Goal: Task Accomplishment & Management: Manage account settings

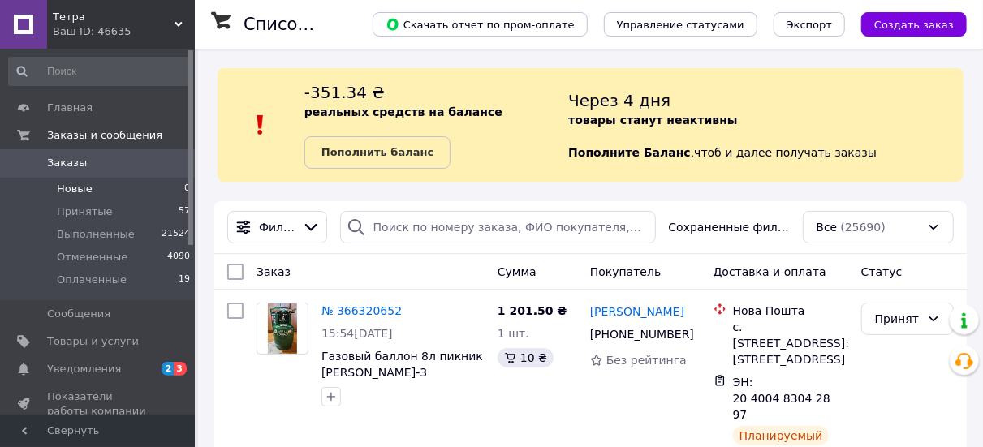
click at [119, 190] on li "Новые 0" at bounding box center [100, 189] width 200 height 23
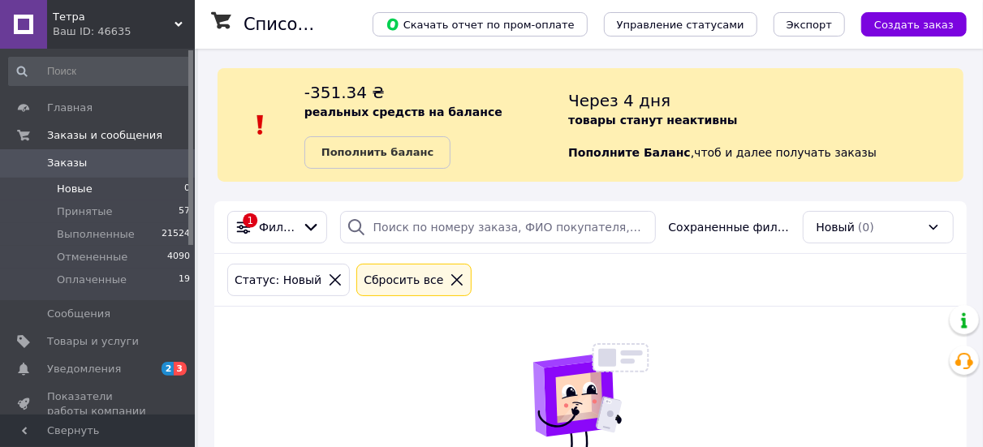
click at [431, 290] on div "Сбросить все" at bounding box center [413, 280] width 115 height 32
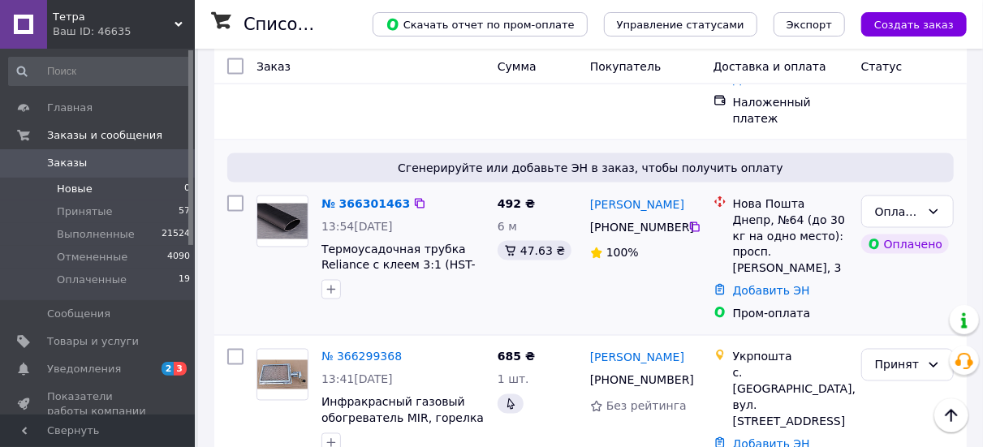
scroll to position [1299, 0]
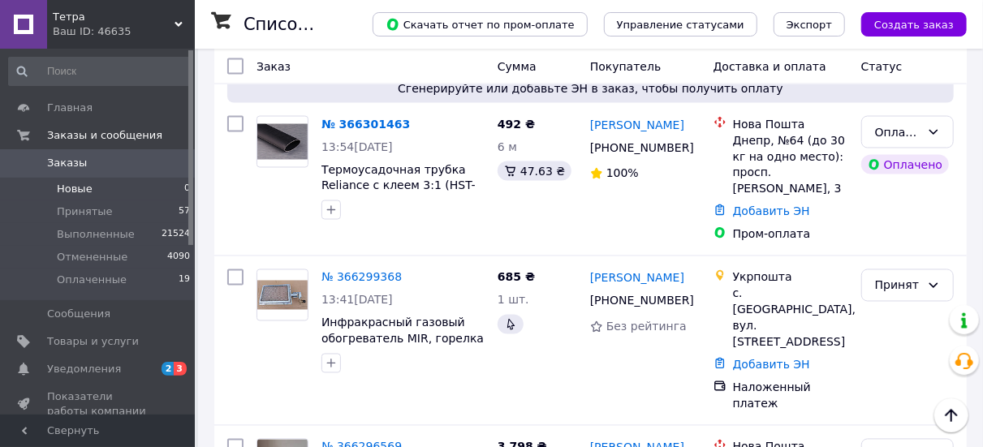
click at [152, 191] on li "Новые 0" at bounding box center [100, 189] width 200 height 23
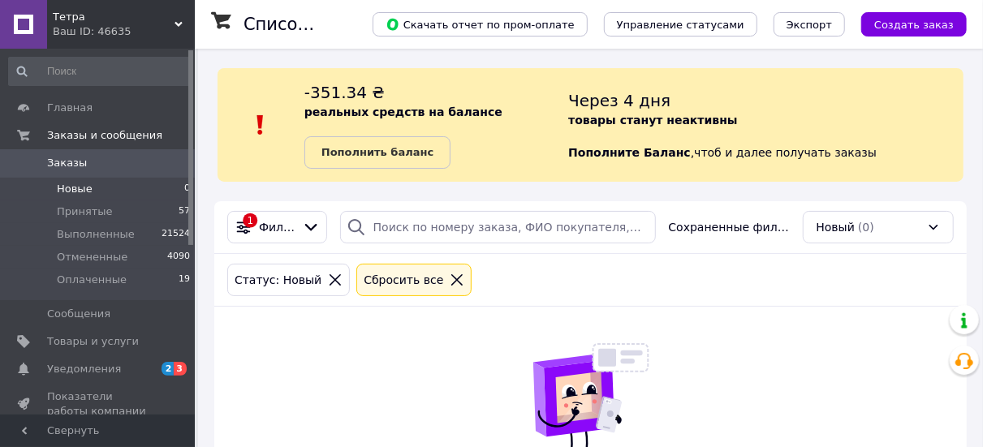
click at [450, 279] on icon at bounding box center [457, 280] width 15 height 15
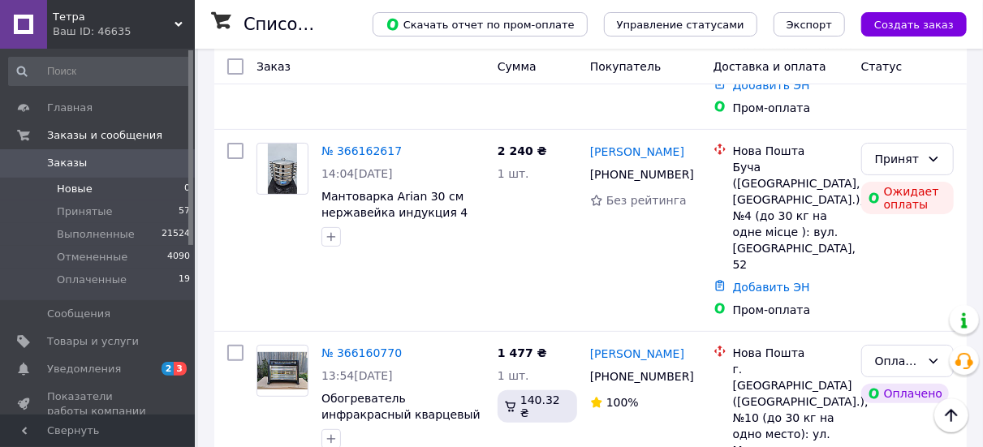
scroll to position [6089, 0]
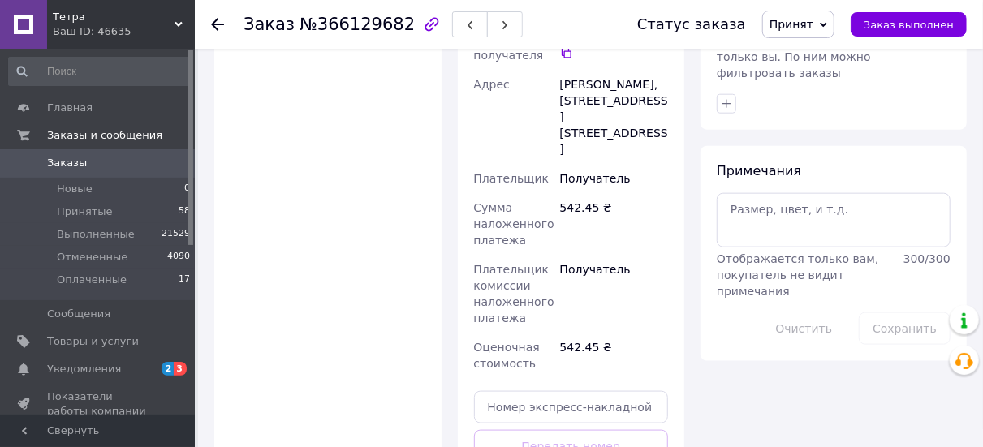
scroll to position [893, 0]
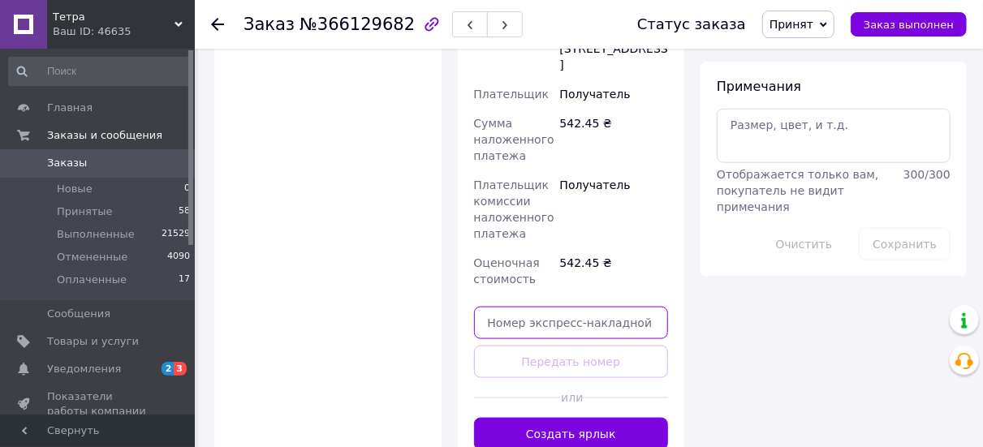
click at [554, 307] on input "text" at bounding box center [571, 323] width 195 height 32
paste input "0505383859705"
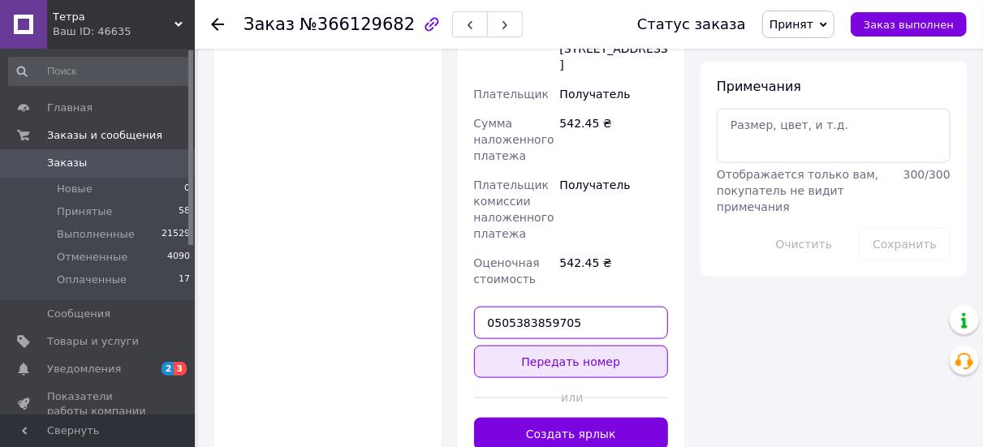
type input "0505383859705"
click at [556, 346] on button "Передать номер" at bounding box center [571, 362] width 195 height 32
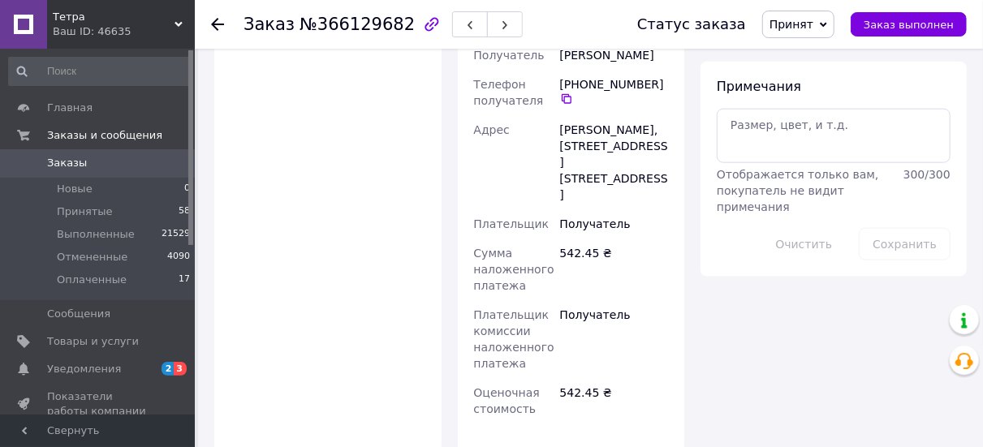
click at [218, 22] on icon at bounding box center [217, 24] width 13 height 13
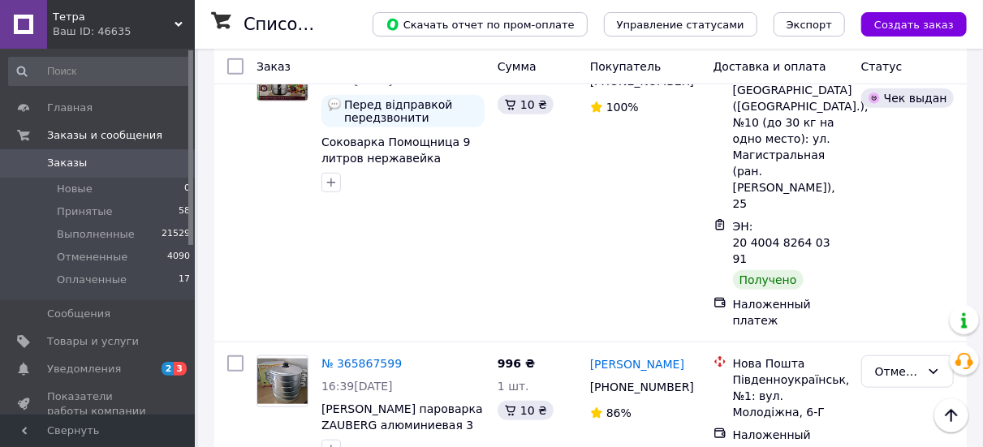
scroll to position [15344, 0]
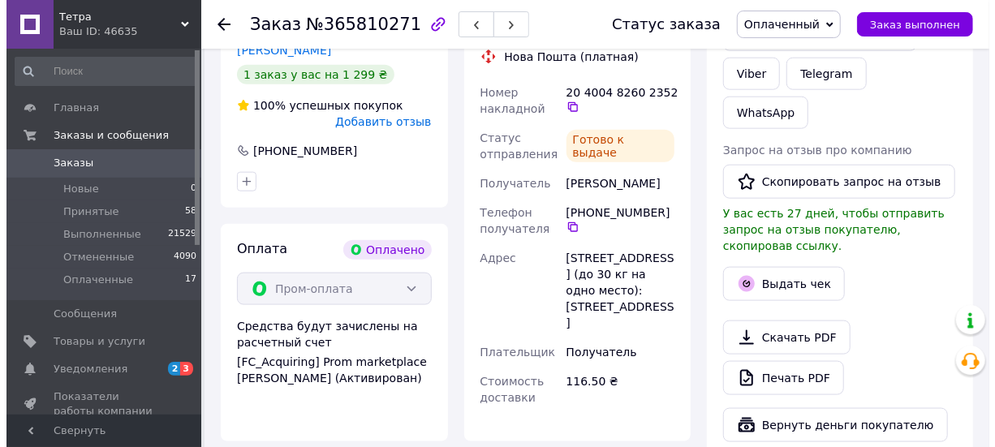
scroll to position [828, 0]
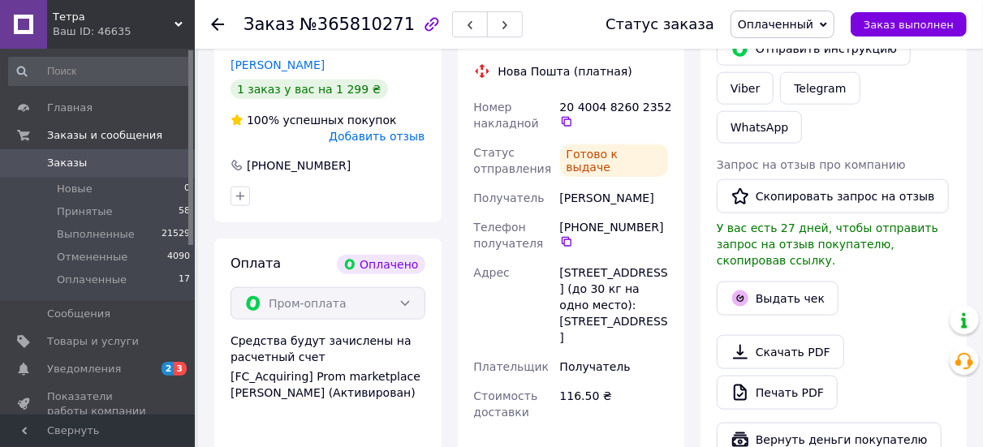
click at [780, 278] on div "Выдать чек" at bounding box center [834, 298] width 240 height 41
click at [782, 282] on button "Выдать чек" at bounding box center [778, 299] width 122 height 34
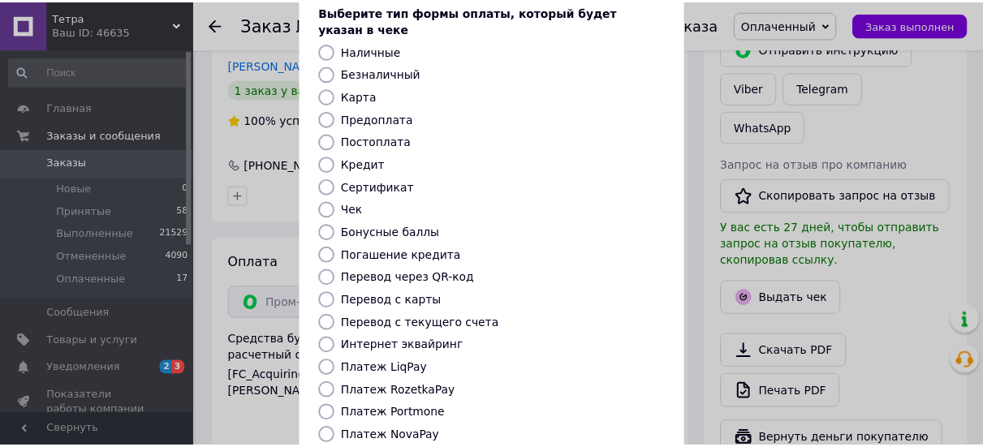
scroll to position [244, 0]
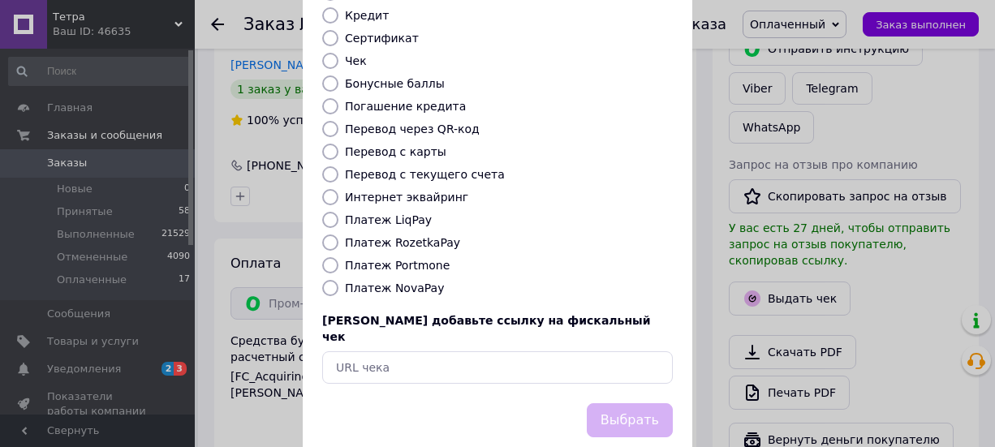
click at [412, 282] on label "Платеж NovaPay" at bounding box center [394, 288] width 99 height 13
click at [339, 280] on input "Платеж NovaPay" at bounding box center [330, 288] width 16 height 16
radio input "true"
click at [658, 403] on button "Выбрать" at bounding box center [630, 420] width 86 height 35
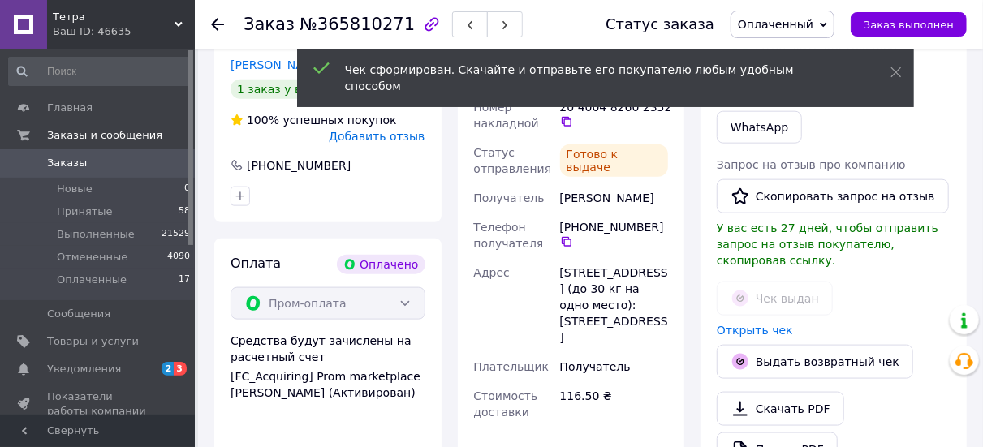
click at [217, 26] on icon at bounding box center [217, 24] width 13 height 13
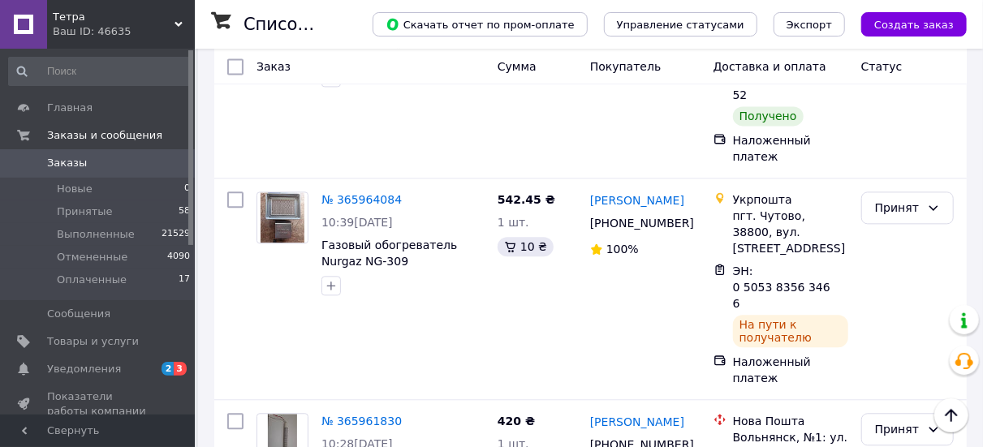
scroll to position [13650, 0]
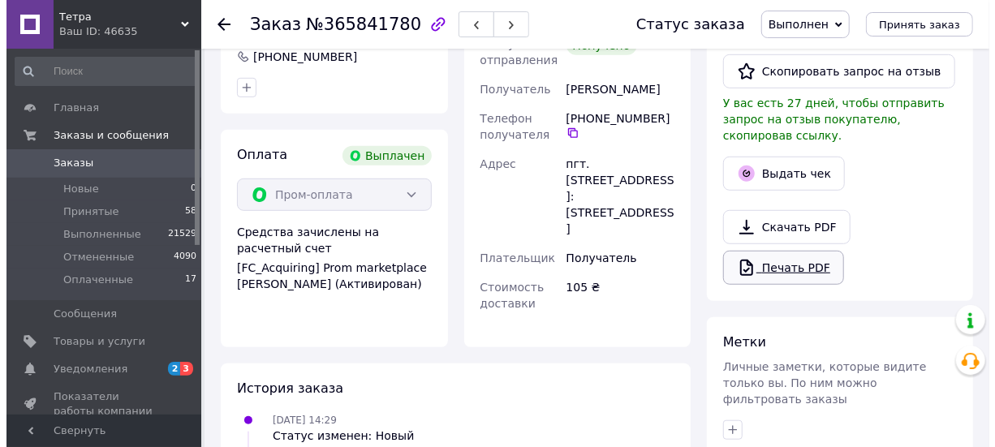
scroll to position [369, 0]
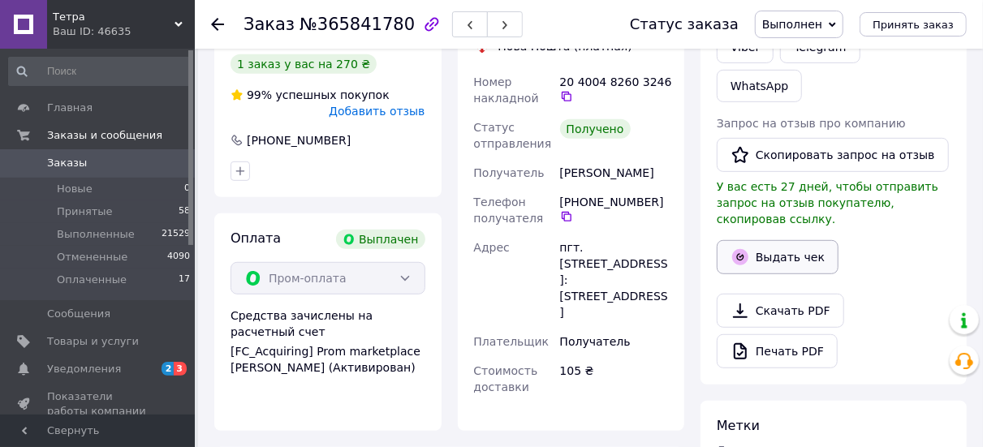
click at [814, 240] on button "Выдать чек" at bounding box center [778, 257] width 122 height 34
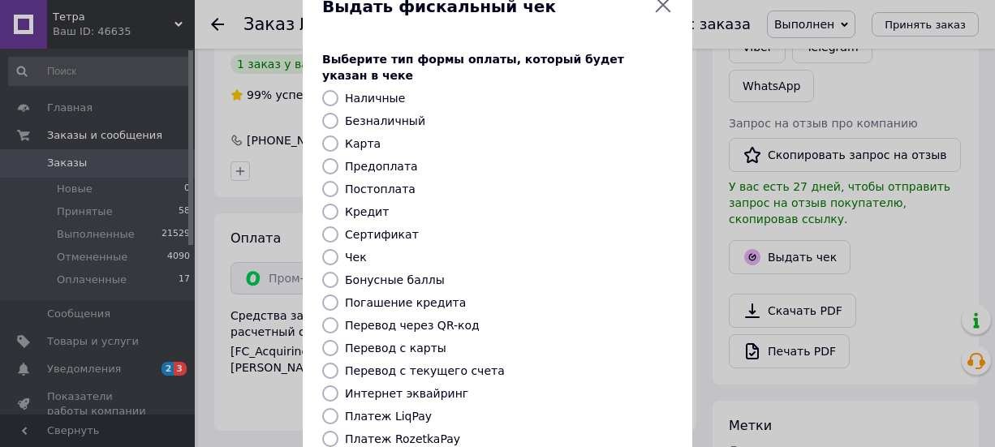
scroll to position [162, 0]
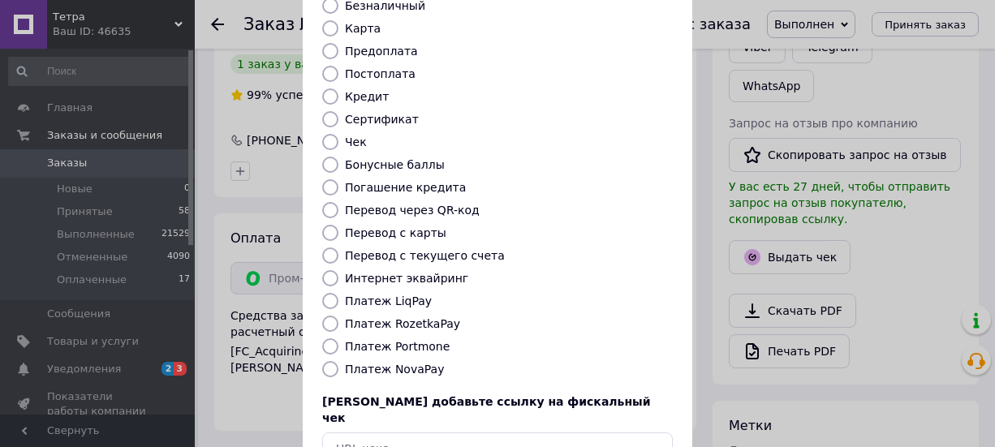
click at [395, 363] on label "Платеж NovaPay" at bounding box center [394, 369] width 99 height 13
click at [339, 361] on input "Платеж NovaPay" at bounding box center [330, 369] width 16 height 16
radio input "true"
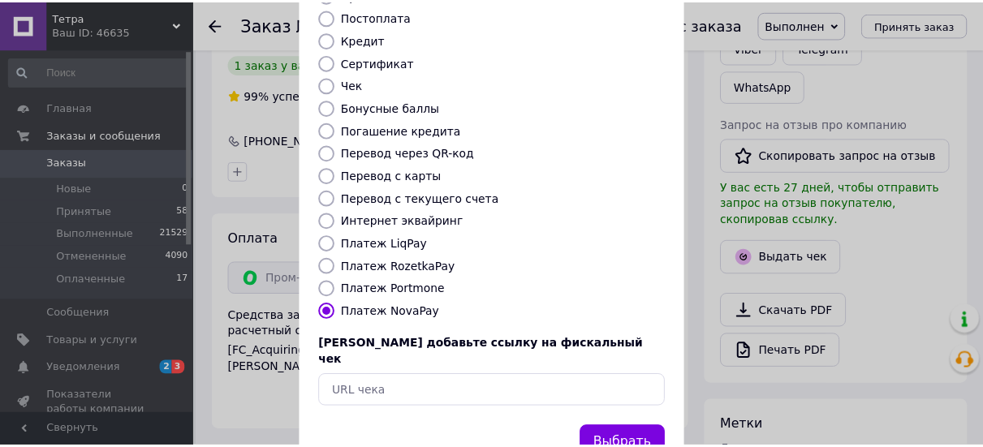
scroll to position [244, 0]
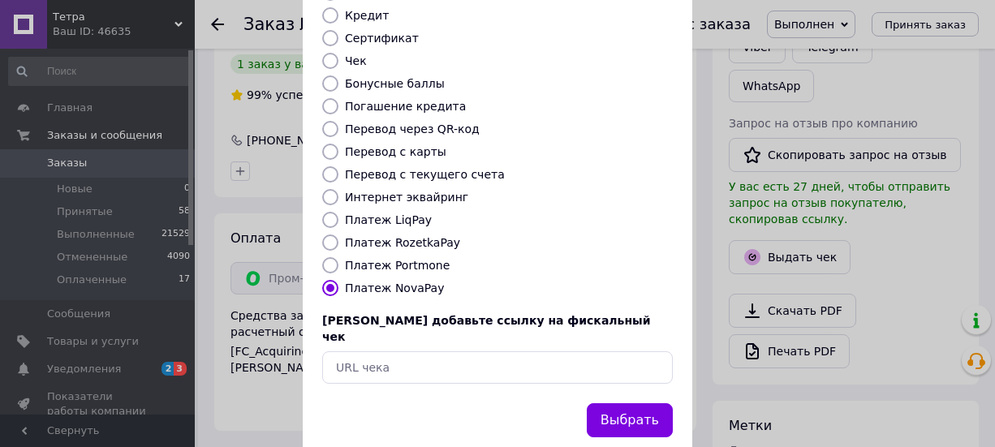
click at [381, 214] on label "Платеж LiqPay" at bounding box center [388, 220] width 87 height 13
click at [339, 212] on input "Платеж LiqPay" at bounding box center [330, 220] width 16 height 16
radio input "true"
click at [619, 403] on button "Выбрать" at bounding box center [630, 420] width 86 height 35
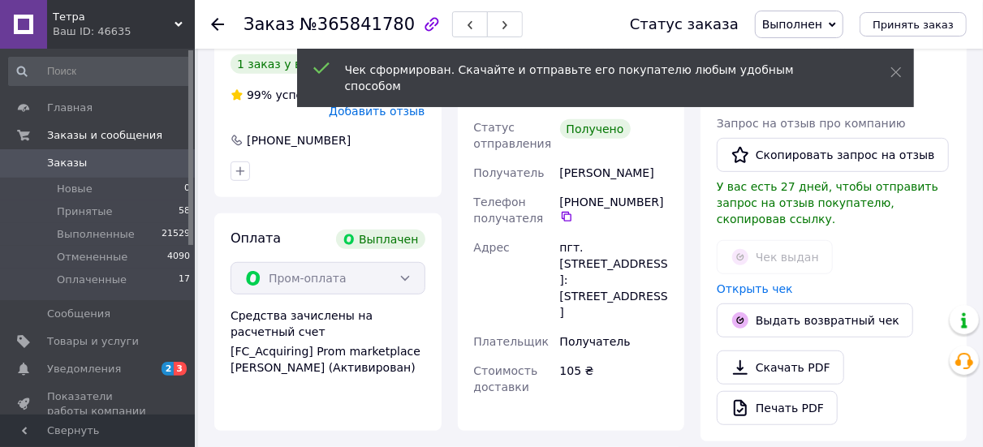
click at [217, 26] on icon at bounding box center [217, 24] width 13 height 13
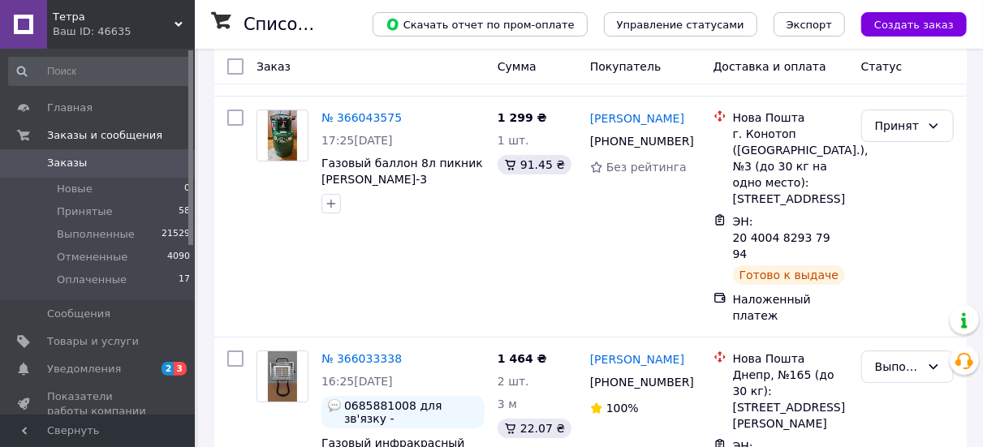
scroll to position [12531, 0]
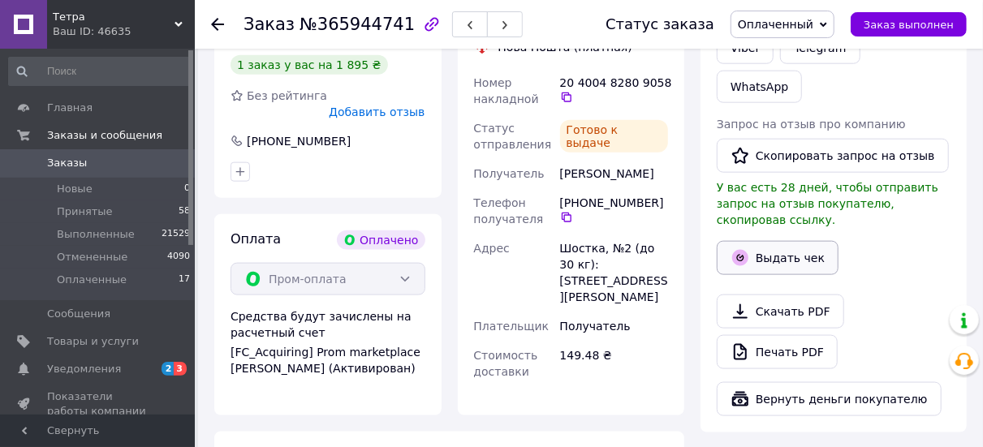
click at [767, 241] on button "Выдать чек" at bounding box center [778, 258] width 122 height 34
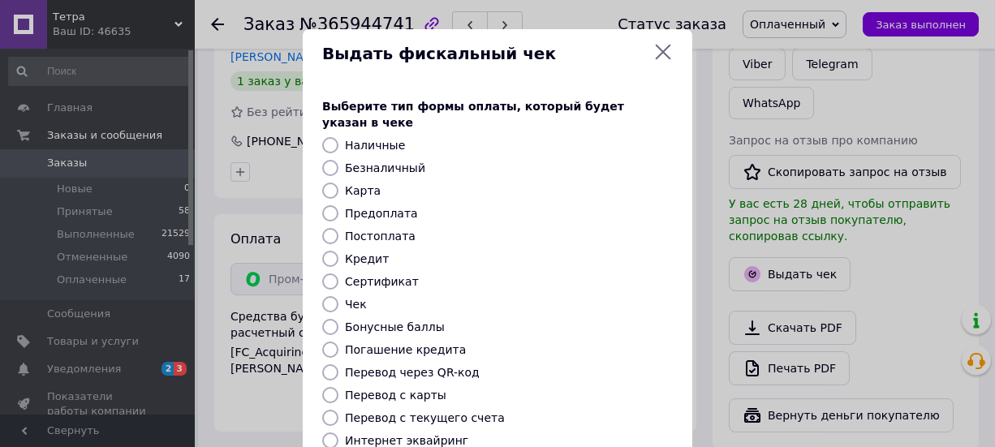
scroll to position [81, 0]
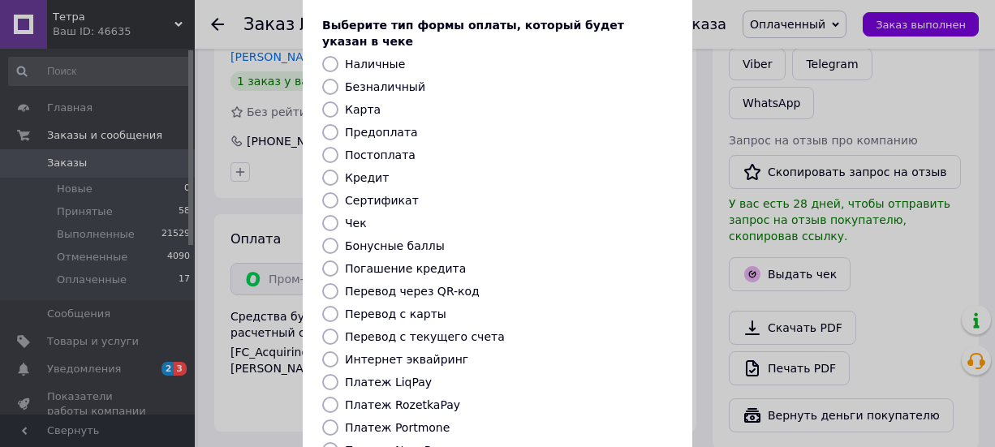
click at [399, 376] on label "Платеж LiqPay" at bounding box center [388, 382] width 87 height 13
click at [339, 374] on input "Платеж LiqPay" at bounding box center [330, 382] width 16 height 16
radio input "true"
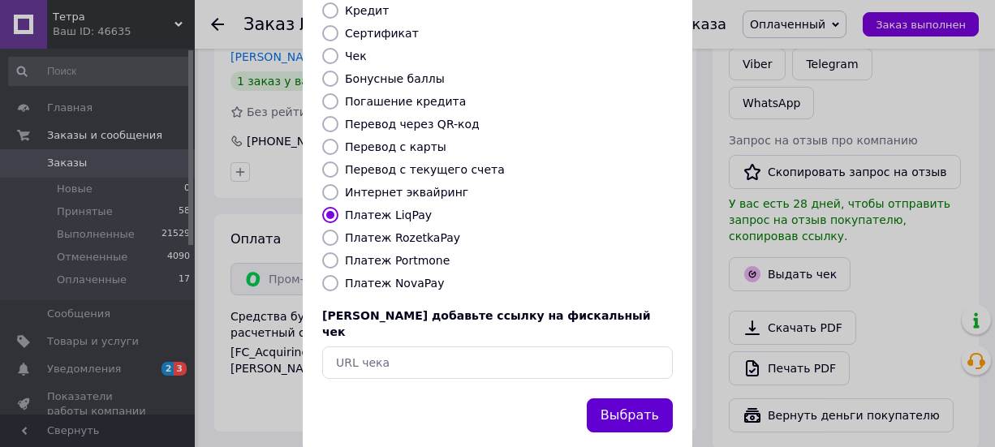
click at [637, 399] on button "Выбрать" at bounding box center [630, 416] width 86 height 35
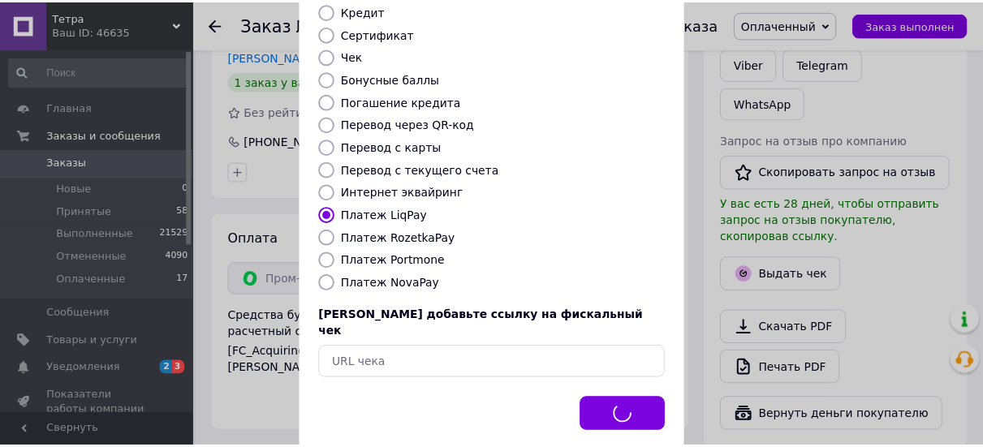
scroll to position [869, 0]
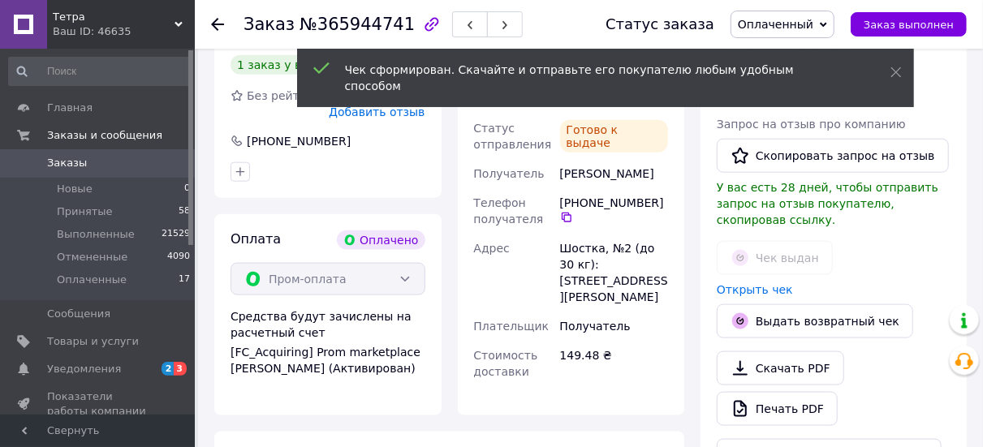
click at [224, 32] on div at bounding box center [227, 24] width 32 height 49
click at [218, 27] on icon at bounding box center [217, 24] width 13 height 13
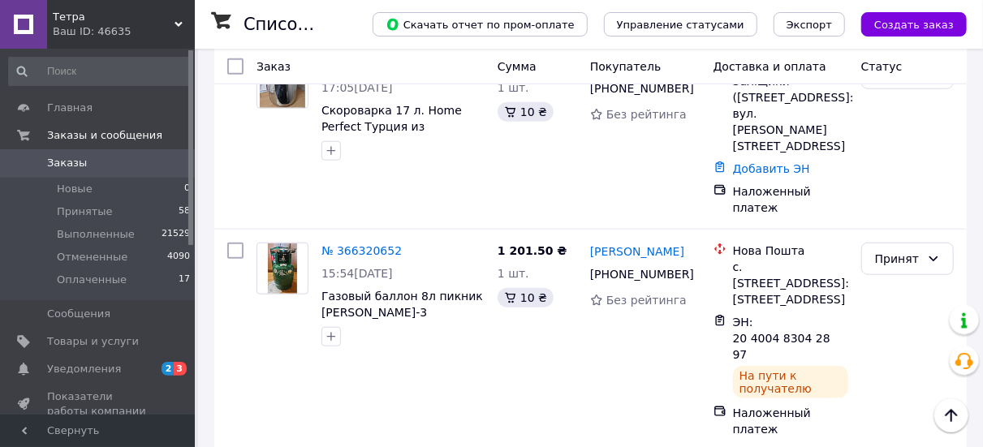
scroll to position [727, 0]
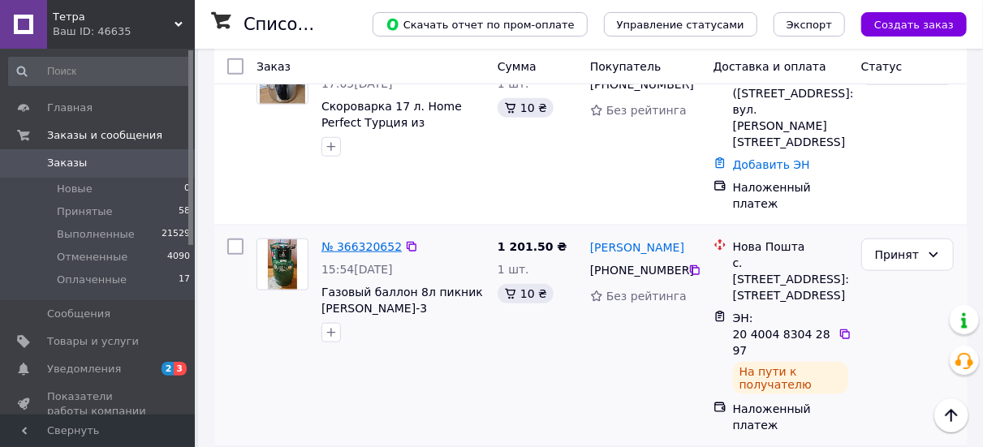
click at [365, 240] on link "№ 366320652" at bounding box center [361, 246] width 80 height 13
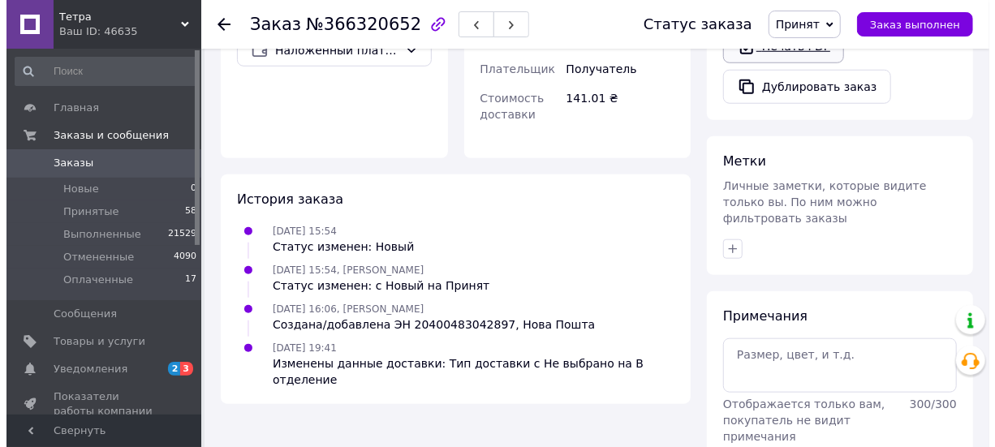
scroll to position [339, 0]
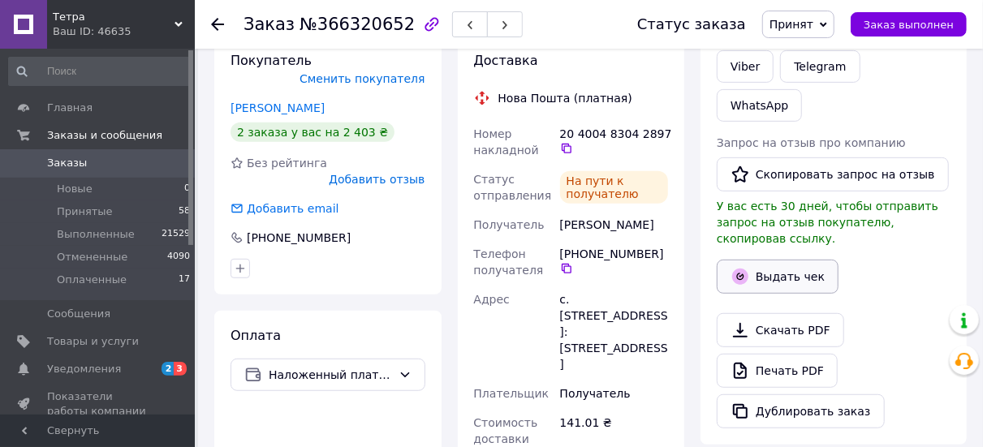
click at [761, 260] on button "Выдать чек" at bounding box center [778, 277] width 122 height 34
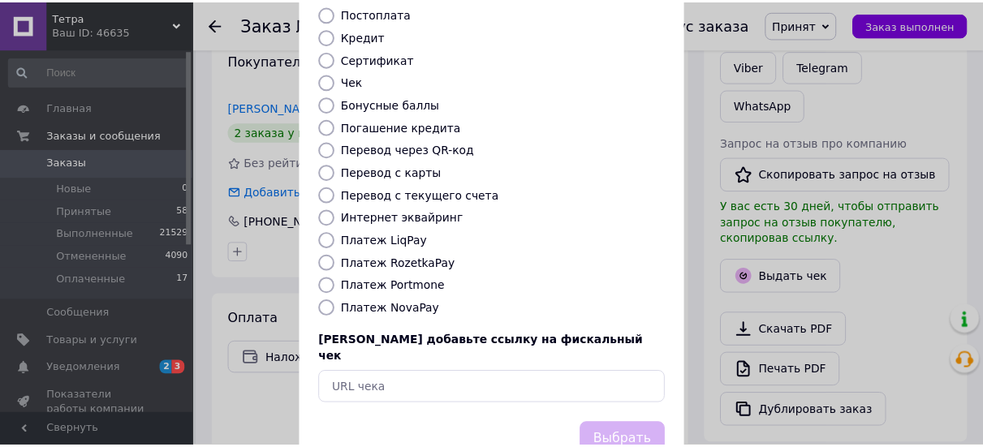
scroll to position [244, 0]
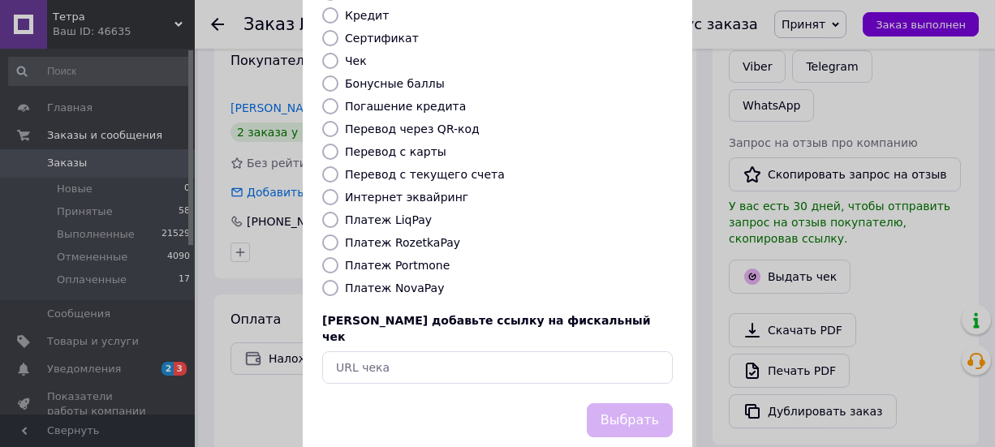
click at [390, 282] on label "Платеж NovaPay" at bounding box center [394, 288] width 99 height 13
click at [339, 280] on input "Платеж NovaPay" at bounding box center [330, 288] width 16 height 16
radio input "true"
click at [644, 403] on button "Выбрать" at bounding box center [630, 420] width 86 height 35
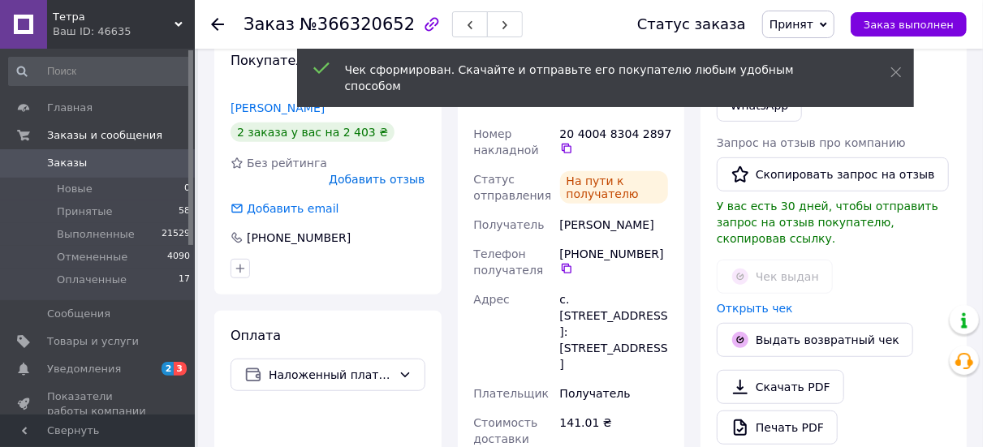
click at [220, 26] on icon at bounding box center [217, 24] width 13 height 13
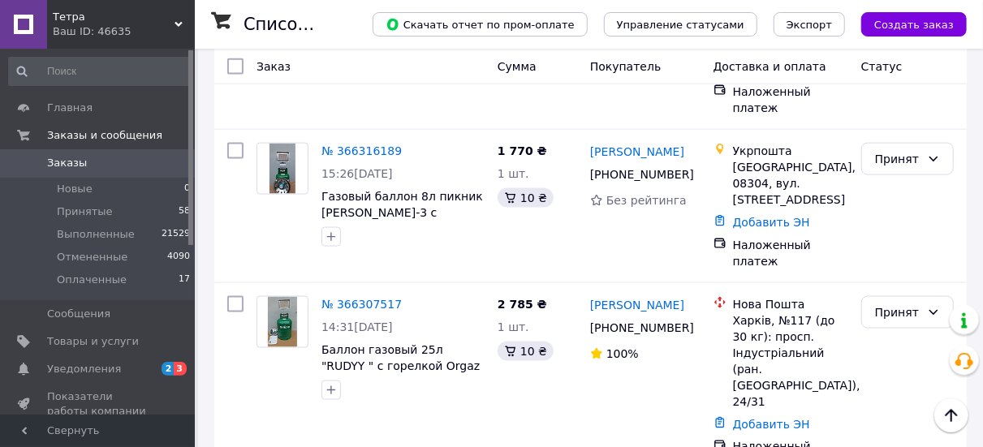
scroll to position [1055, 0]
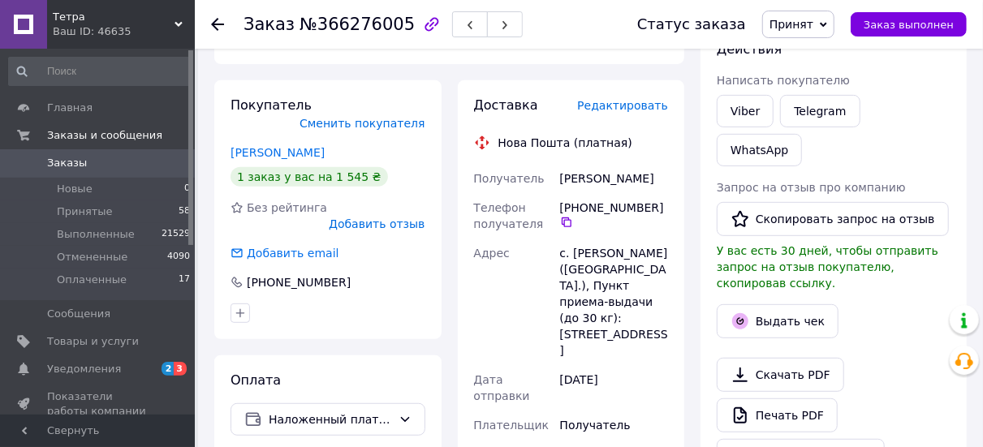
scroll to position [841, 0]
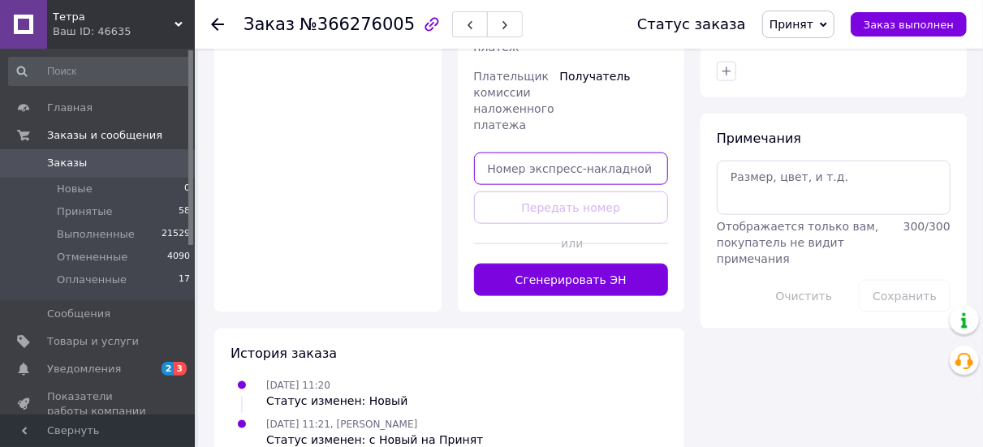
click at [546, 153] on input "text" at bounding box center [571, 169] width 195 height 32
paste input "20400483018821"
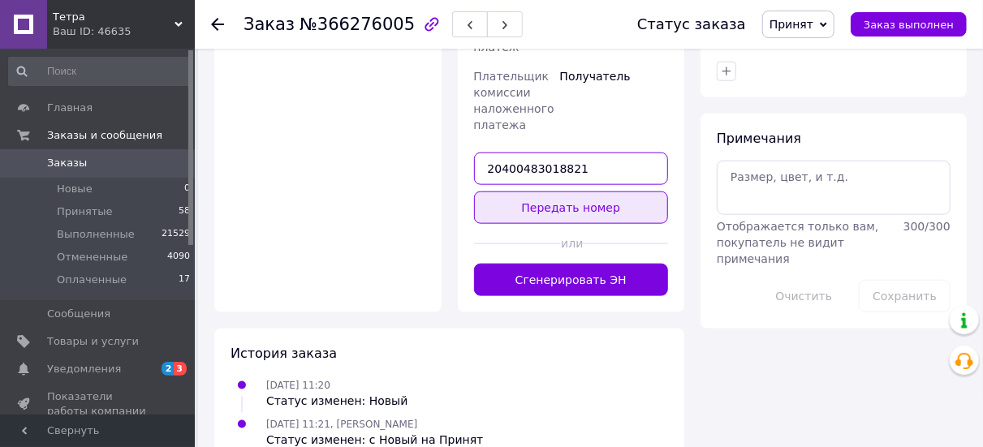
type input "20400483018821"
click at [576, 192] on button "Передать номер" at bounding box center [571, 208] width 195 height 32
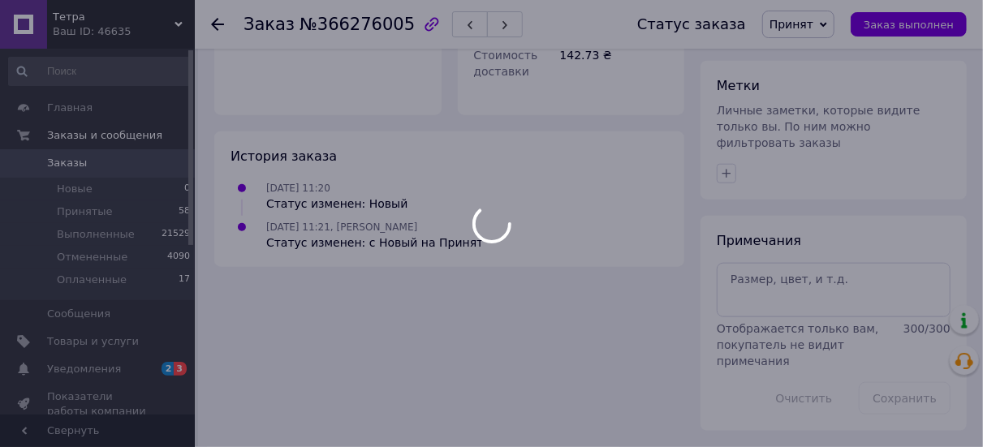
scroll to position [663, 0]
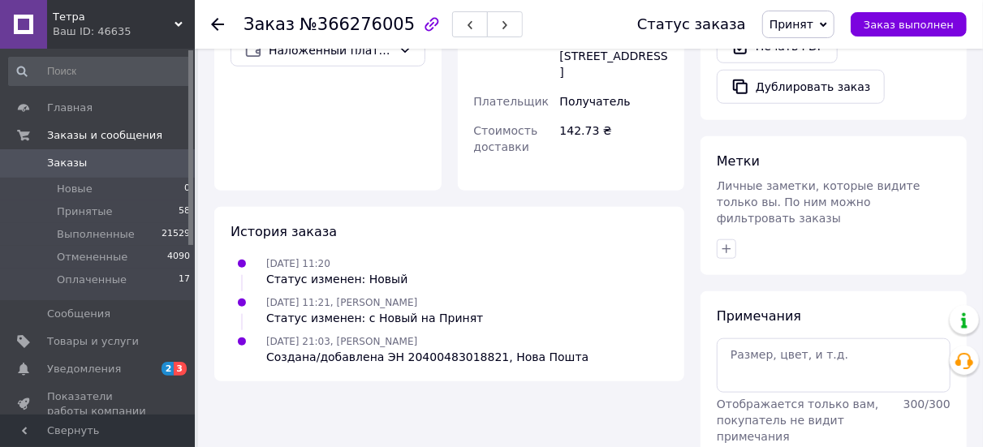
drag, startPoint x: 220, startPoint y: 23, endPoint x: 266, endPoint y: 45, distance: 51.6
click at [220, 23] on icon at bounding box center [217, 24] width 13 height 13
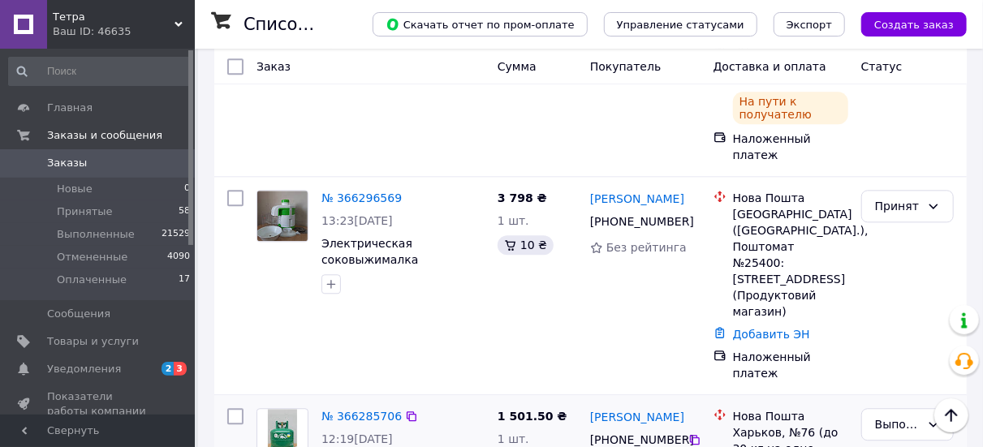
scroll to position [1867, 0]
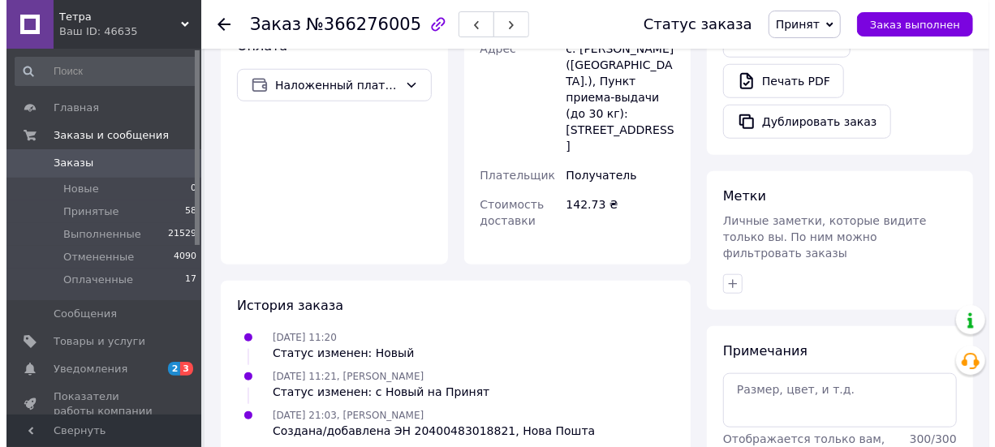
scroll to position [257, 0]
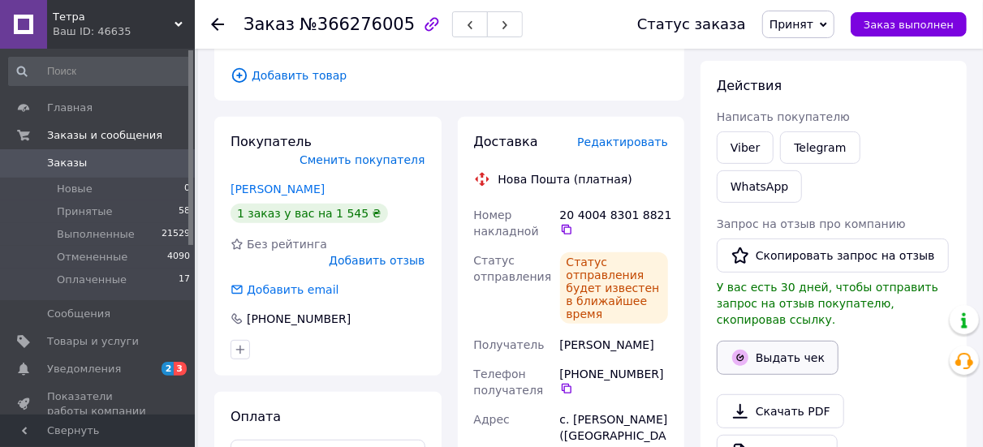
click at [768, 341] on button "Выдать чек" at bounding box center [778, 358] width 122 height 34
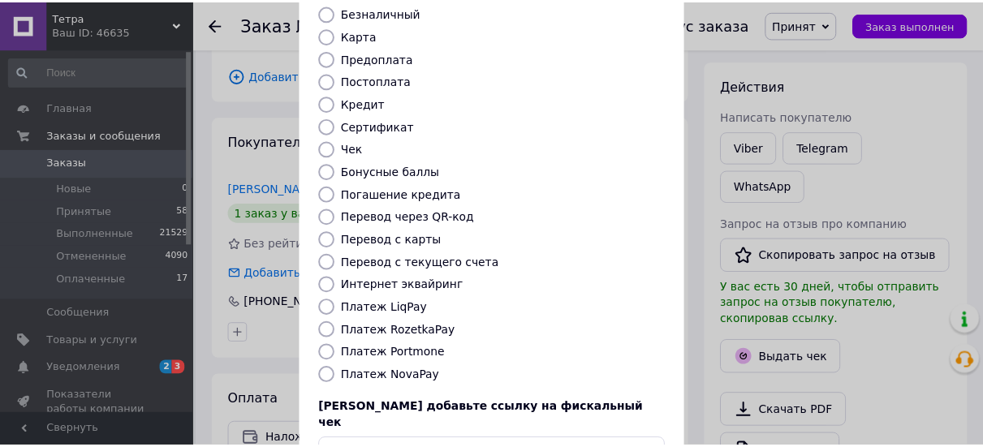
scroll to position [244, 0]
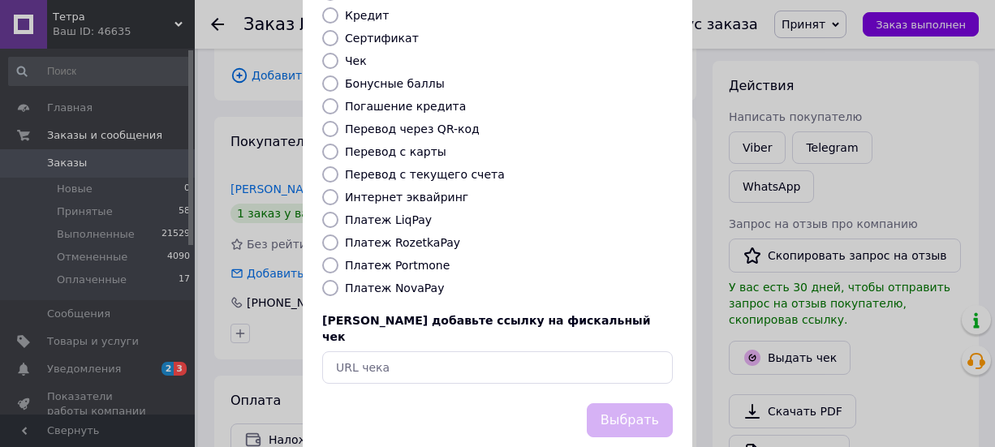
click at [386, 282] on label "Платеж NovaPay" at bounding box center [394, 288] width 99 height 13
click at [339, 280] on input "Платеж NovaPay" at bounding box center [330, 288] width 16 height 16
radio input "true"
click at [632, 403] on button "Выбрать" at bounding box center [630, 420] width 86 height 35
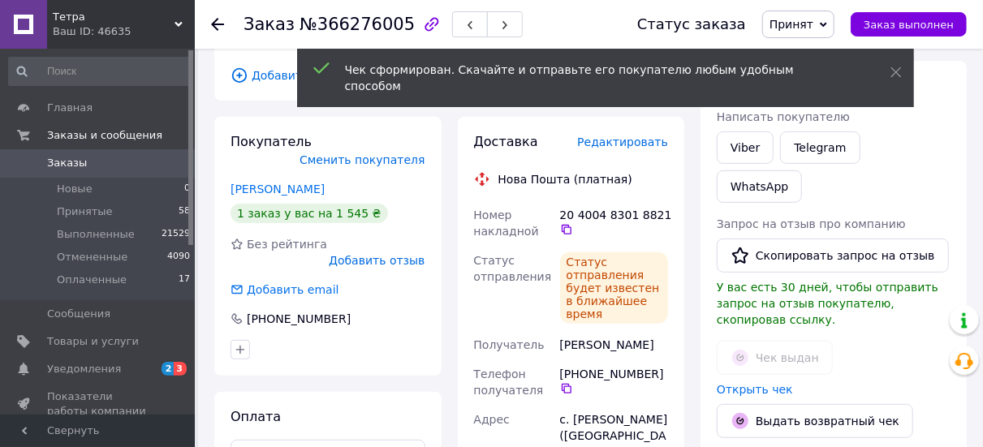
click at [218, 28] on icon at bounding box center [217, 24] width 13 height 13
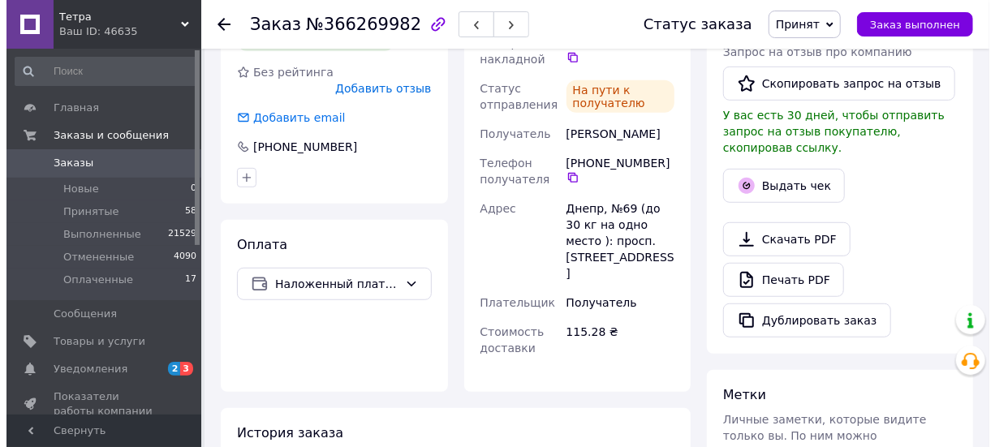
scroll to position [339, 0]
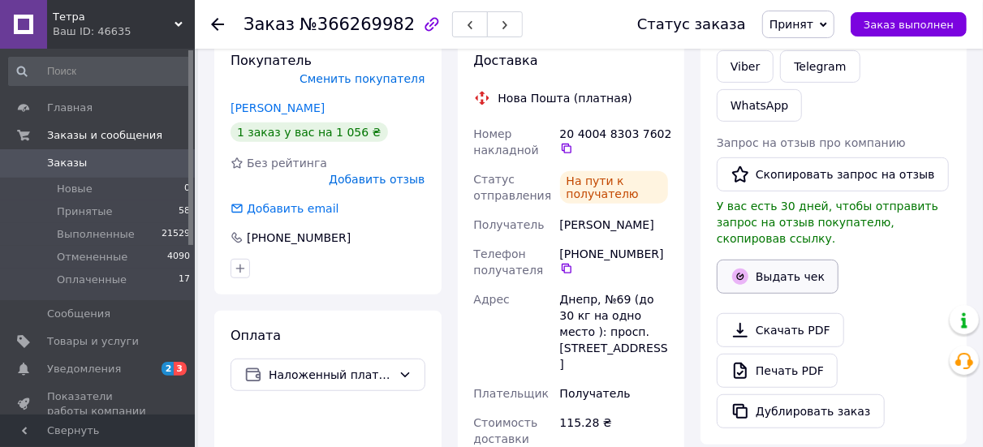
click at [782, 260] on button "Выдать чек" at bounding box center [778, 277] width 122 height 34
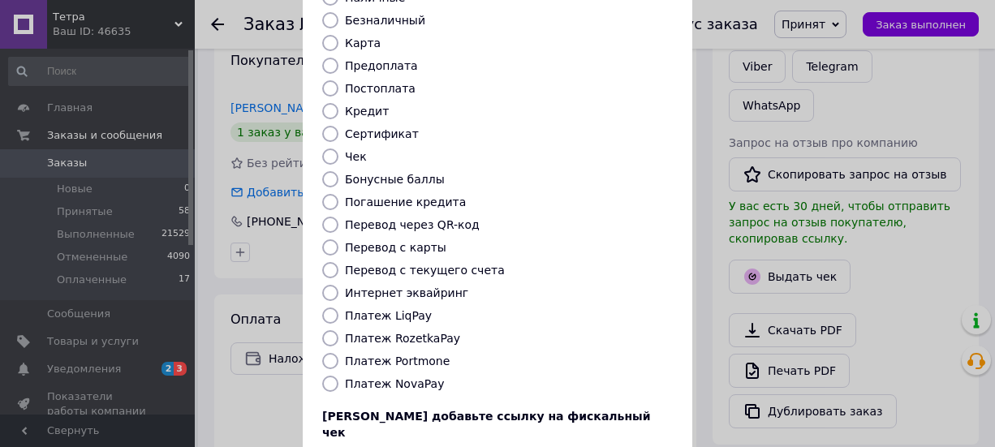
scroll to position [162, 0]
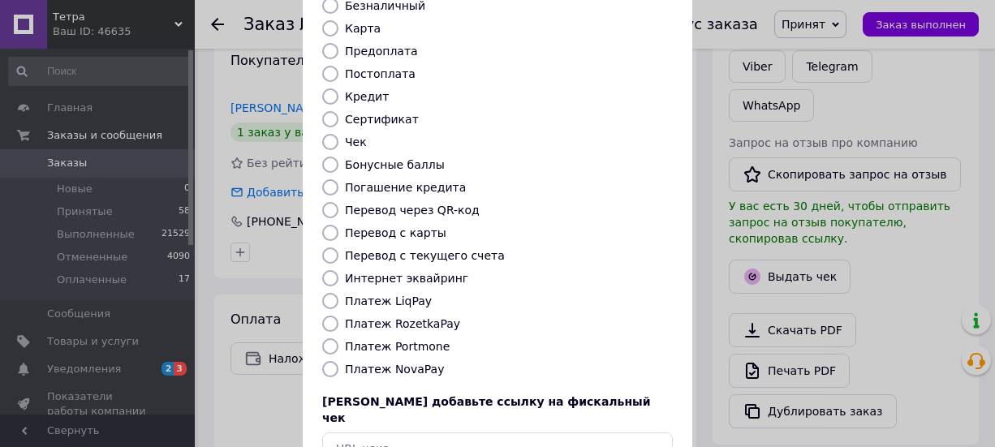
drag, startPoint x: 383, startPoint y: 353, endPoint x: 477, endPoint y: 338, distance: 95.4
click at [384, 363] on label "Платеж NovaPay" at bounding box center [394, 369] width 99 height 13
click at [339, 361] on input "Платеж NovaPay" at bounding box center [330, 369] width 16 height 16
radio input "true"
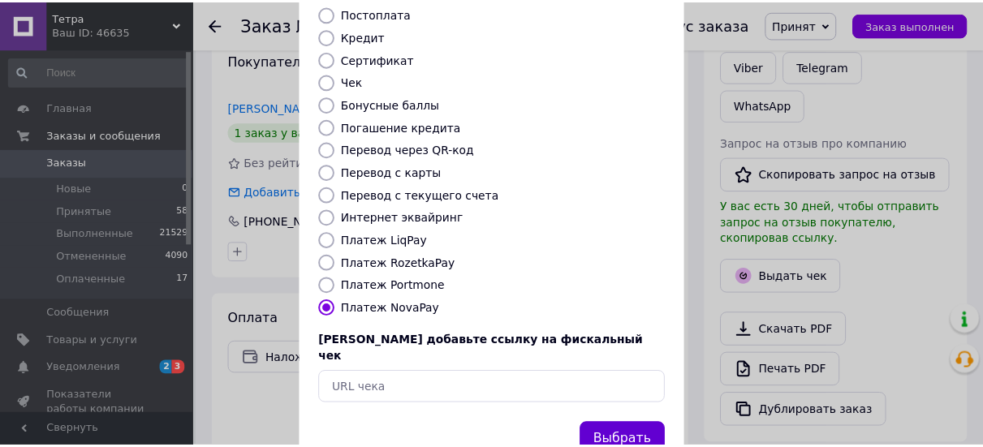
scroll to position [248, 0]
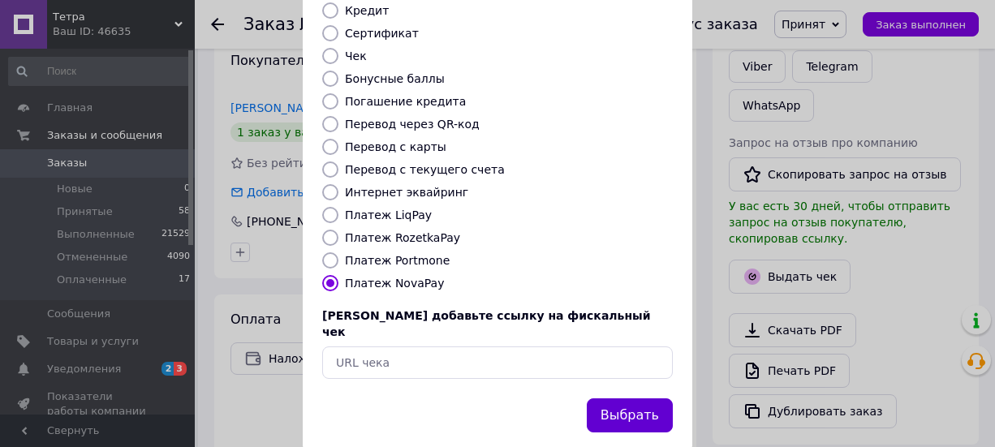
click at [632, 399] on button "Выбрать" at bounding box center [630, 416] width 86 height 35
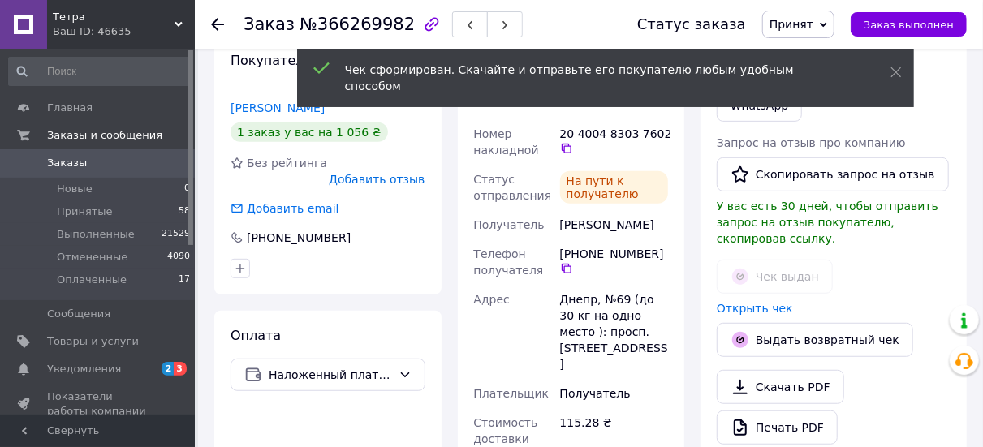
click at [219, 24] on use at bounding box center [217, 24] width 13 height 13
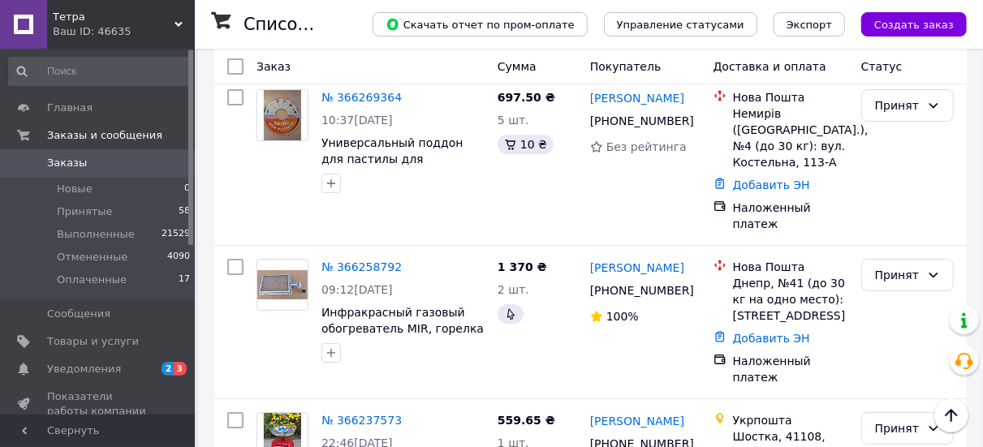
scroll to position [2923, 0]
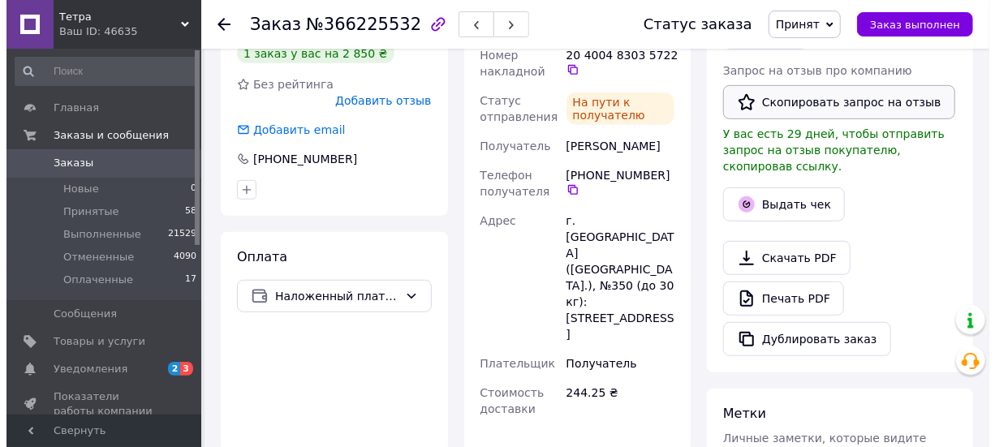
scroll to position [257, 0]
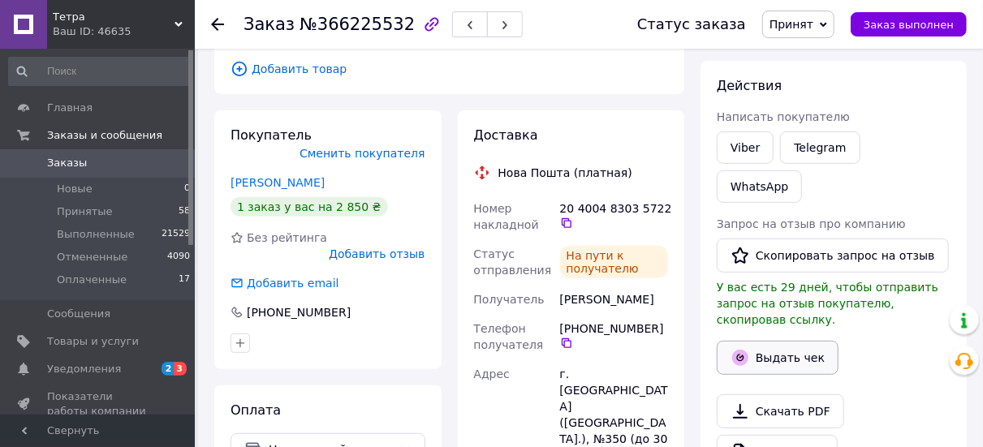
click at [774, 341] on button "Выдать чек" at bounding box center [778, 358] width 122 height 34
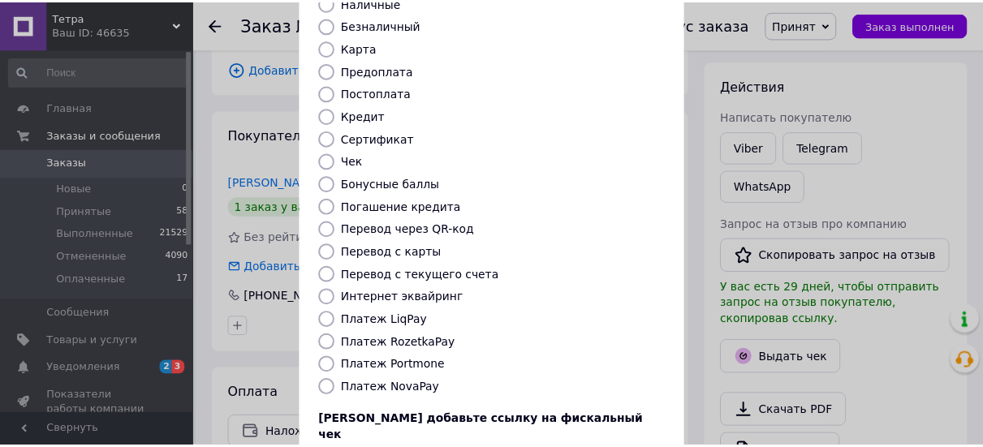
scroll to position [244, 0]
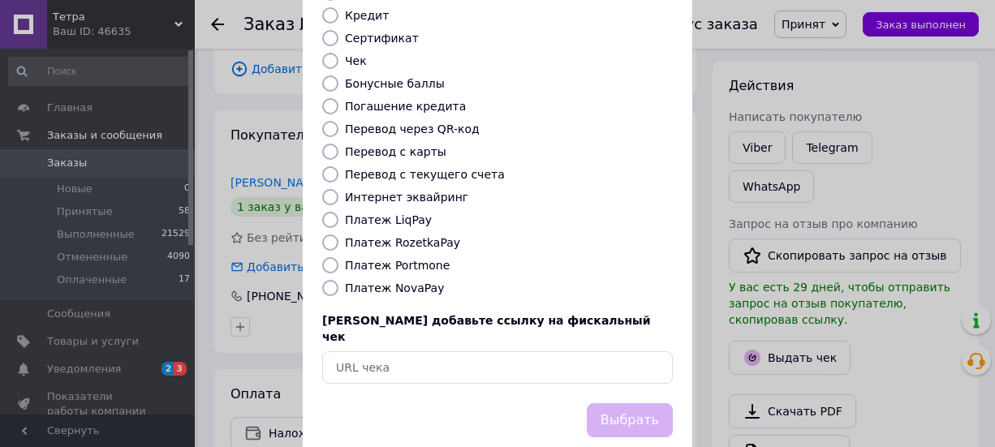
click at [400, 282] on label "Платеж NovaPay" at bounding box center [394, 288] width 99 height 13
click at [339, 280] on input "Платеж NovaPay" at bounding box center [330, 288] width 16 height 16
radio input "true"
click at [631, 403] on button "Выбрать" at bounding box center [630, 420] width 86 height 35
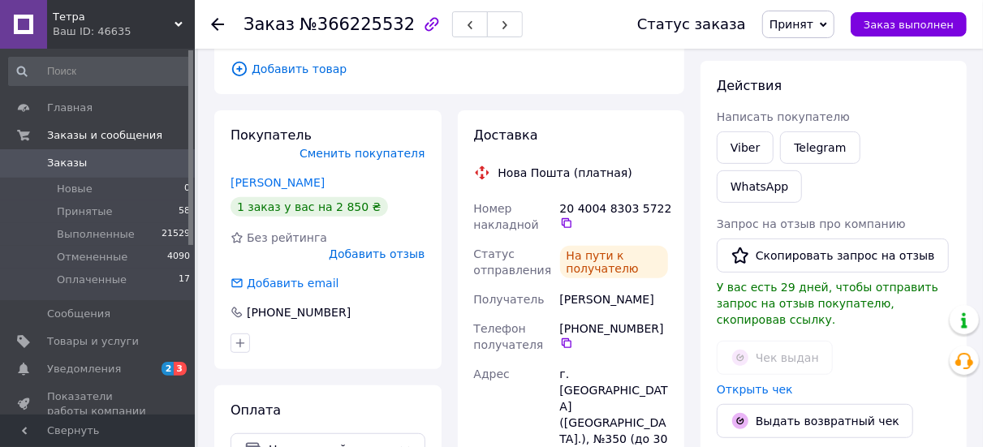
click at [218, 28] on icon at bounding box center [217, 24] width 13 height 13
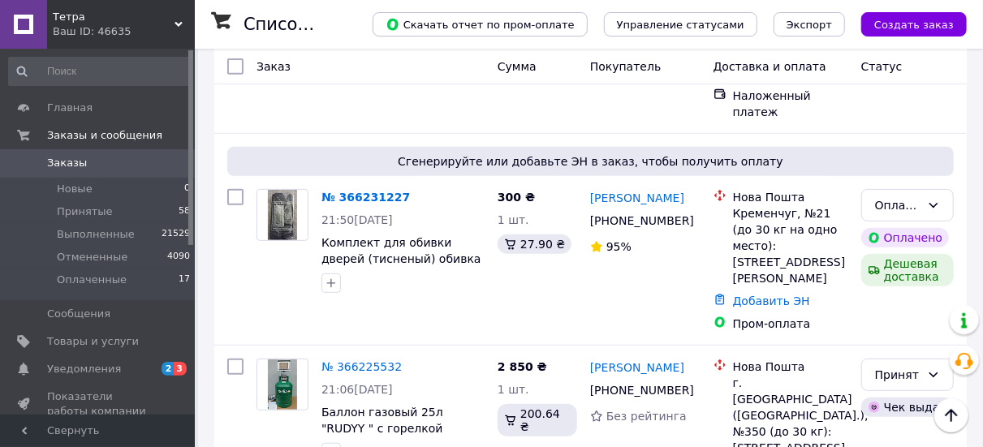
scroll to position [3085, 0]
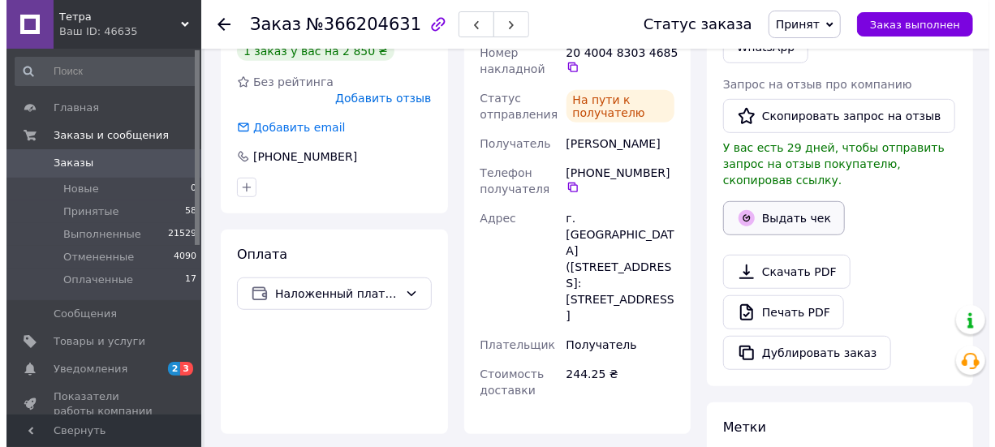
scroll to position [383, 0]
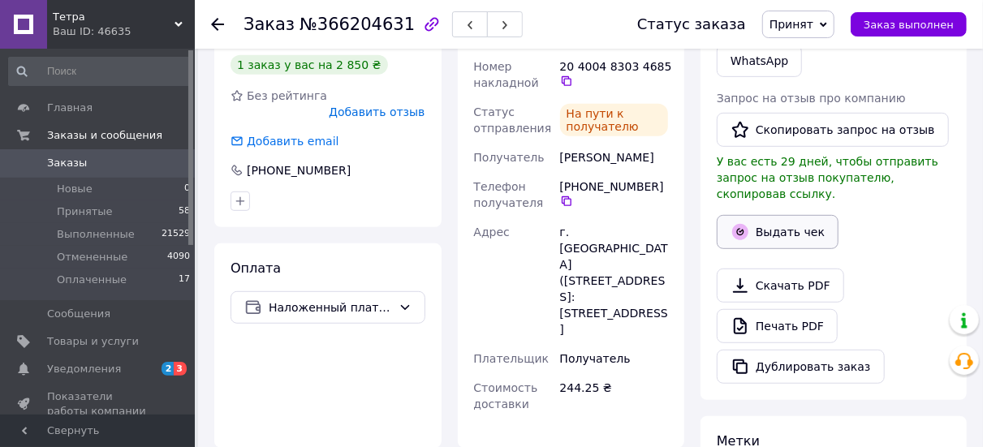
click at [771, 215] on button "Выдать чек" at bounding box center [778, 232] width 122 height 34
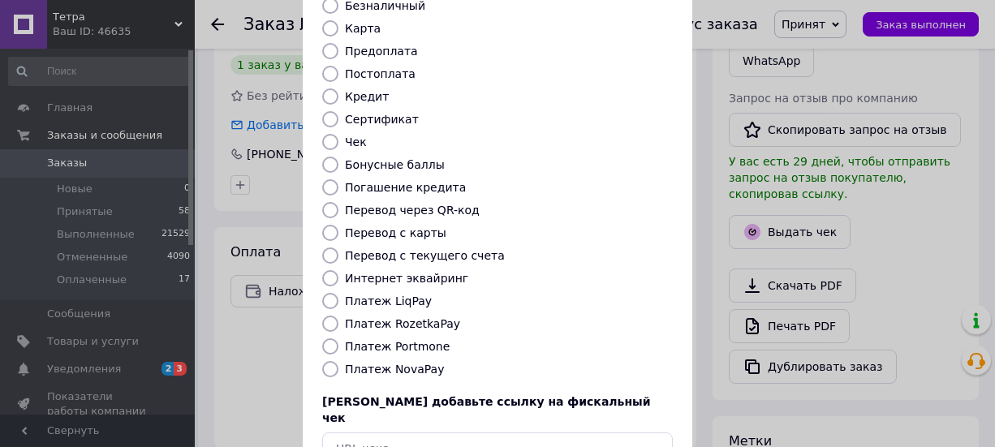
click at [396, 363] on label "Платеж NovaPay" at bounding box center [394, 369] width 99 height 13
click at [339, 361] on input "Платеж NovaPay" at bounding box center [330, 369] width 16 height 16
radio input "true"
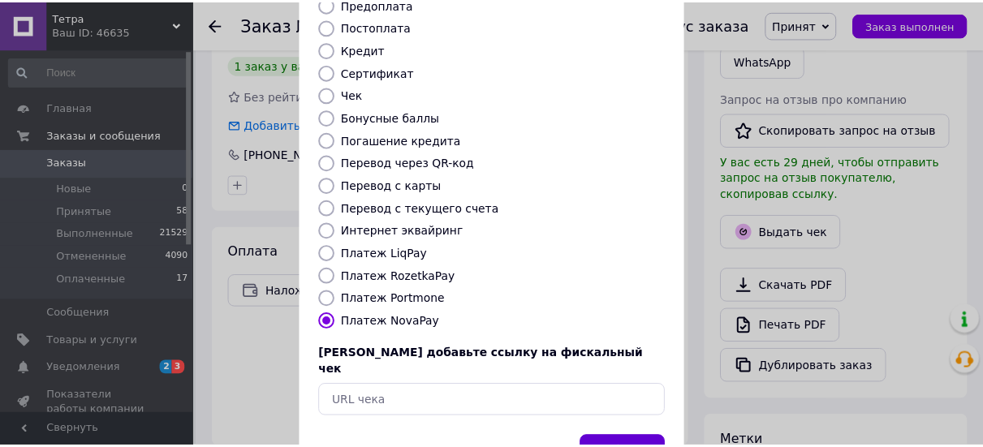
scroll to position [248, 0]
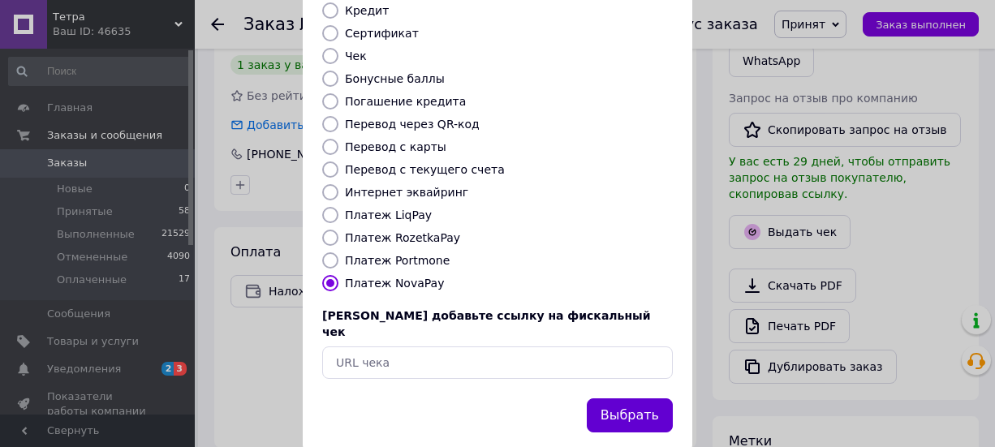
click at [636, 399] on button "Выбрать" at bounding box center [630, 416] width 86 height 35
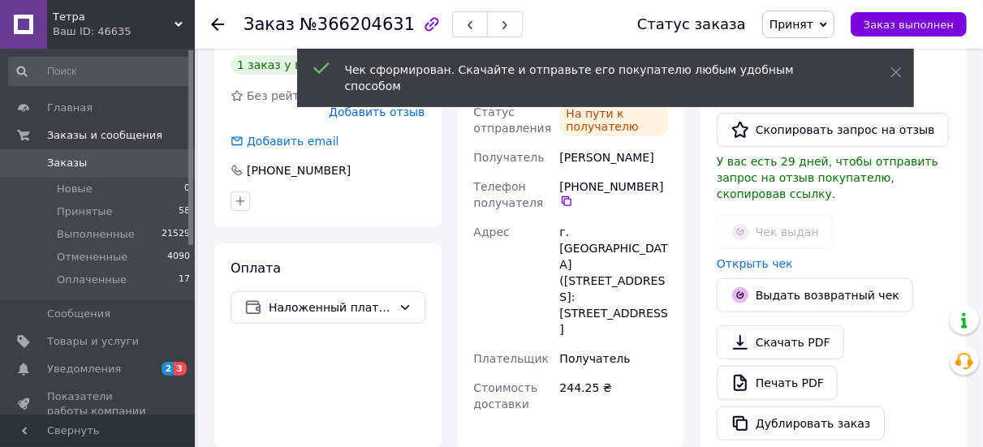
click at [221, 24] on use at bounding box center [217, 24] width 13 height 13
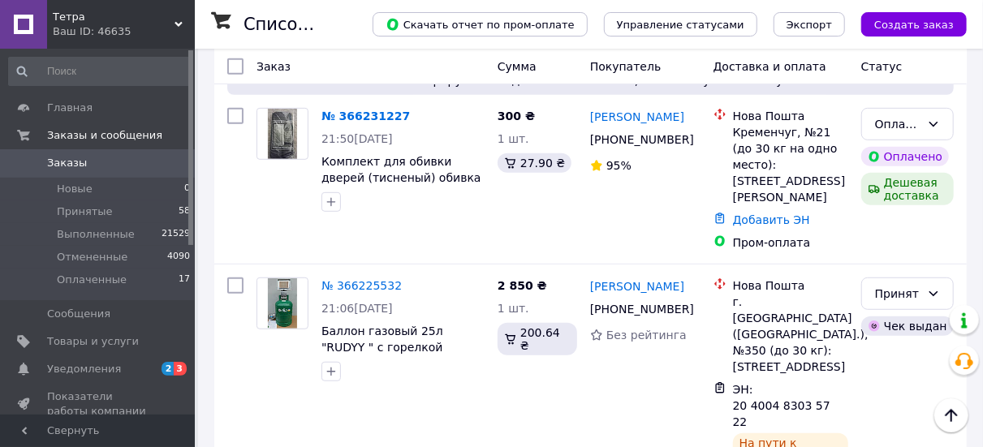
scroll to position [3572, 0]
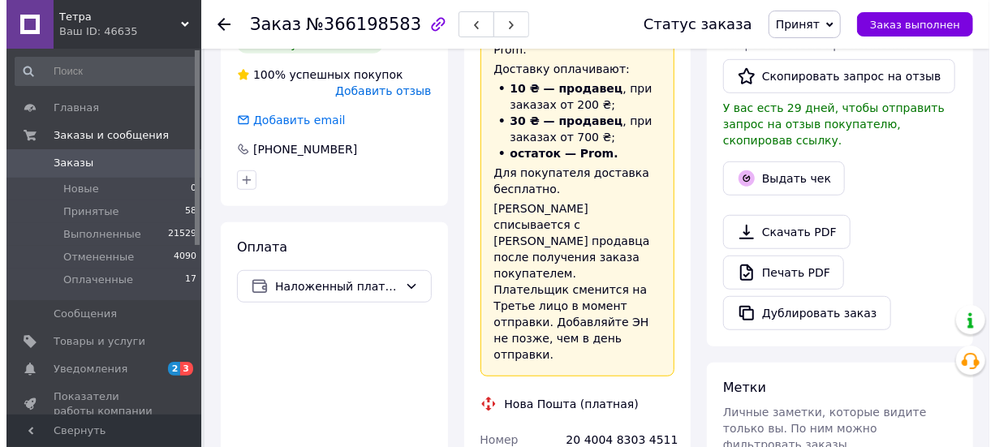
scroll to position [330, 0]
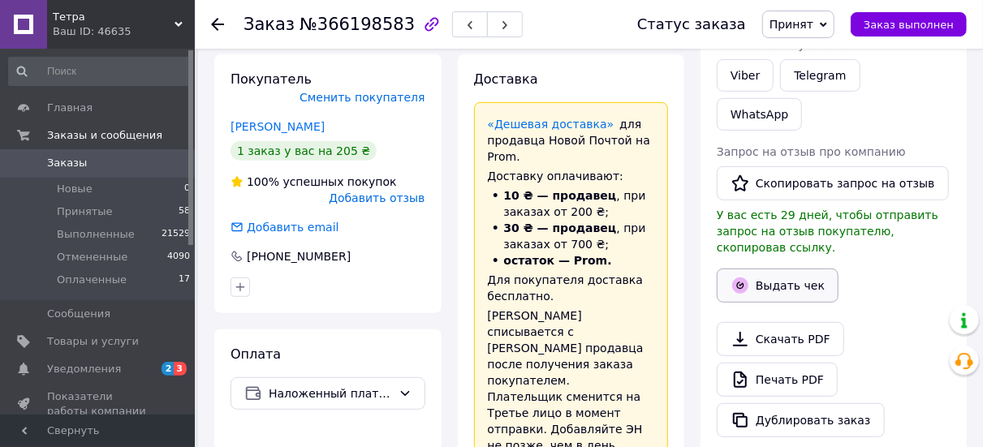
click at [753, 269] on button "Выдать чек" at bounding box center [778, 286] width 122 height 34
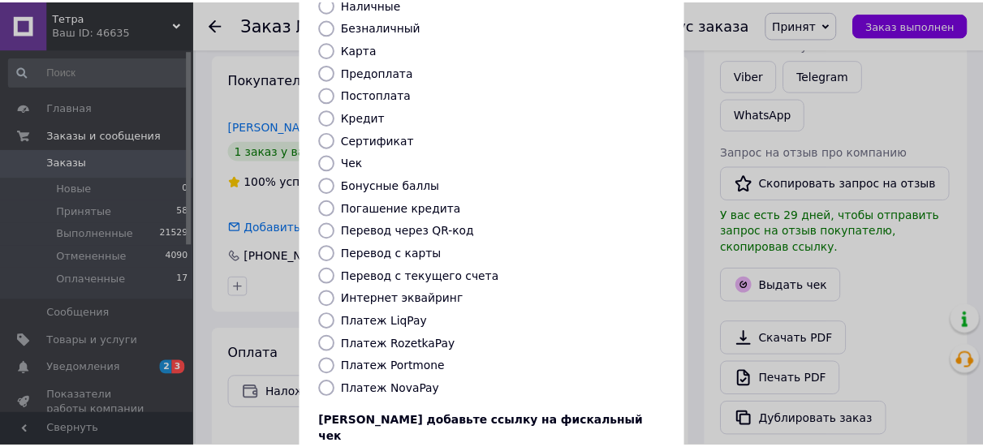
scroll to position [244, 0]
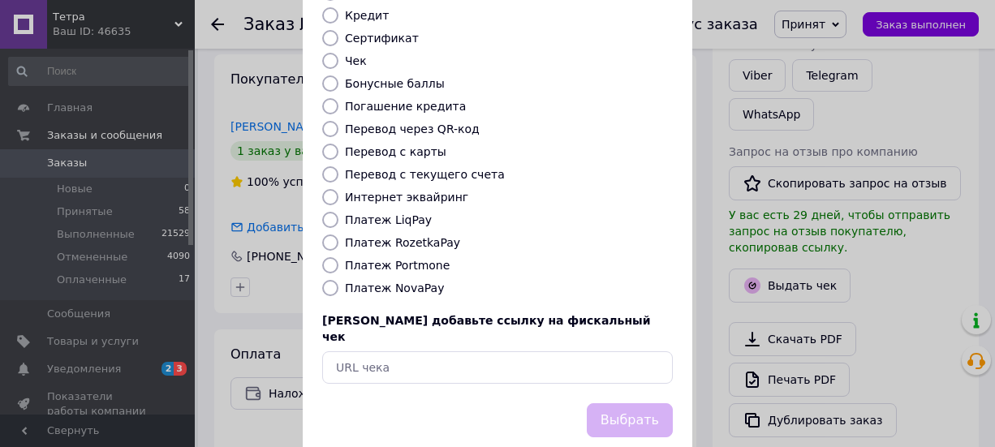
click at [399, 282] on label "Платеж NovaPay" at bounding box center [394, 288] width 99 height 13
click at [339, 280] on input "Платеж NovaPay" at bounding box center [330, 288] width 16 height 16
radio input "true"
click at [626, 403] on button "Выбрать" at bounding box center [630, 420] width 86 height 35
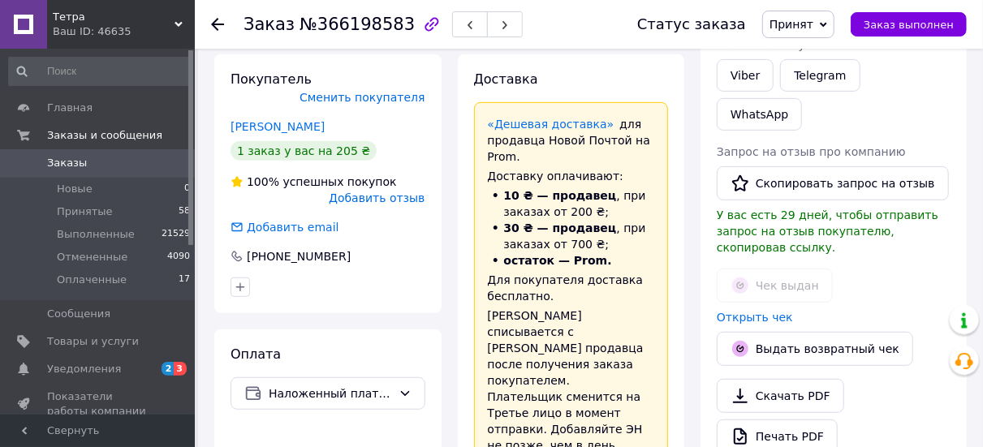
click at [218, 28] on icon at bounding box center [217, 24] width 13 height 13
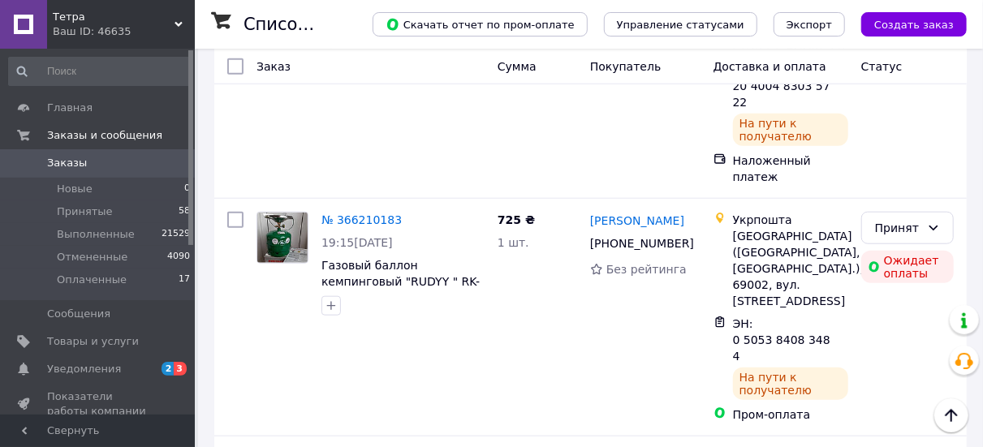
scroll to position [3653, 0]
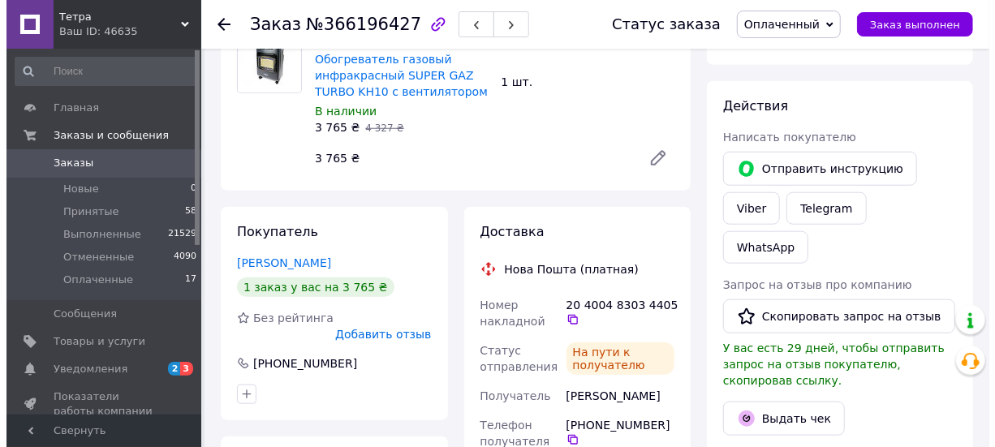
scroll to position [749, 0]
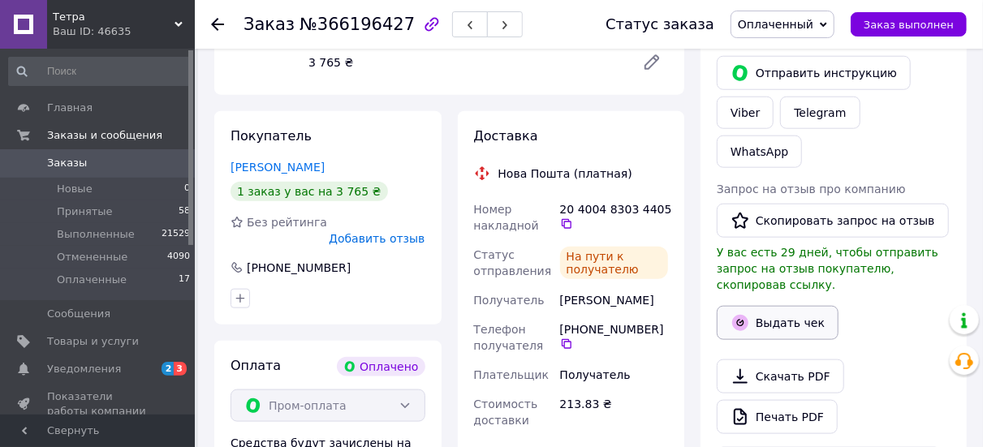
click at [761, 306] on button "Выдать чек" at bounding box center [778, 323] width 122 height 34
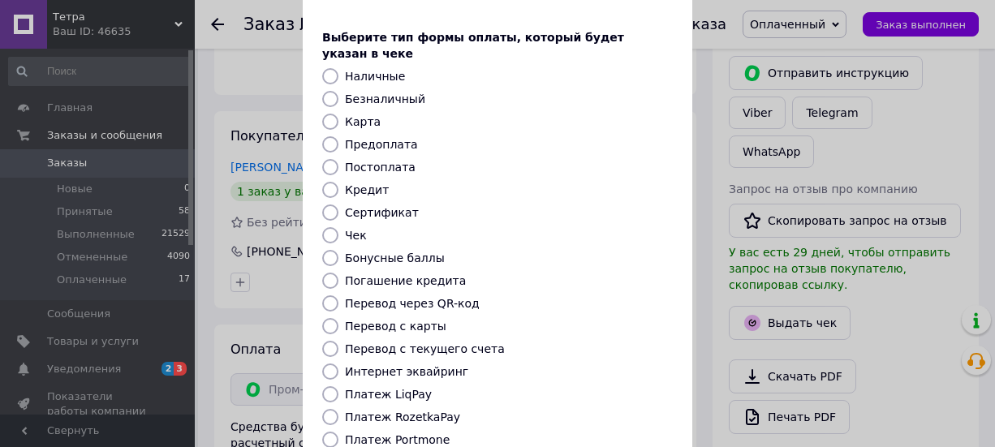
scroll to position [162, 0]
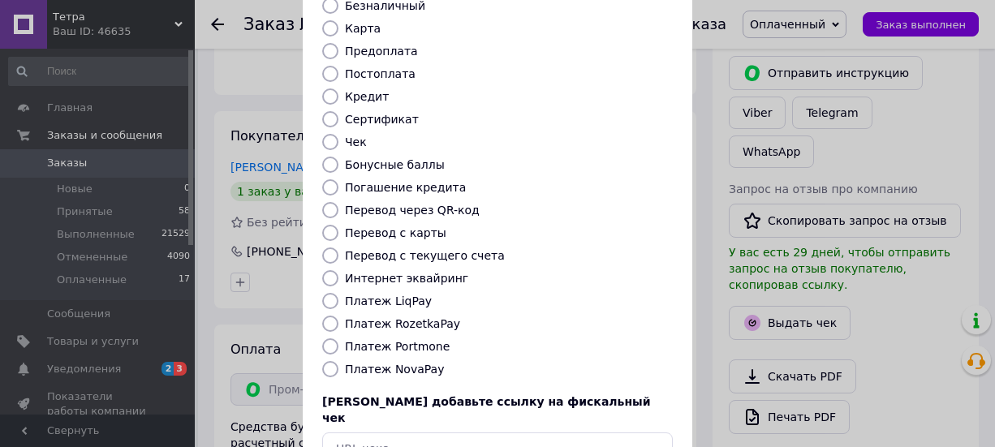
click at [393, 361] on div "Платеж NovaPay" at bounding box center [509, 369] width 334 height 16
click at [395, 363] on label "Платеж NovaPay" at bounding box center [394, 369] width 99 height 13
click at [339, 361] on input "Платеж NovaPay" at bounding box center [330, 369] width 16 height 16
radio input "true"
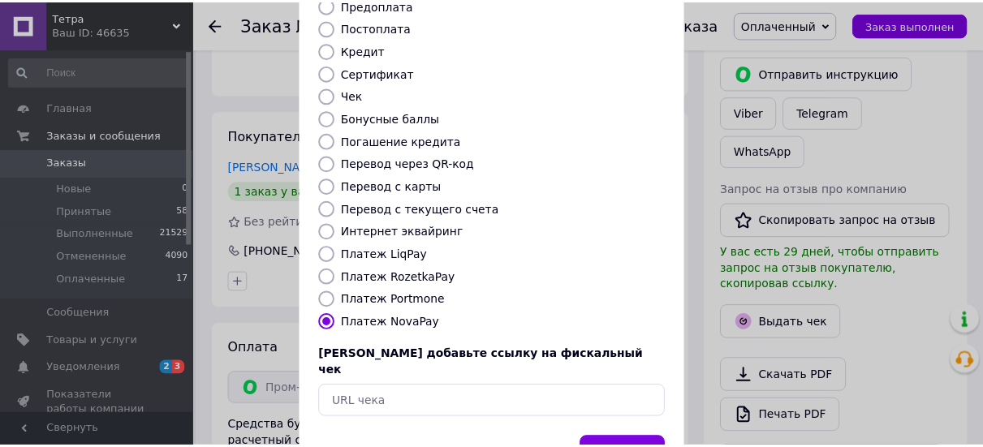
scroll to position [248, 0]
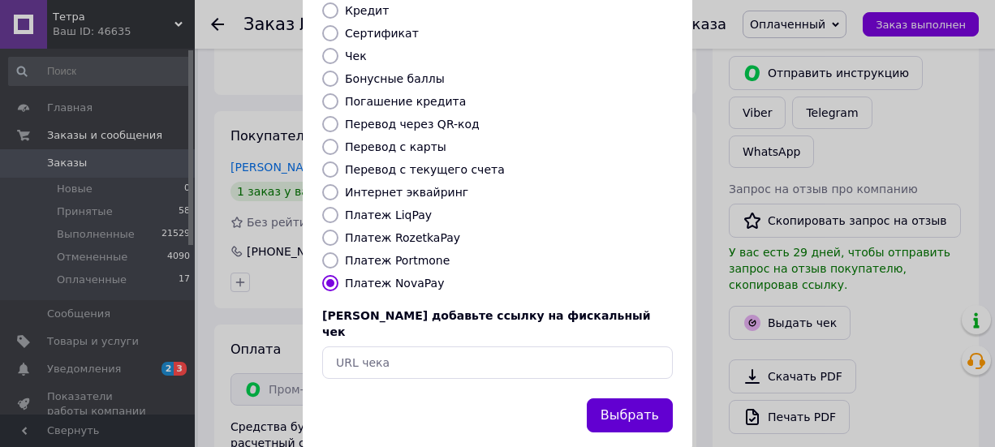
click at [617, 399] on button "Выбрать" at bounding box center [630, 416] width 86 height 35
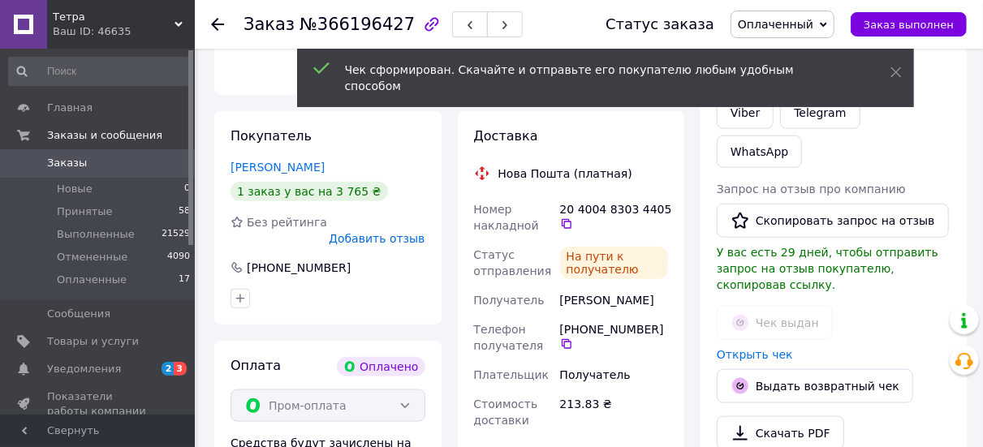
click at [216, 27] on icon at bounding box center [217, 24] width 13 height 13
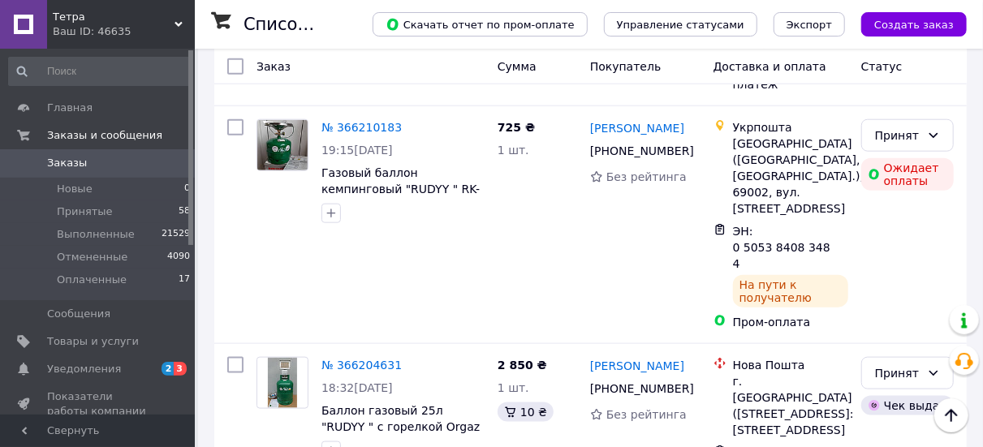
scroll to position [3897, 0]
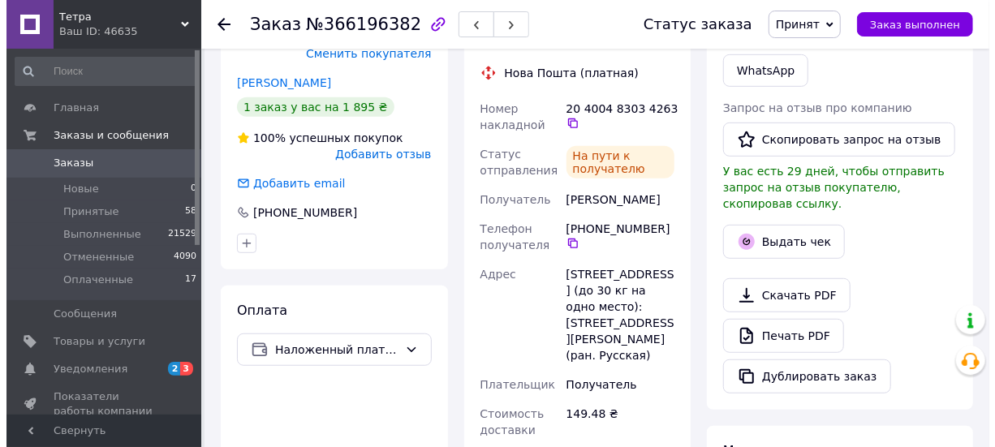
scroll to position [258, 0]
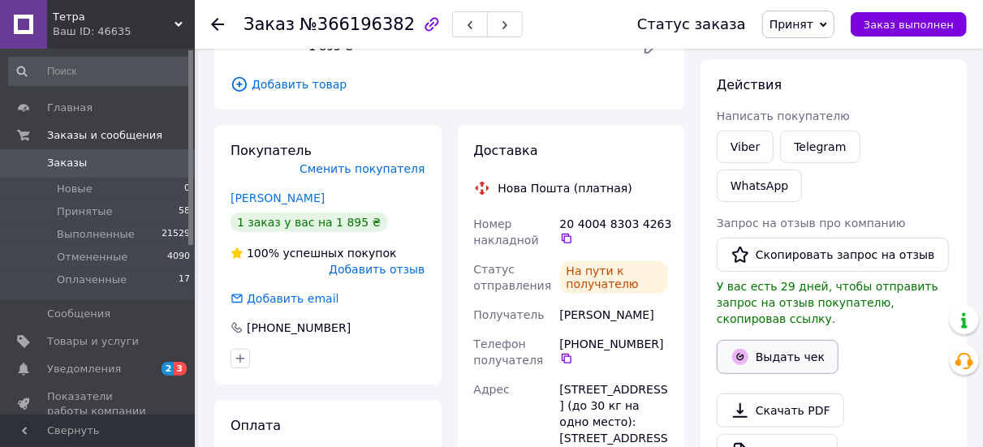
click at [780, 340] on button "Выдать чек" at bounding box center [778, 357] width 122 height 34
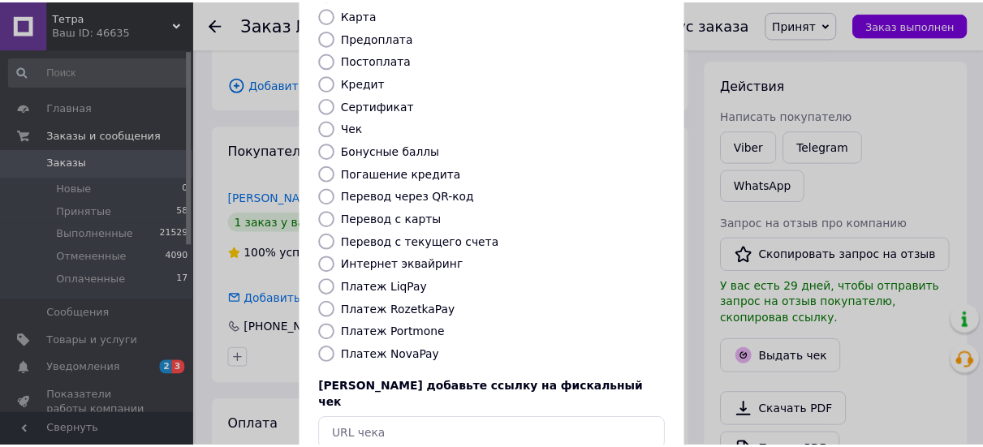
scroll to position [244, 0]
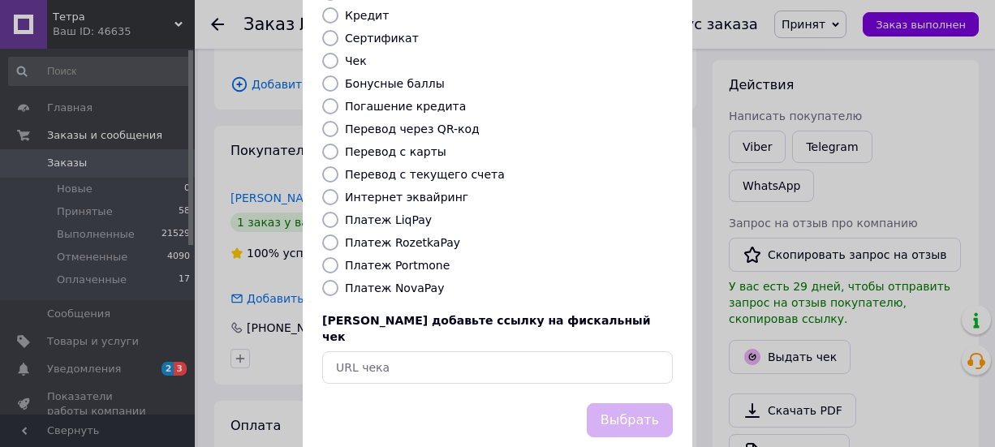
click at [360, 282] on label "Платеж NovaPay" at bounding box center [394, 288] width 99 height 13
click at [339, 280] on input "Платеж NovaPay" at bounding box center [330, 288] width 16 height 16
radio input "true"
click at [641, 403] on button "Выбрать" at bounding box center [630, 420] width 86 height 35
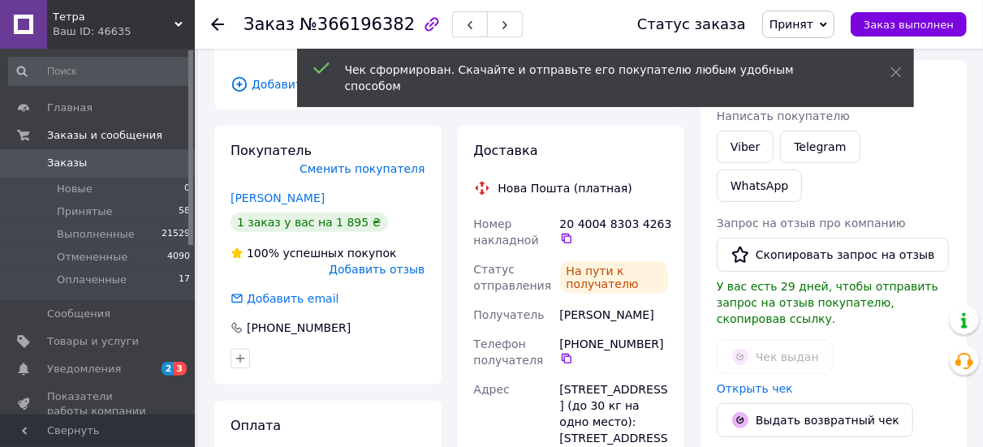
click at [219, 24] on use at bounding box center [217, 24] width 13 height 13
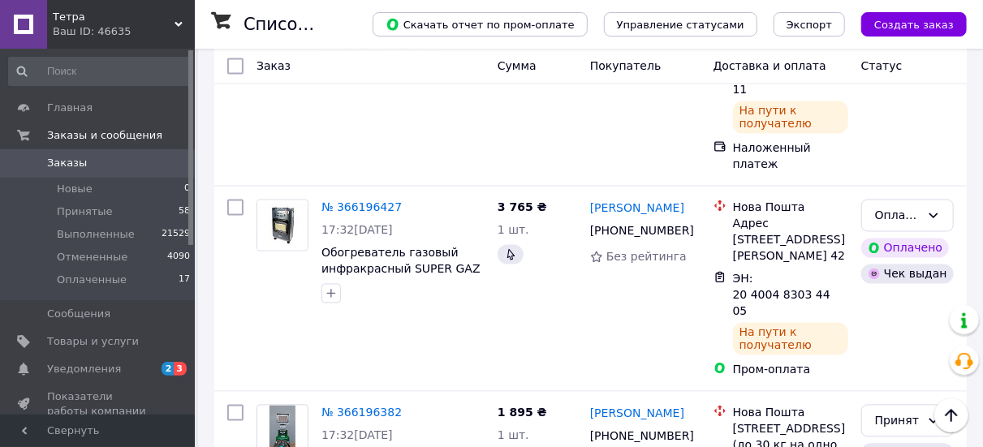
scroll to position [4114, 0]
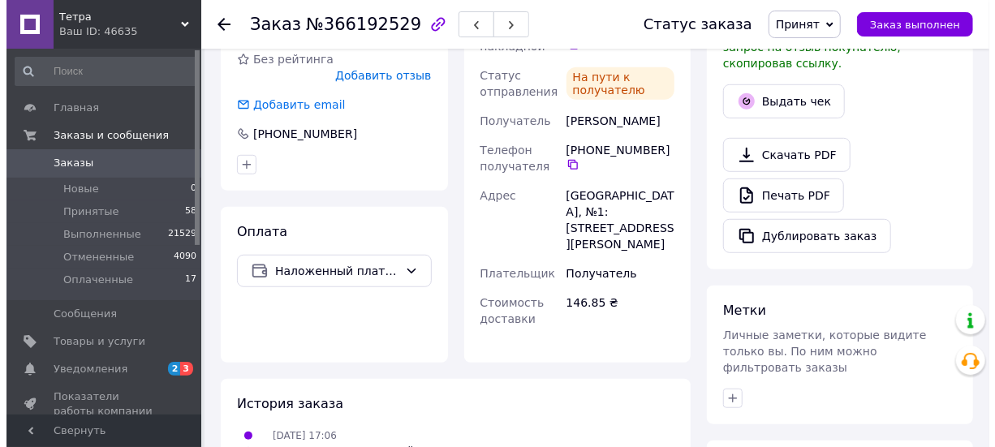
scroll to position [395, 0]
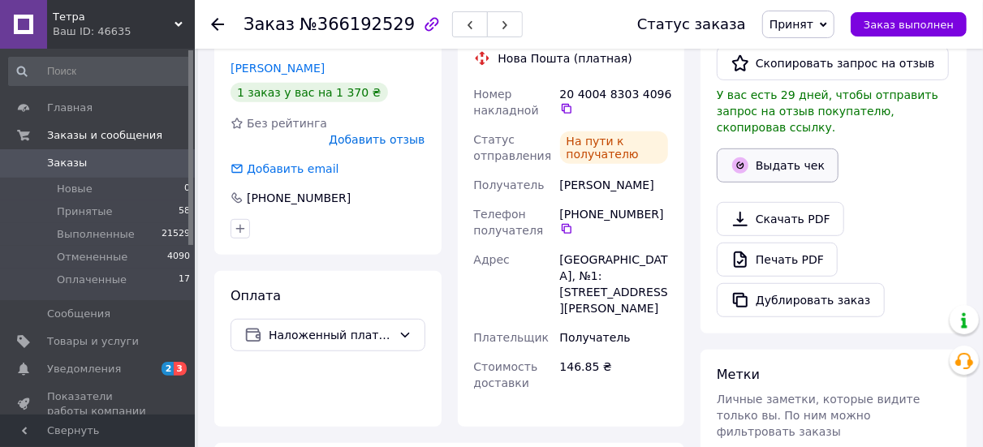
click at [786, 149] on button "Выдать чек" at bounding box center [778, 166] width 122 height 34
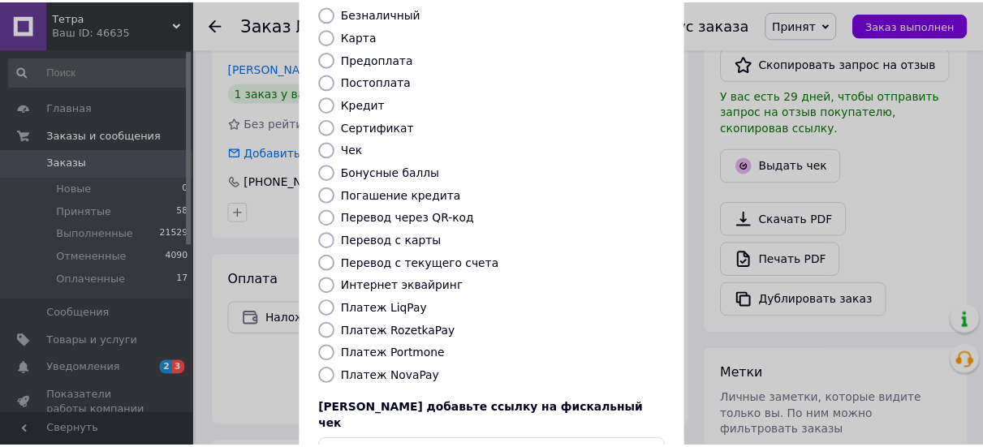
scroll to position [244, 0]
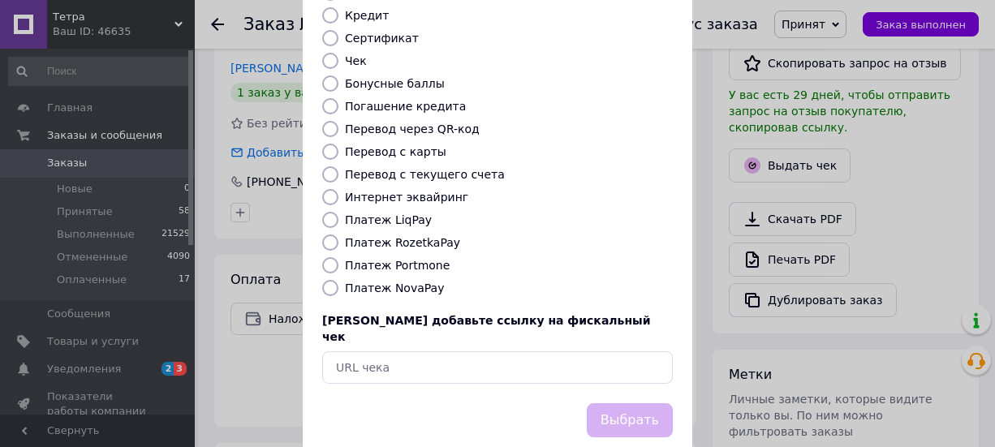
click at [400, 282] on label "Платеж NovaPay" at bounding box center [394, 288] width 99 height 13
click at [339, 280] on input "Платеж NovaPay" at bounding box center [330, 288] width 16 height 16
radio input "true"
click at [624, 403] on button "Выбрать" at bounding box center [630, 420] width 86 height 35
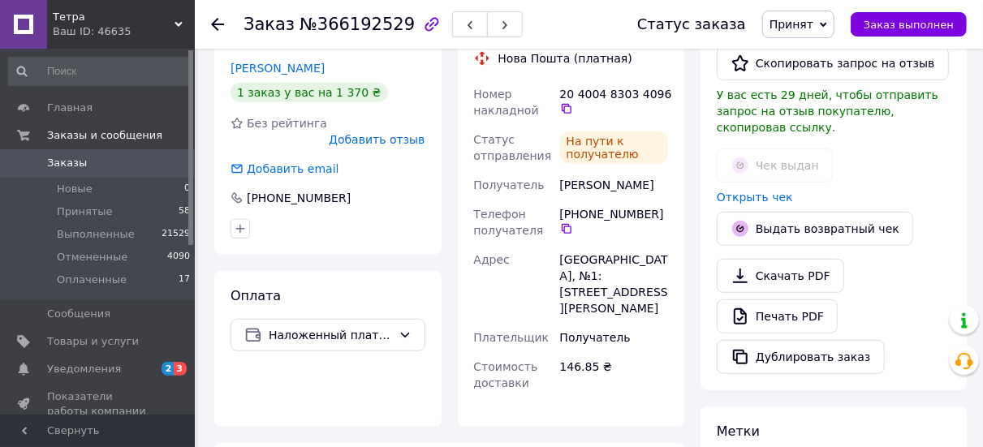
click at [219, 24] on use at bounding box center [217, 24] width 13 height 13
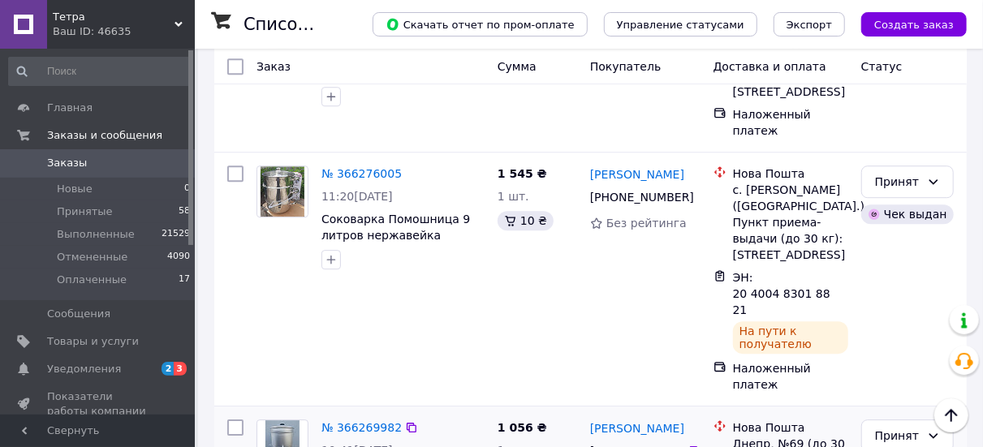
scroll to position [2273, 0]
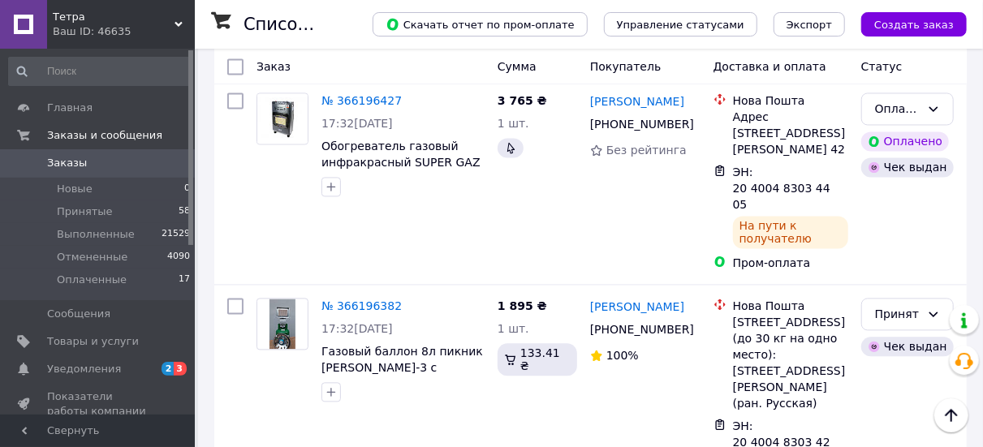
scroll to position [4384, 0]
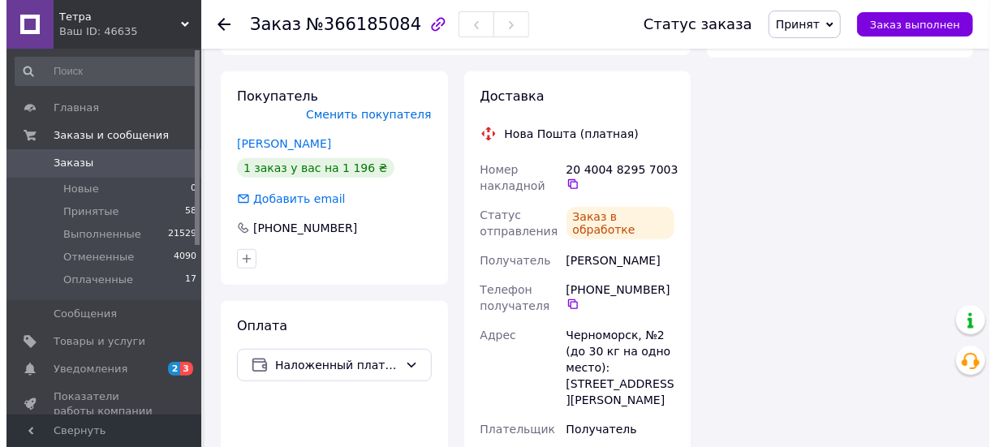
scroll to position [173, 0]
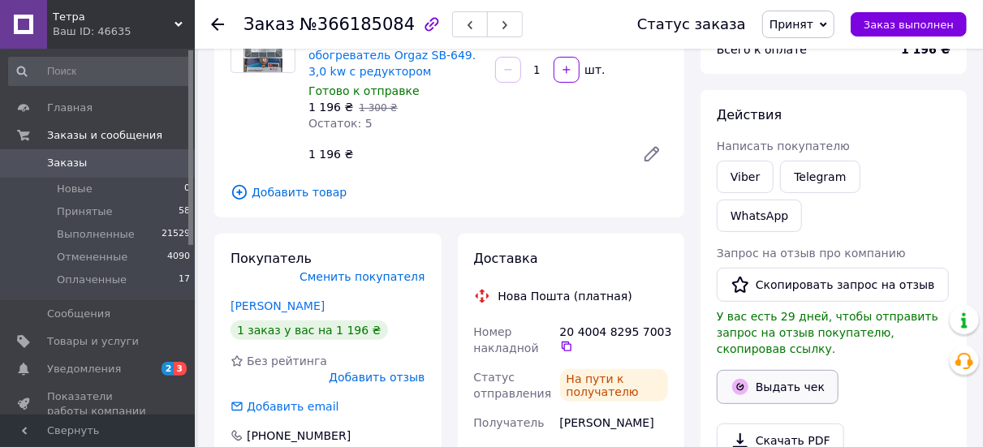
click at [790, 370] on button "Выдать чек" at bounding box center [778, 387] width 122 height 34
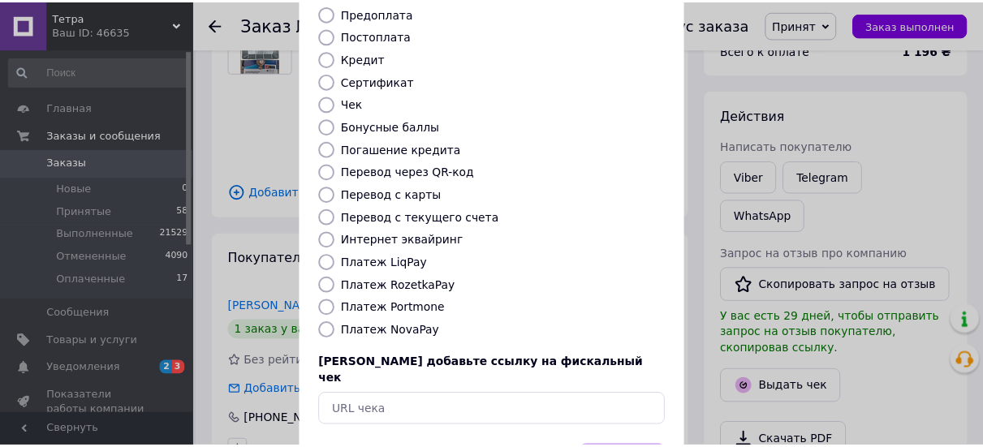
scroll to position [244, 0]
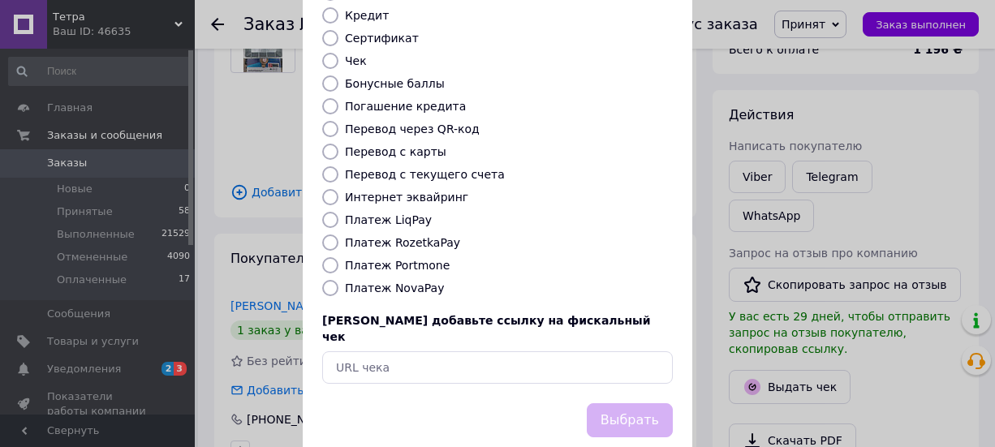
click at [394, 282] on label "Платеж NovaPay" at bounding box center [394, 288] width 99 height 13
click at [339, 280] on input "Платеж NovaPay" at bounding box center [330, 288] width 16 height 16
radio input "true"
click at [610, 403] on button "Выбрать" at bounding box center [630, 420] width 86 height 35
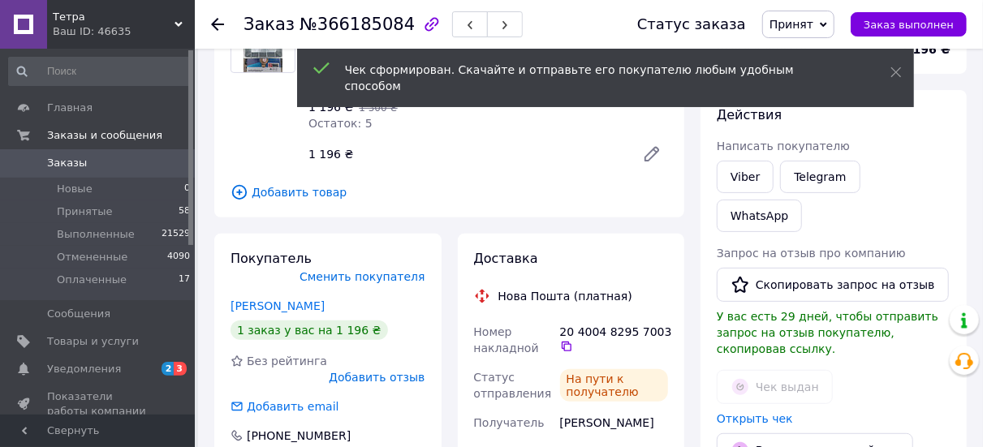
click at [217, 25] on icon at bounding box center [217, 24] width 13 height 13
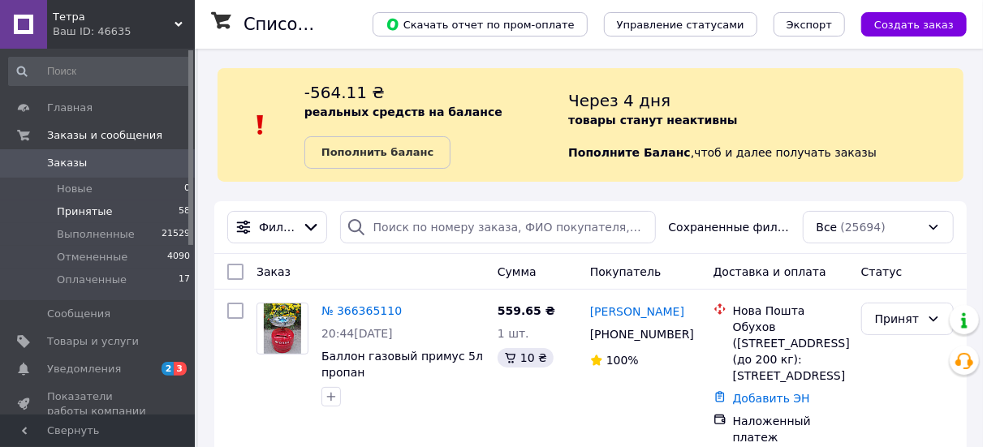
click at [116, 208] on li "Принятые 58" at bounding box center [100, 212] width 200 height 23
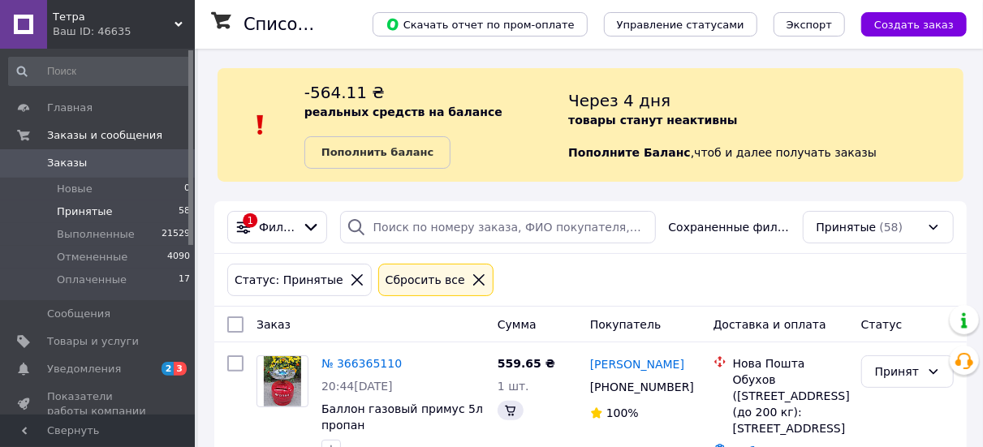
click at [473, 281] on icon at bounding box center [478, 279] width 11 height 11
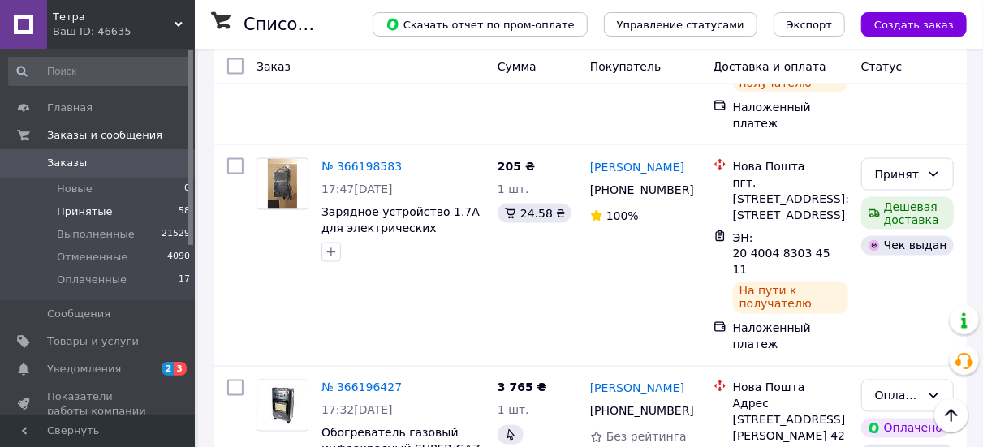
scroll to position [4329, 0]
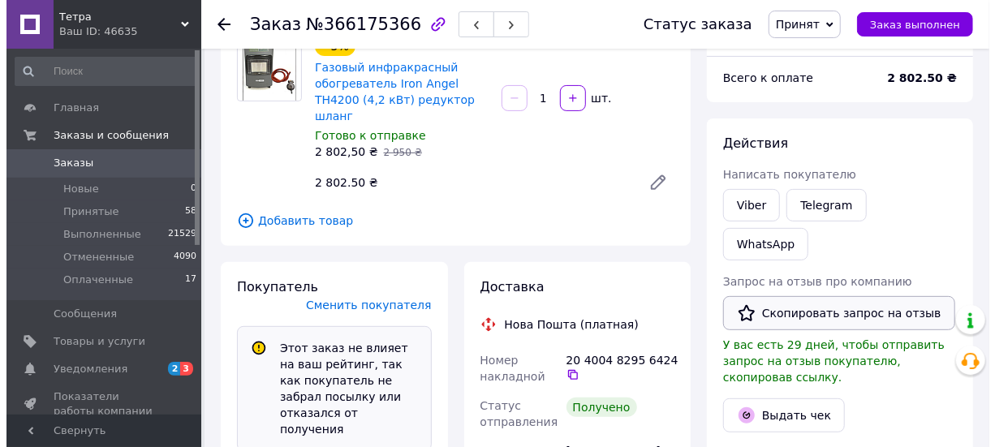
scroll to position [333, 0]
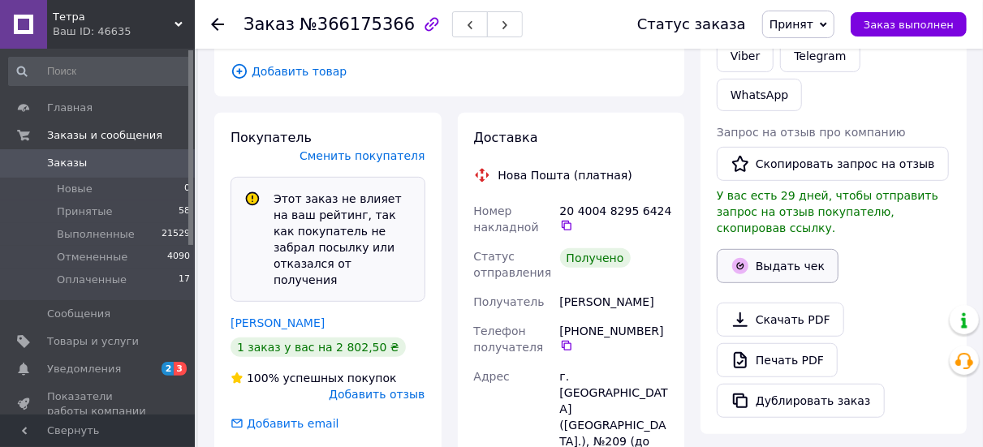
click at [779, 249] on button "Выдать чек" at bounding box center [778, 266] width 122 height 34
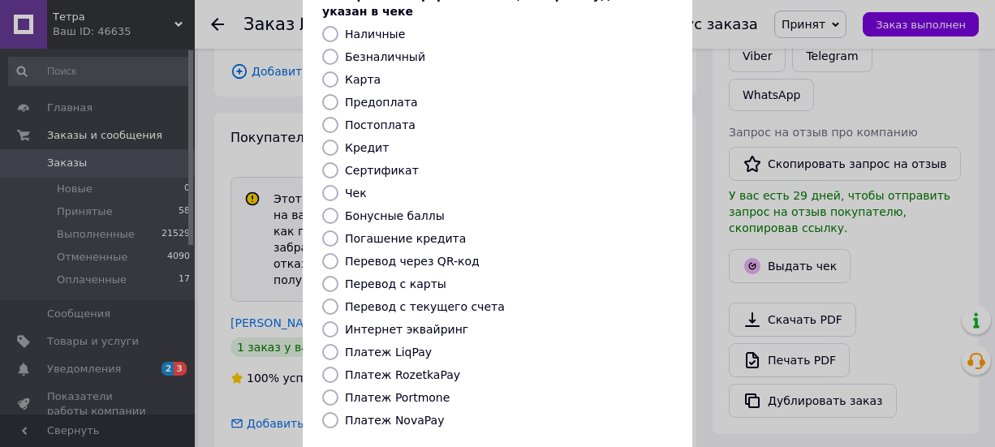
scroll to position [162, 0]
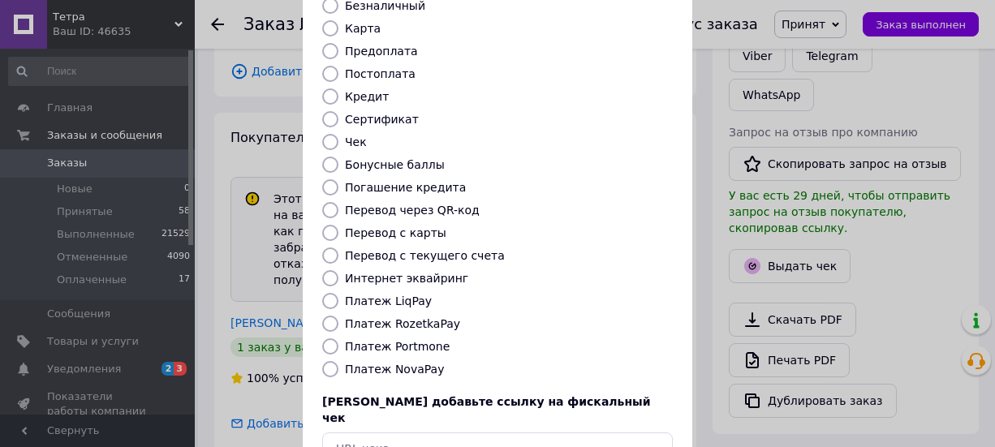
drag, startPoint x: 399, startPoint y: 352, endPoint x: 410, endPoint y: 352, distance: 11.4
click at [399, 363] on label "Платеж NovaPay" at bounding box center [394, 369] width 99 height 13
click at [339, 361] on input "Платеж NovaPay" at bounding box center [330, 369] width 16 height 16
radio input "true"
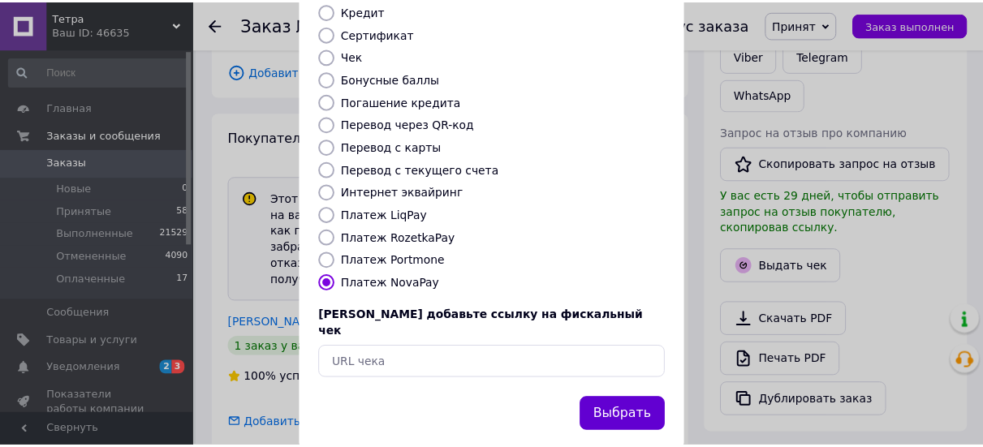
scroll to position [248, 0]
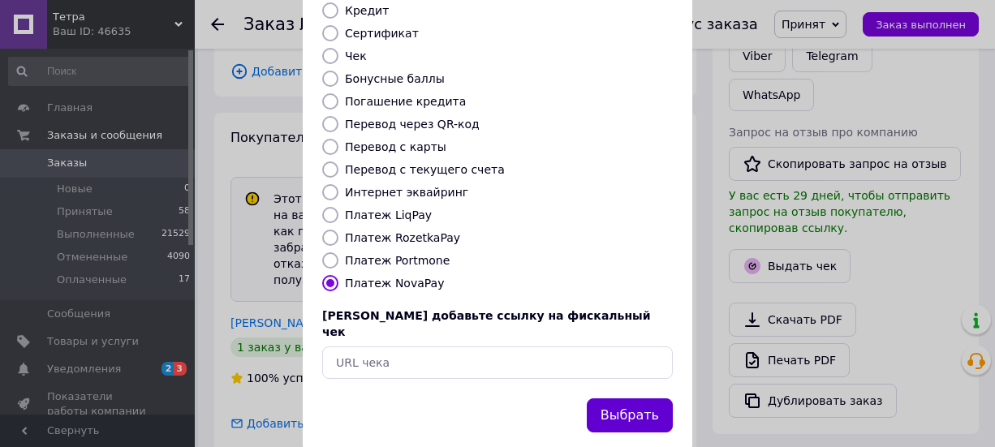
click at [645, 399] on button "Выбрать" at bounding box center [630, 416] width 86 height 35
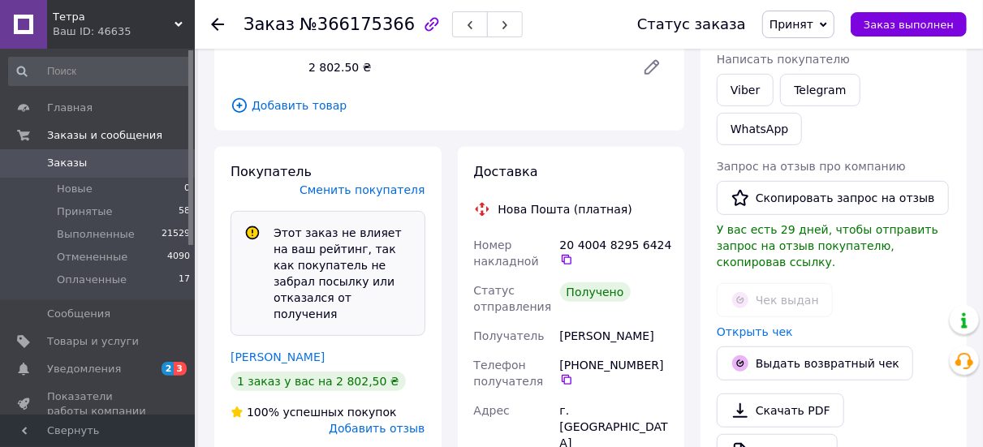
scroll to position [325, 0]
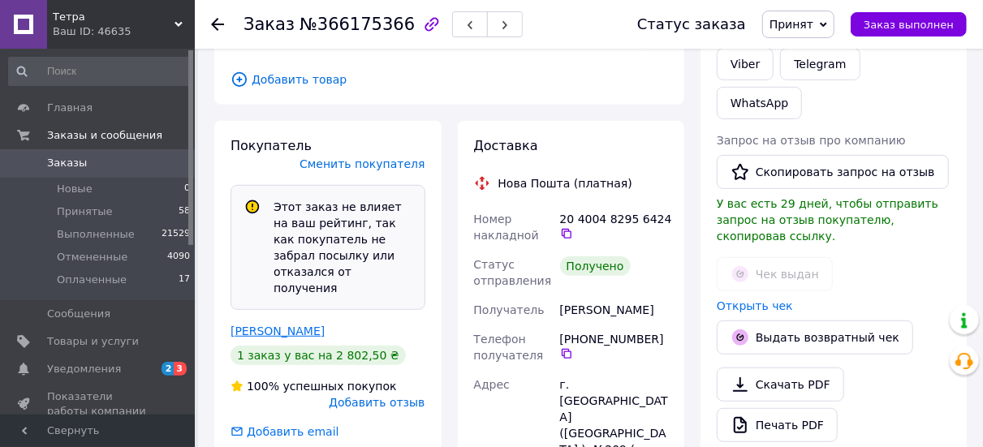
click at [315, 325] on link "[PERSON_NAME]" at bounding box center [278, 331] width 94 height 13
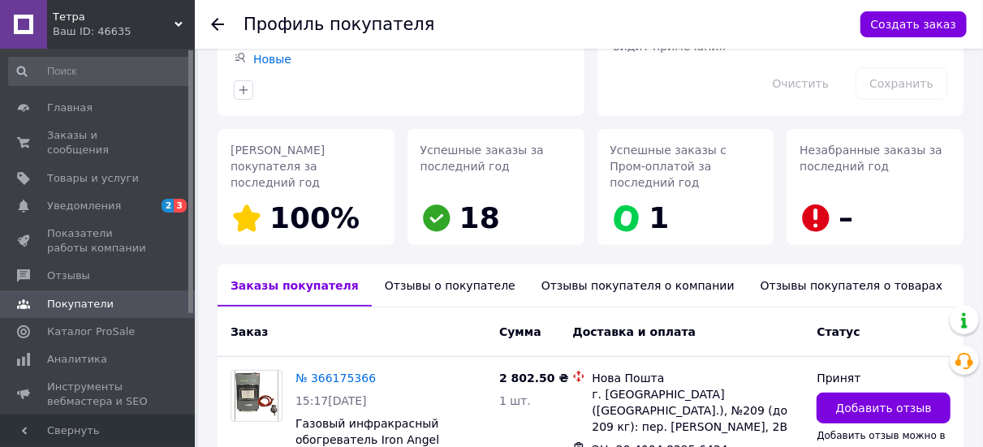
scroll to position [280, 0]
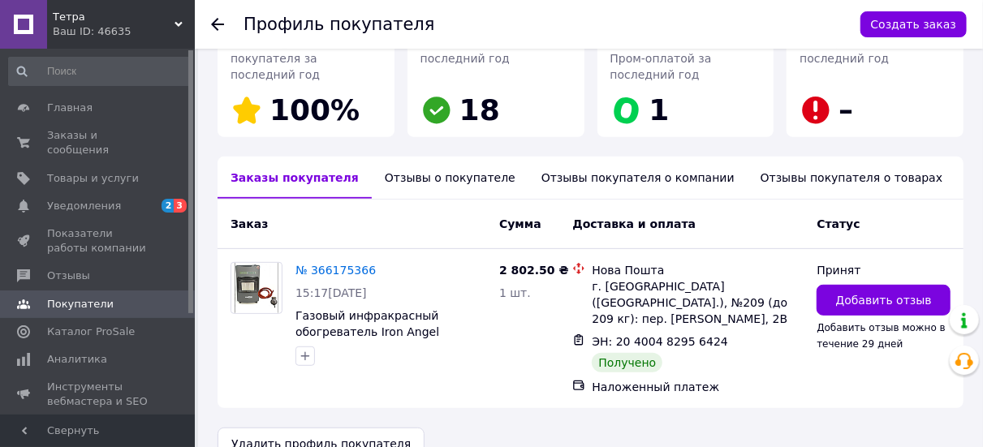
click at [410, 169] on div "Отзывы о покупателе" at bounding box center [450, 178] width 157 height 42
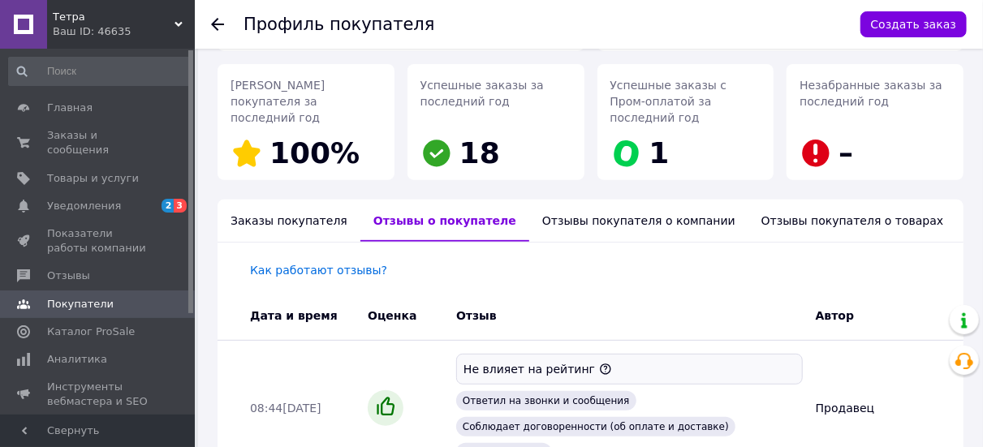
scroll to position [134, 0]
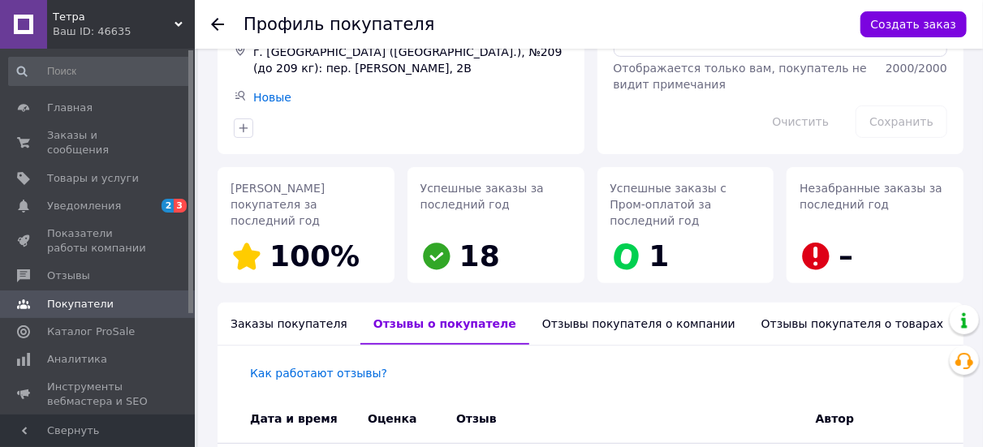
click at [599, 308] on div "Отзывы покупателя о компании" at bounding box center [638, 324] width 219 height 42
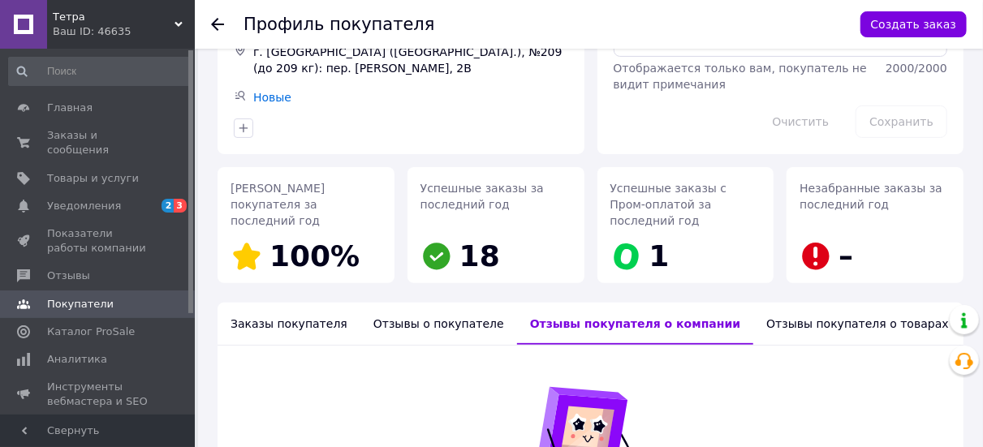
click at [753, 312] on div "Отзывы покупателя о товарах" at bounding box center [857, 324] width 209 height 42
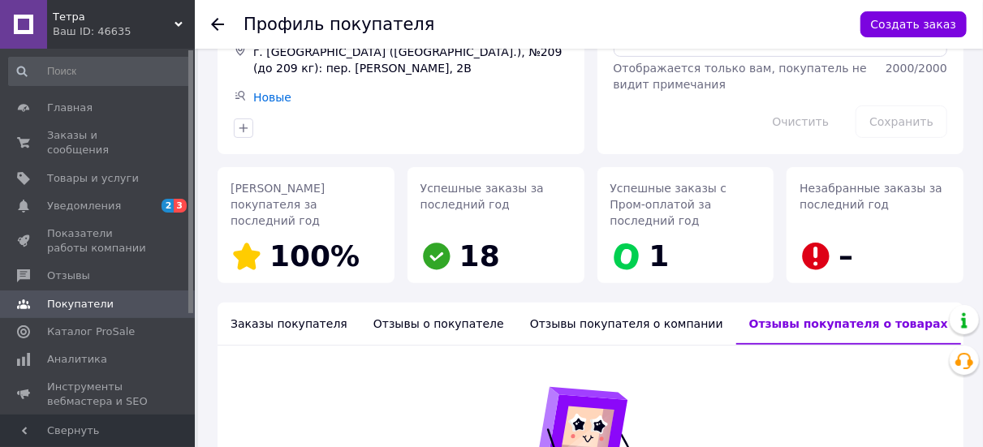
click at [429, 303] on div "Отзывы о покупателе" at bounding box center [438, 324] width 157 height 42
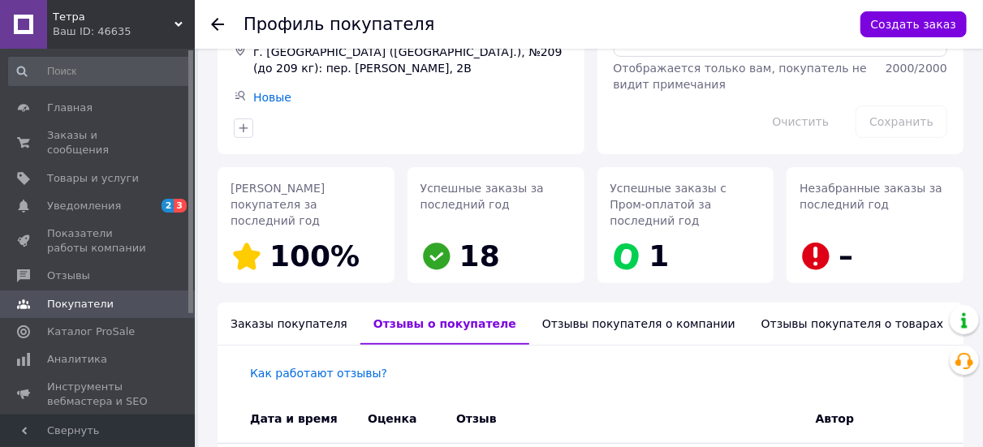
click at [272, 305] on div "Заказы покупателя" at bounding box center [289, 324] width 143 height 42
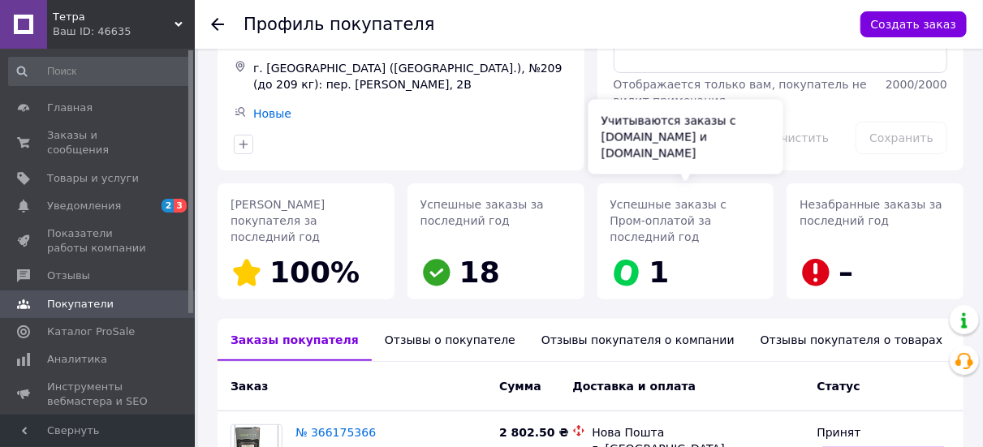
scroll to position [280, 0]
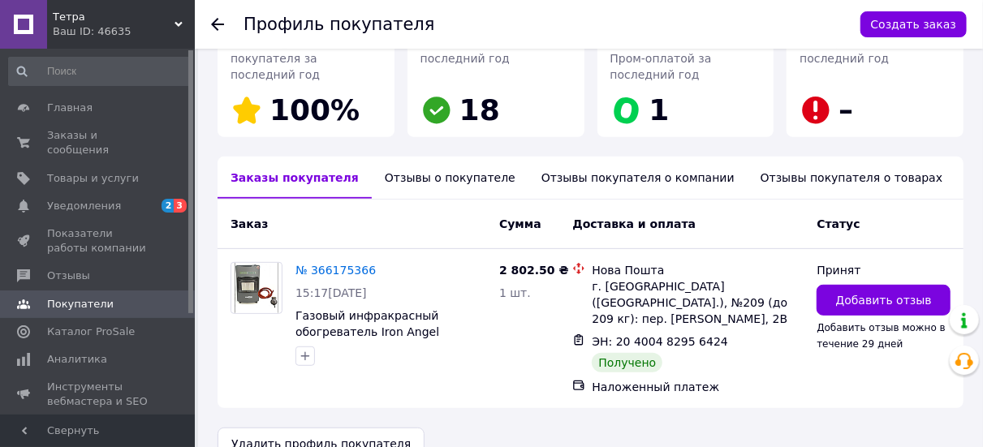
click at [451, 159] on div "Отзывы о покупателе" at bounding box center [450, 178] width 157 height 42
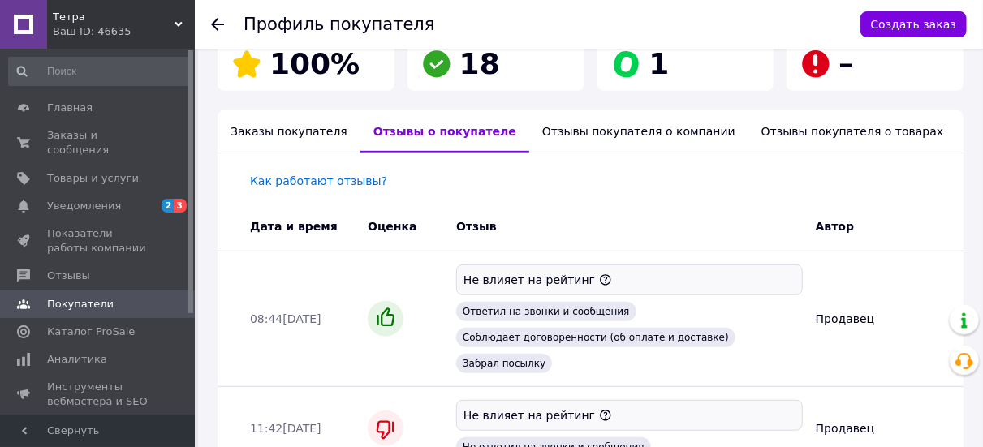
scroll to position [343, 0]
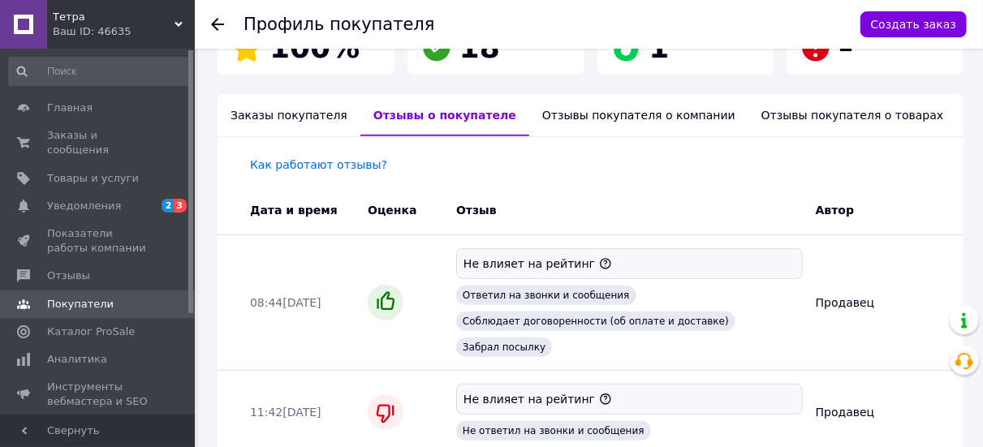
click at [541, 168] on div "Как работают отзывы? Дата и время Оценка Отзыв Автор 08:44[DATE] Не влияет на р…" at bounding box center [591, 295] width 746 height 317
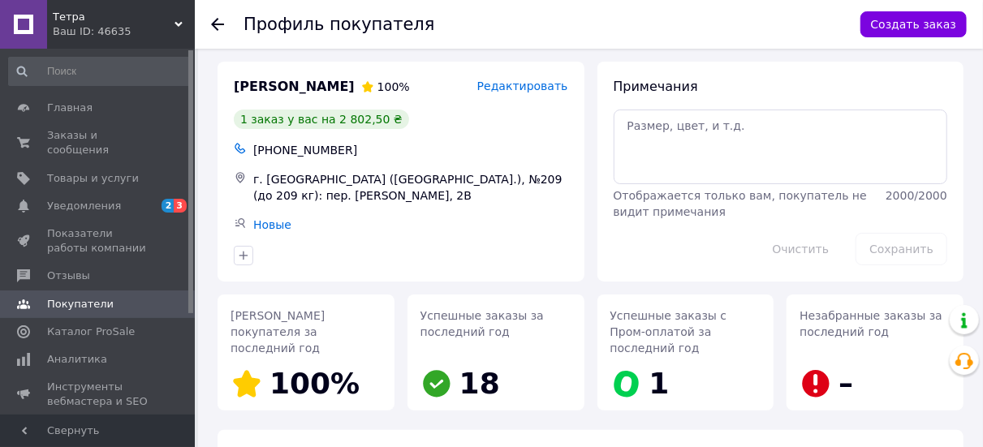
scroll to position [0, 0]
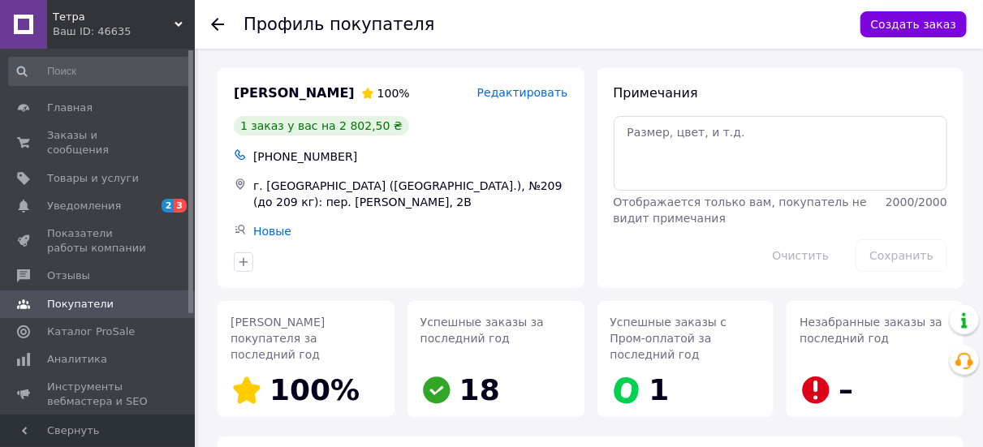
click at [214, 24] on use at bounding box center [217, 24] width 13 height 13
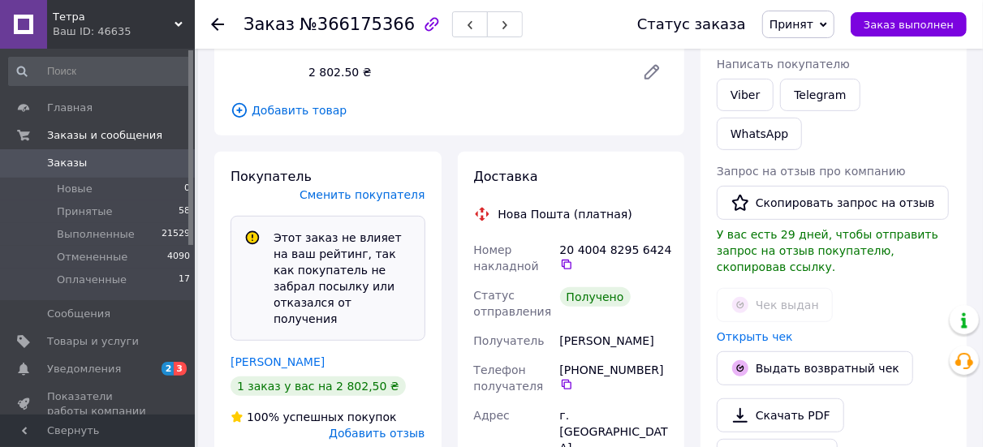
click at [221, 25] on icon at bounding box center [217, 24] width 13 height 13
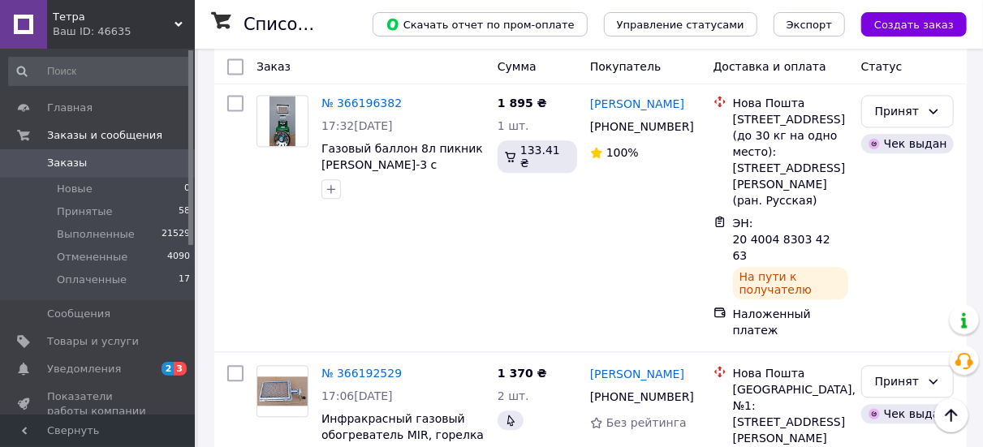
scroll to position [4728, 0]
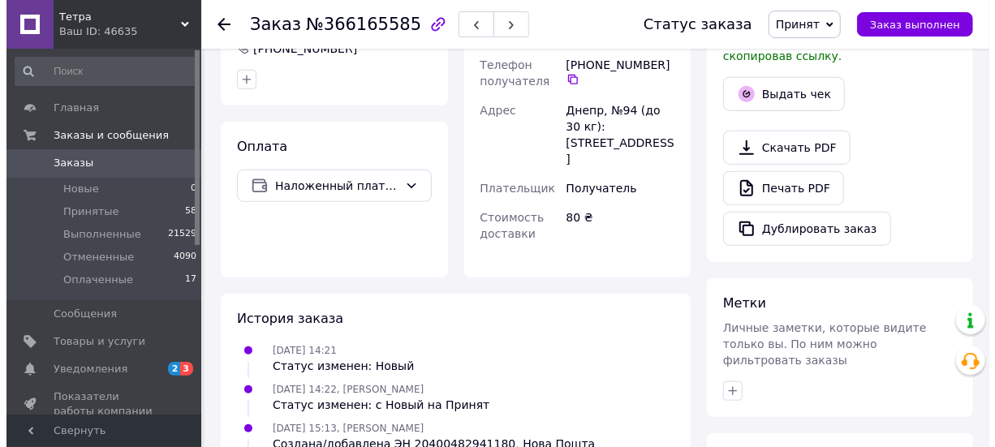
scroll to position [420, 0]
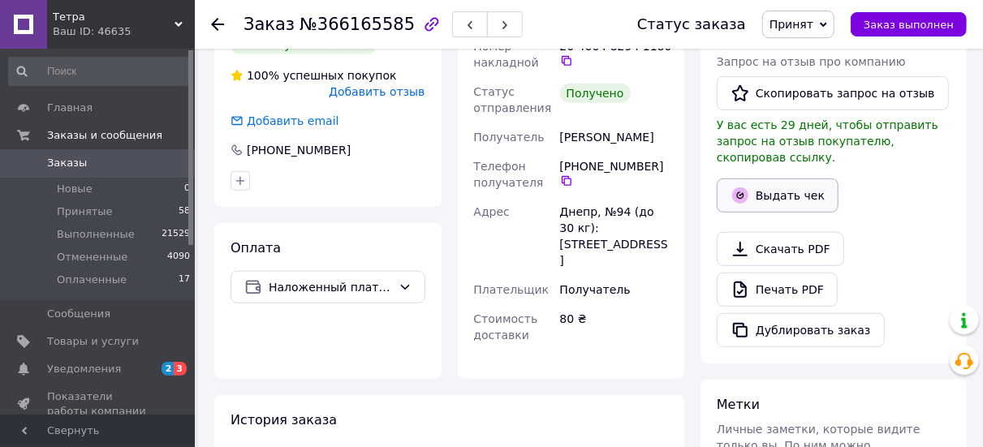
click at [758, 179] on button "Выдать чек" at bounding box center [778, 196] width 122 height 34
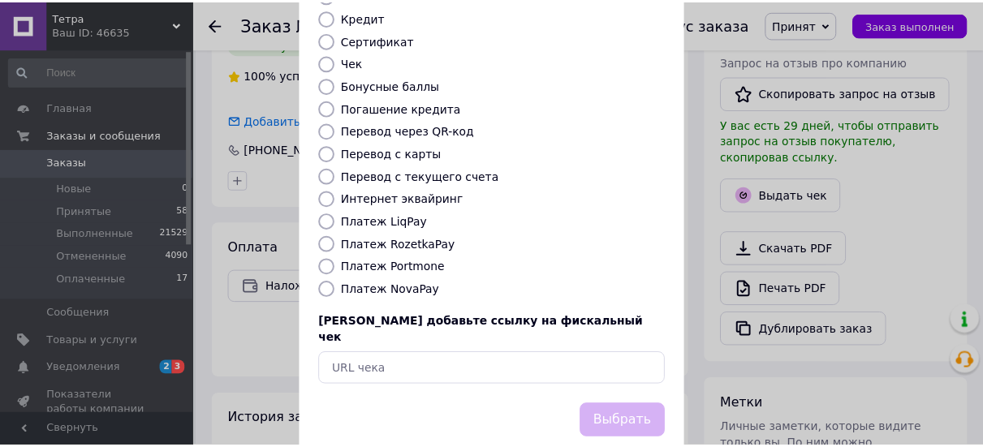
scroll to position [244, 0]
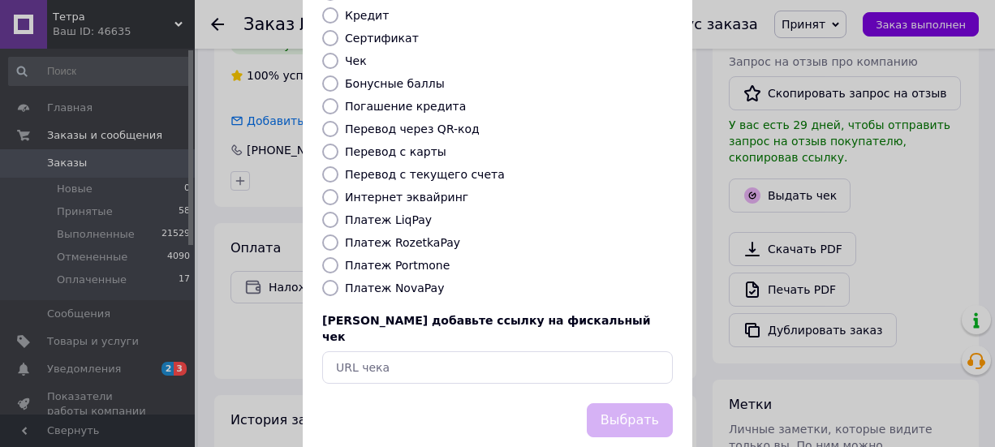
click at [403, 282] on label "Платеж NovaPay" at bounding box center [394, 288] width 99 height 13
click at [339, 280] on input "Платеж NovaPay" at bounding box center [330, 288] width 16 height 16
radio input "true"
click at [634, 403] on button "Выбрать" at bounding box center [630, 420] width 86 height 35
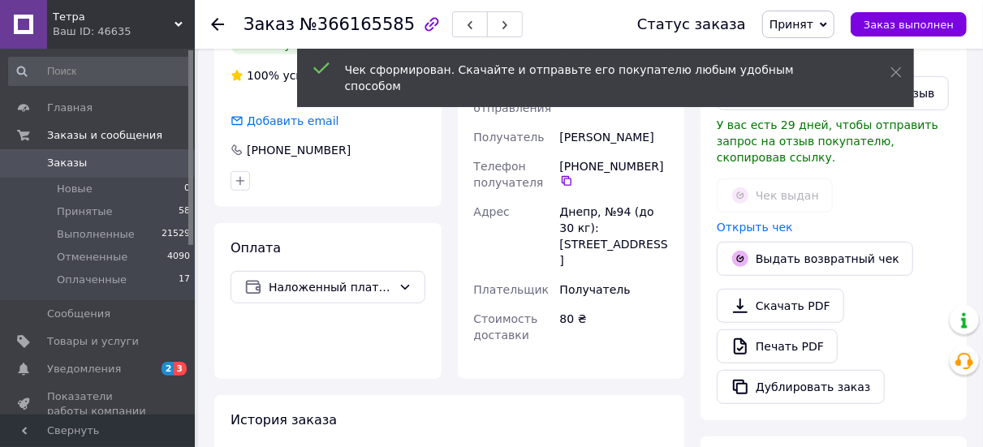
click at [217, 23] on icon at bounding box center [217, 24] width 13 height 13
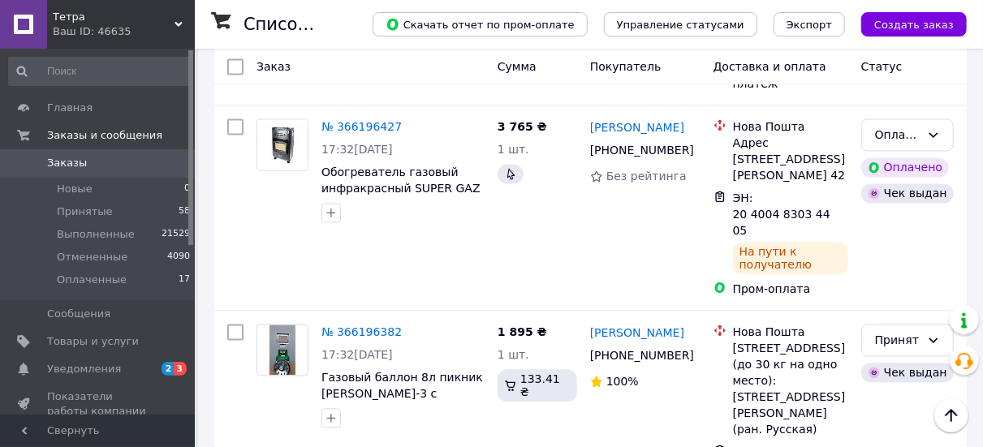
scroll to position [4601, 0]
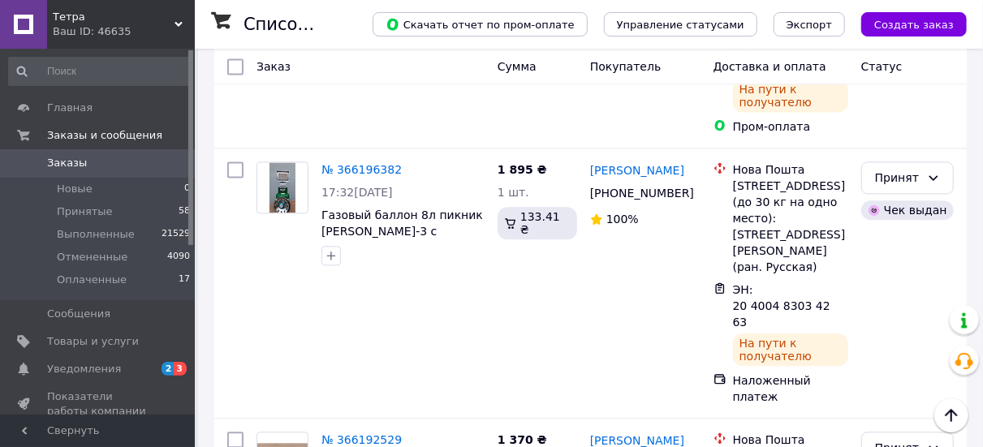
click at [914, 196] on li "Выполнен" at bounding box center [907, 194] width 91 height 29
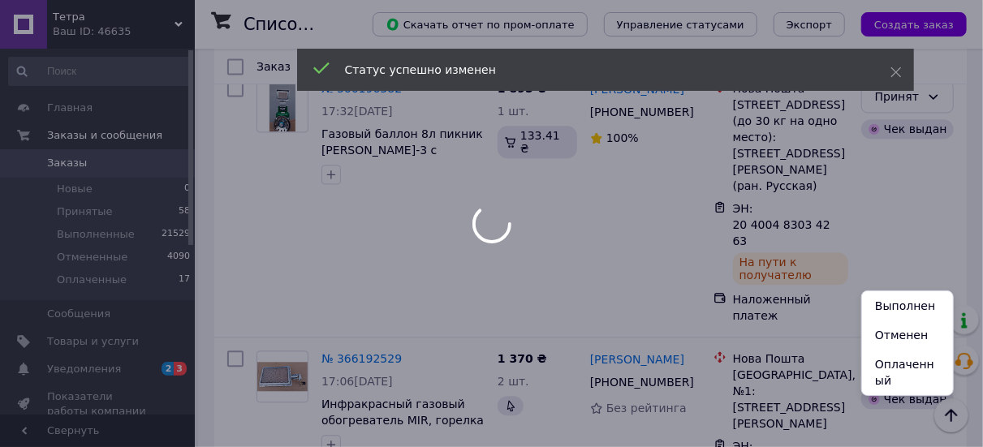
click at [899, 304] on li "Выполнен" at bounding box center [907, 305] width 91 height 29
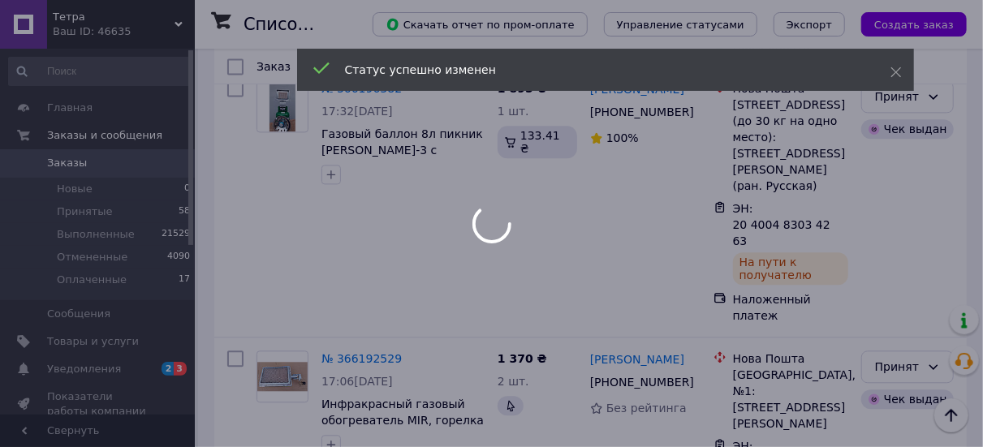
scroll to position [4845, 0]
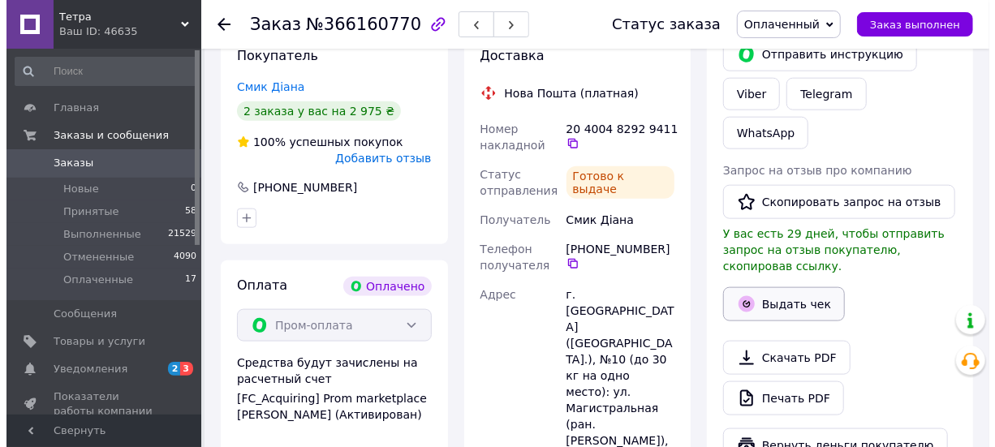
scroll to position [777, 0]
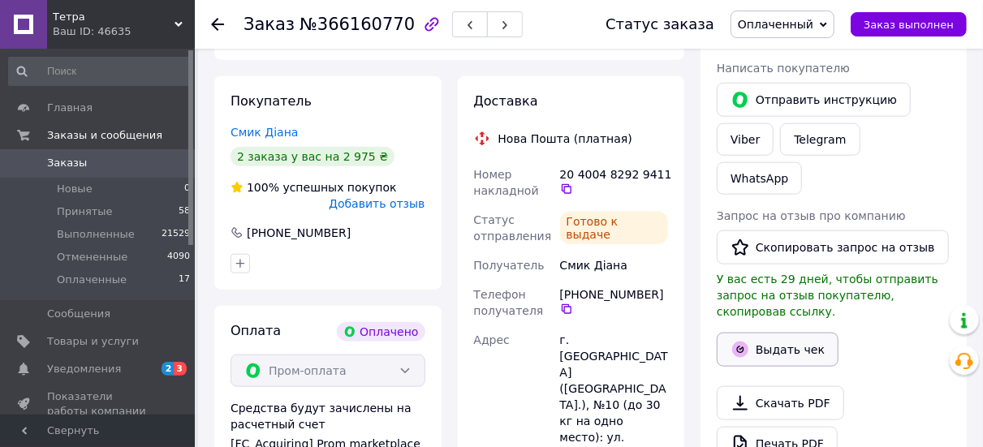
click at [798, 333] on button "Выдать чек" at bounding box center [778, 350] width 122 height 34
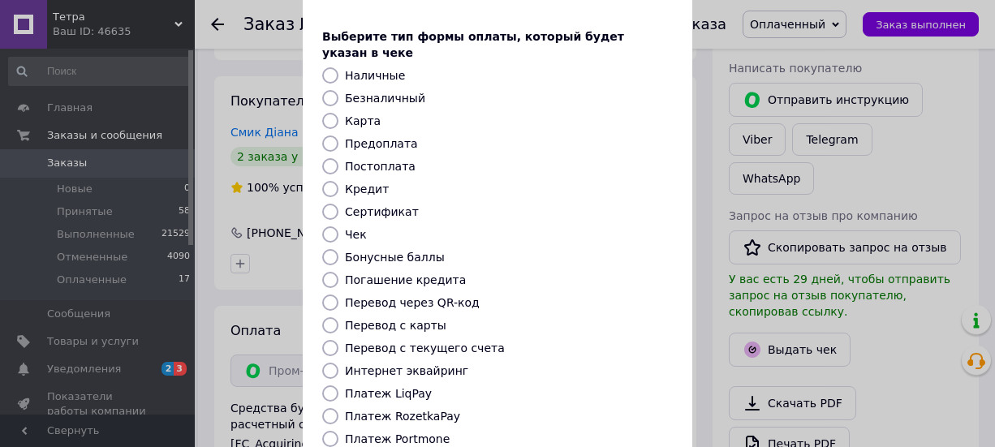
scroll to position [162, 0]
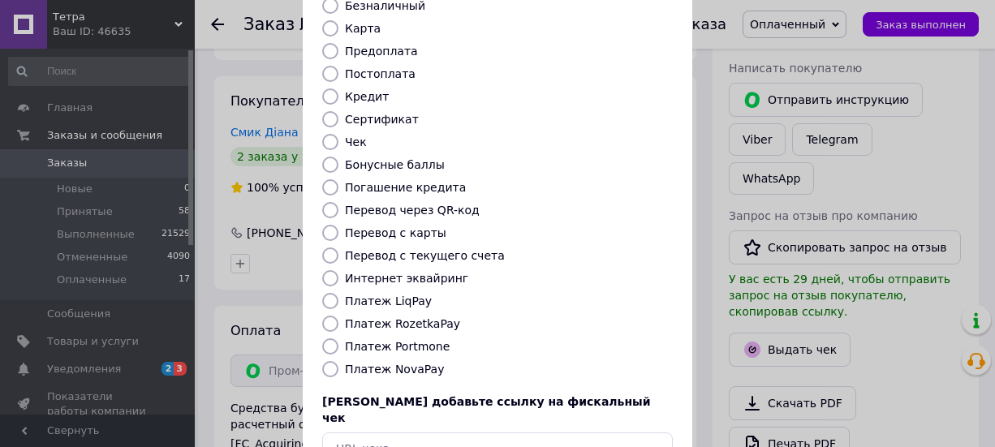
drag, startPoint x: 395, startPoint y: 352, endPoint x: 406, endPoint y: 352, distance: 10.6
click at [397, 363] on label "Платеж NovaPay" at bounding box center [394, 369] width 99 height 13
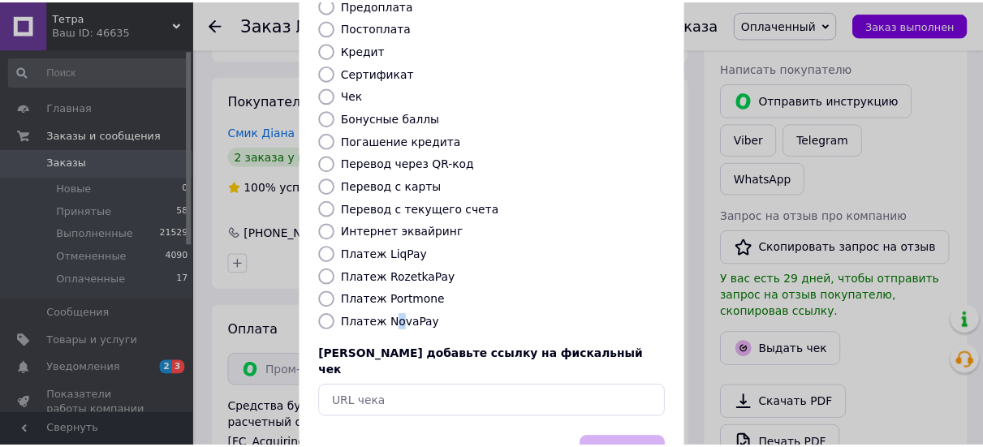
scroll to position [248, 0]
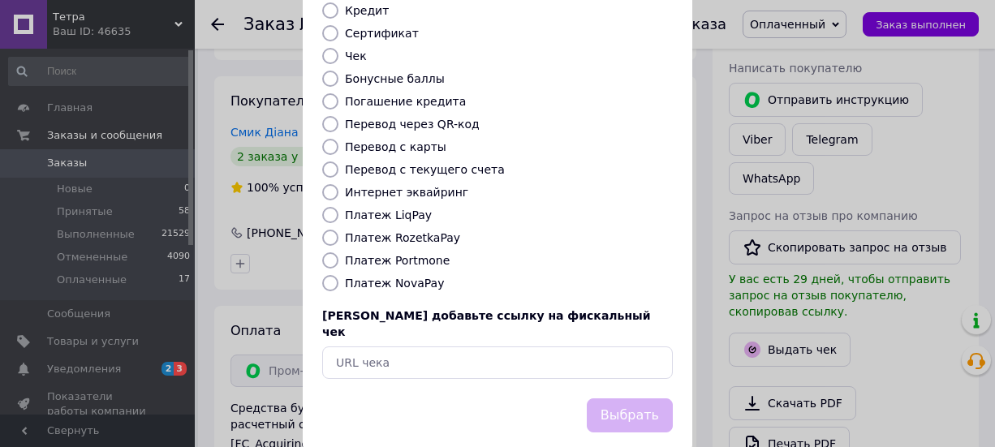
click at [378, 277] on label "Платеж NovaPay" at bounding box center [394, 283] width 99 height 13
click at [339, 275] on input "Платеж NovaPay" at bounding box center [330, 283] width 16 height 16
radio input "true"
click at [632, 399] on button "Выбрать" at bounding box center [630, 416] width 86 height 35
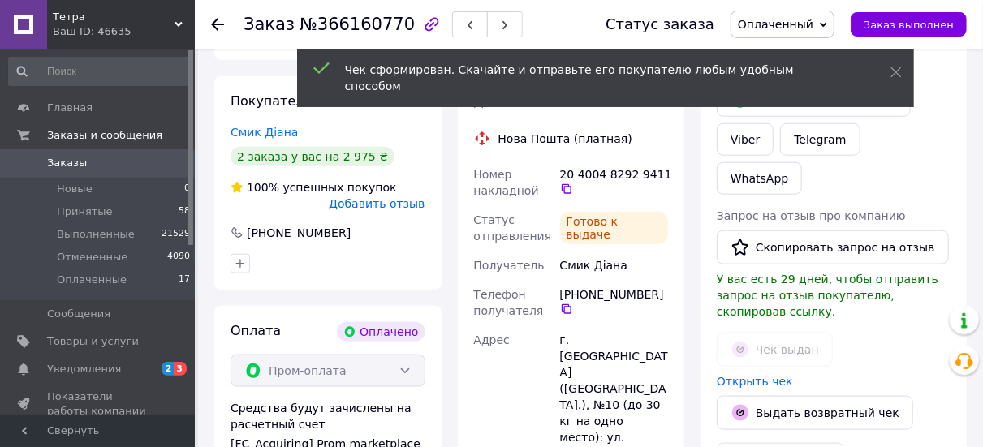
click at [215, 24] on use at bounding box center [217, 24] width 13 height 13
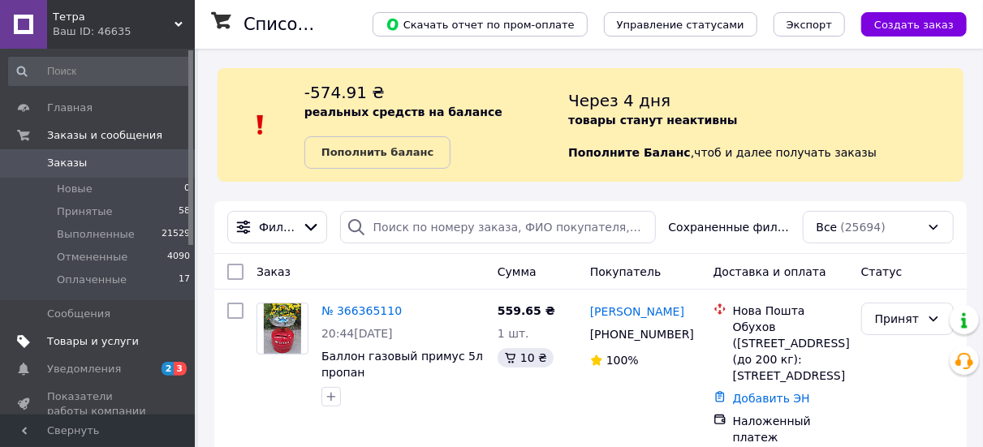
click at [128, 337] on span "Товары и услуги" at bounding box center [98, 341] width 103 height 15
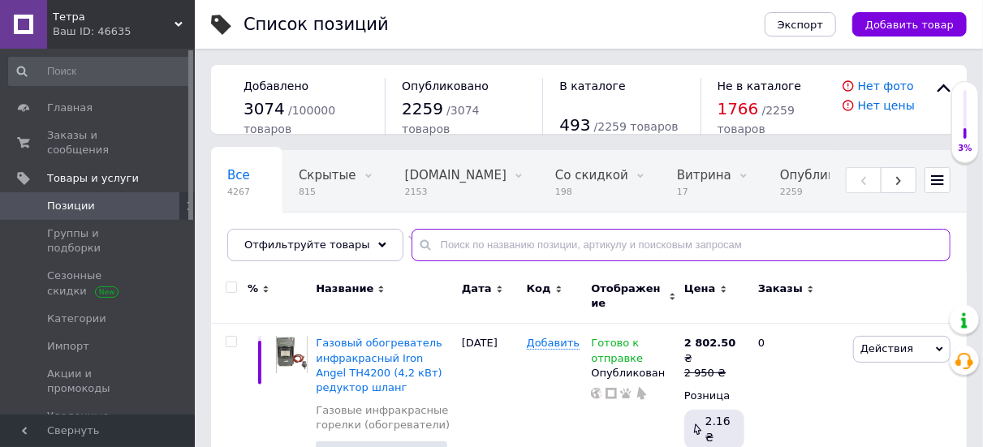
click at [556, 242] on input "text" at bounding box center [681, 245] width 539 height 32
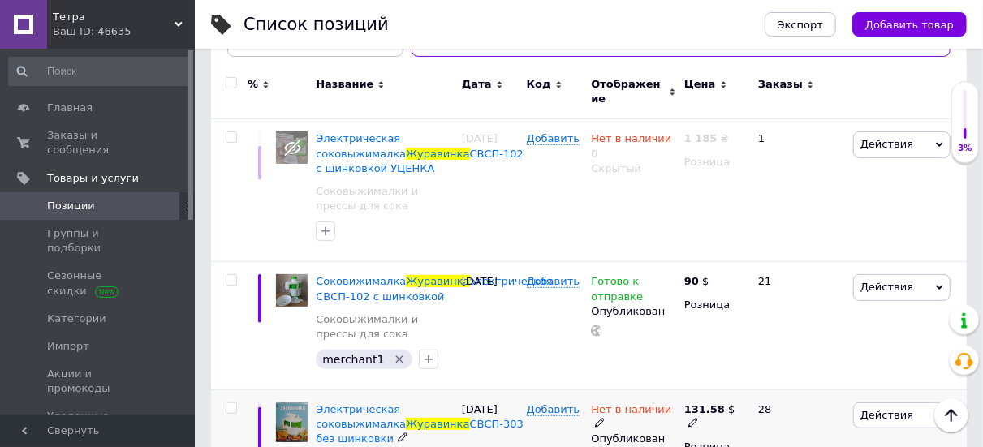
scroll to position [203, 0]
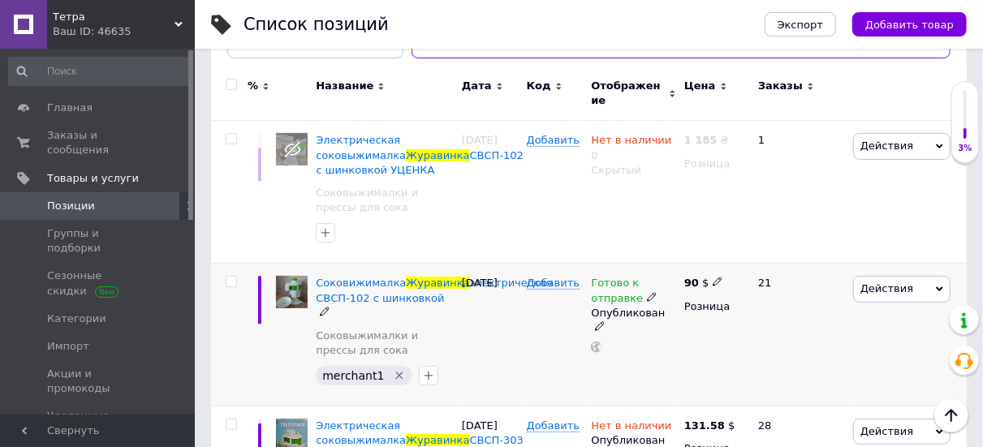
type input "журавинка"
click at [395, 380] on icon "Удалить метку" at bounding box center [399, 375] width 13 height 13
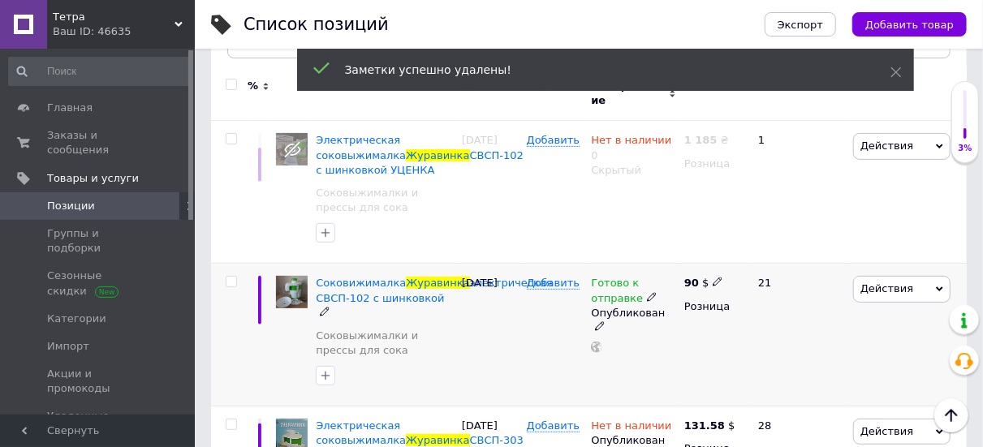
click at [647, 299] on icon at bounding box center [652, 297] width 10 height 10
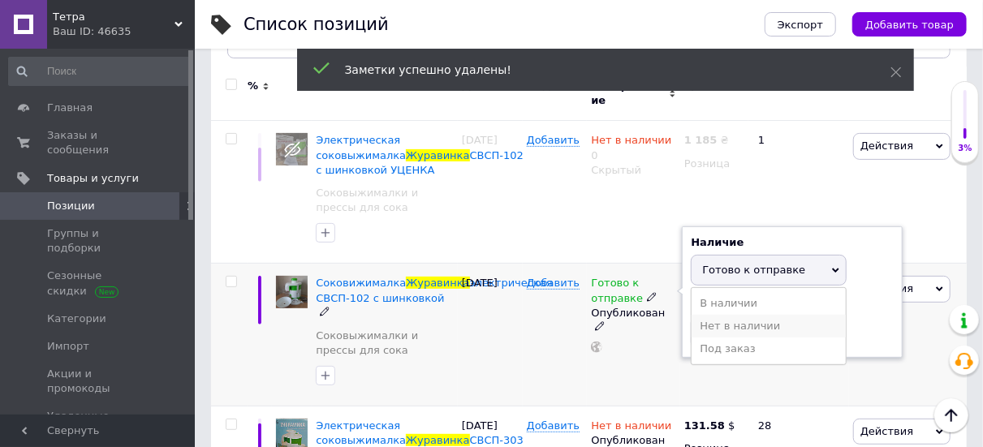
click at [727, 333] on li "Нет в наличии" at bounding box center [769, 326] width 154 height 23
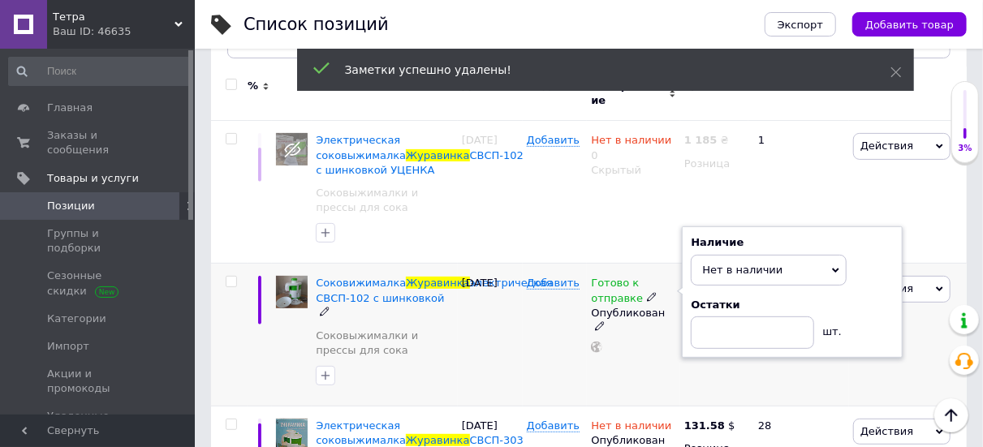
click at [541, 346] on div "Добавить" at bounding box center [555, 335] width 65 height 143
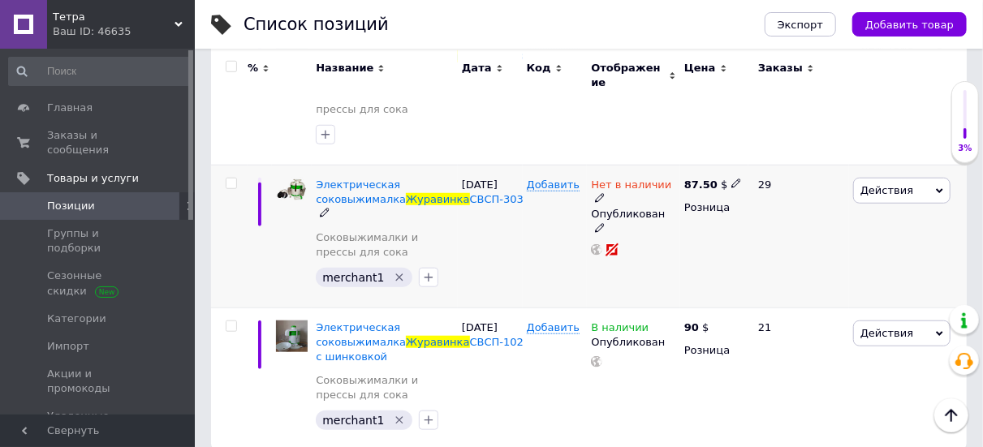
scroll to position [609, 0]
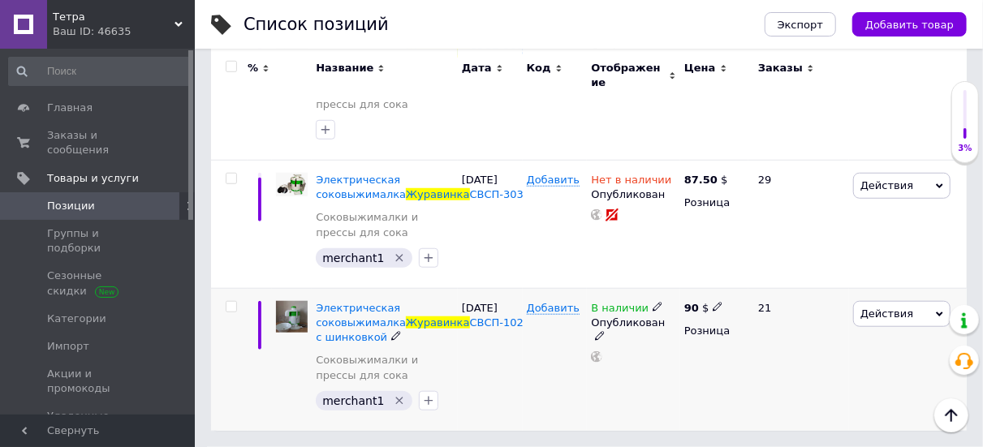
click at [653, 310] on icon at bounding box center [658, 307] width 10 height 10
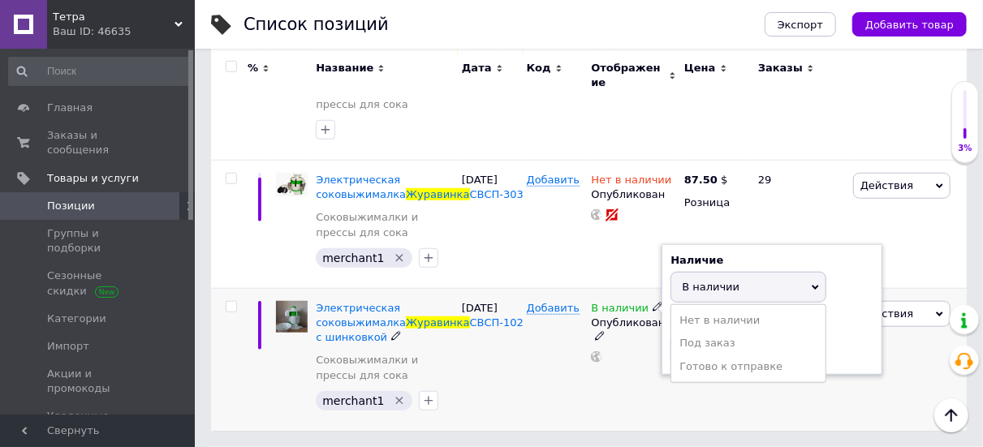
drag, startPoint x: 846, startPoint y: 356, endPoint x: 820, endPoint y: 356, distance: 26.0
click at [845, 356] on div "Остатки шт." at bounding box center [772, 340] width 203 height 51
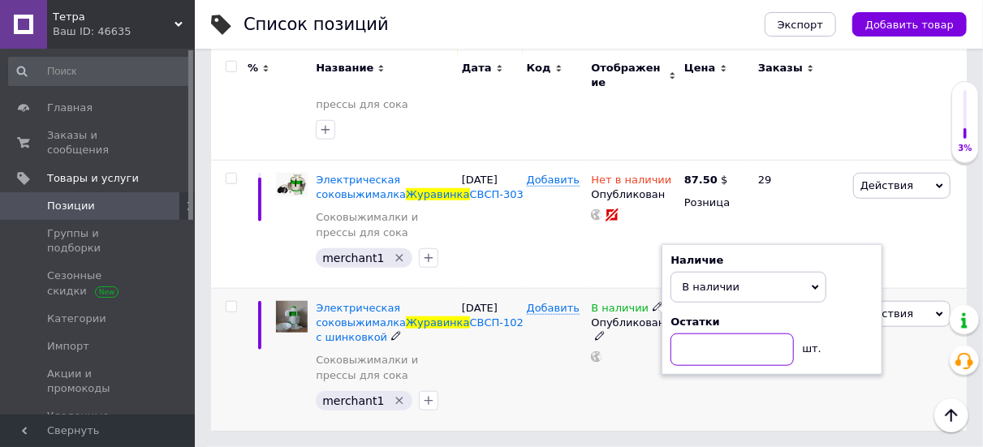
click at [772, 355] on input at bounding box center [732, 350] width 123 height 32
type input "1"
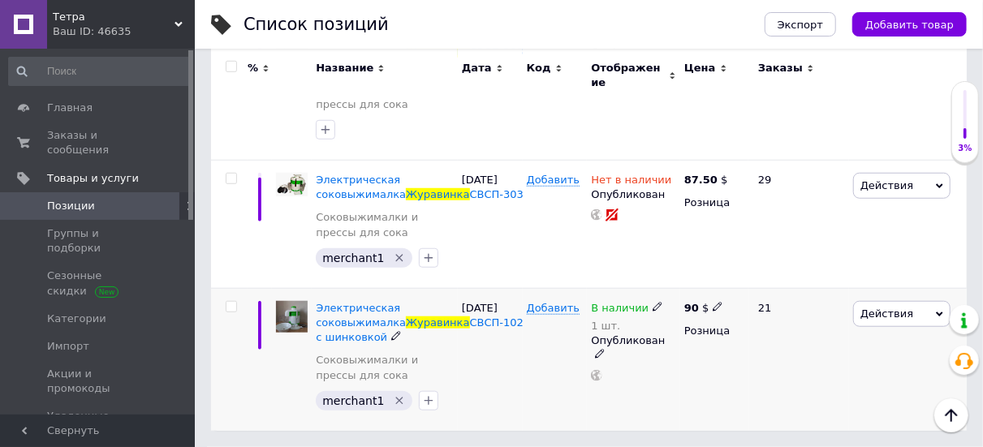
click at [717, 304] on icon at bounding box center [718, 307] width 10 height 10
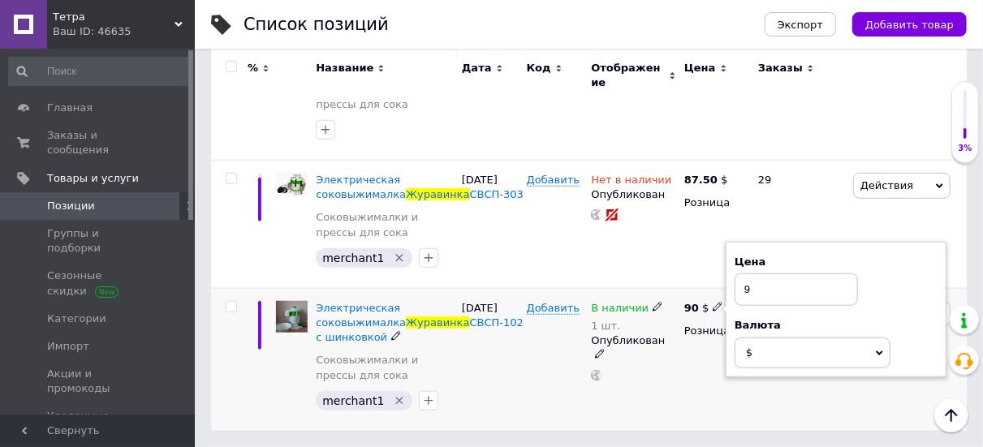
type input "95"
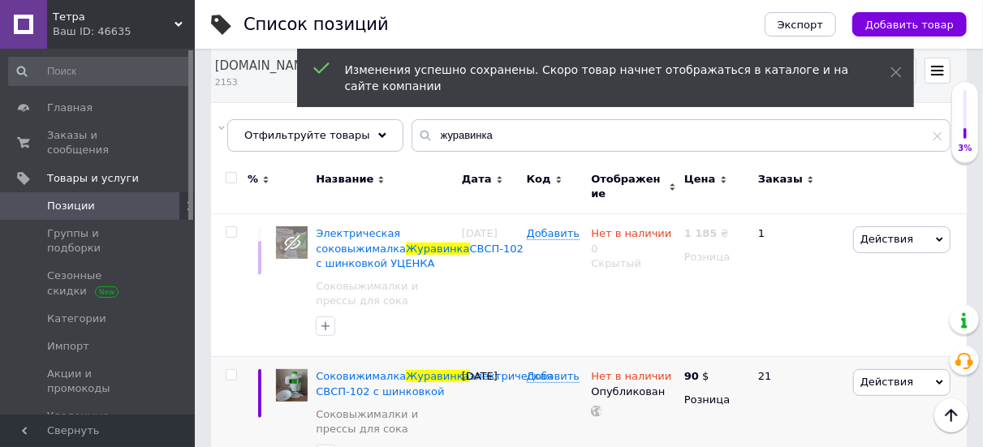
scroll to position [0, 0]
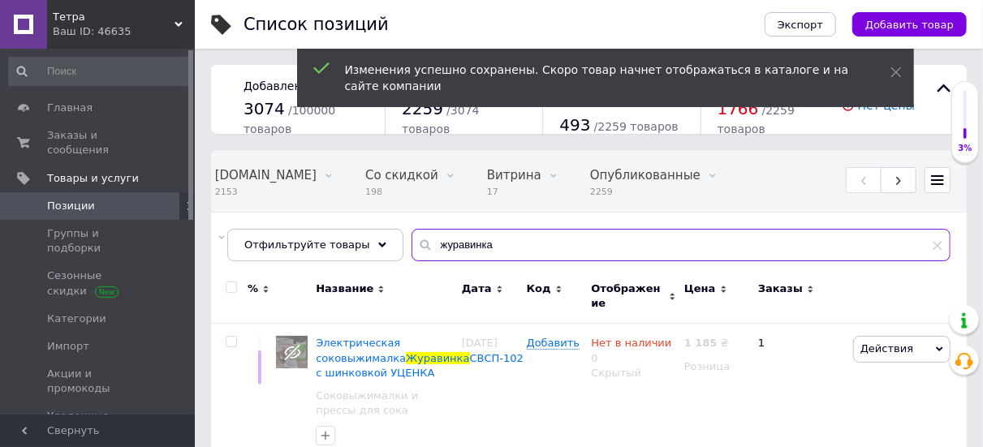
click at [491, 237] on input "журавинка" at bounding box center [681, 245] width 539 height 32
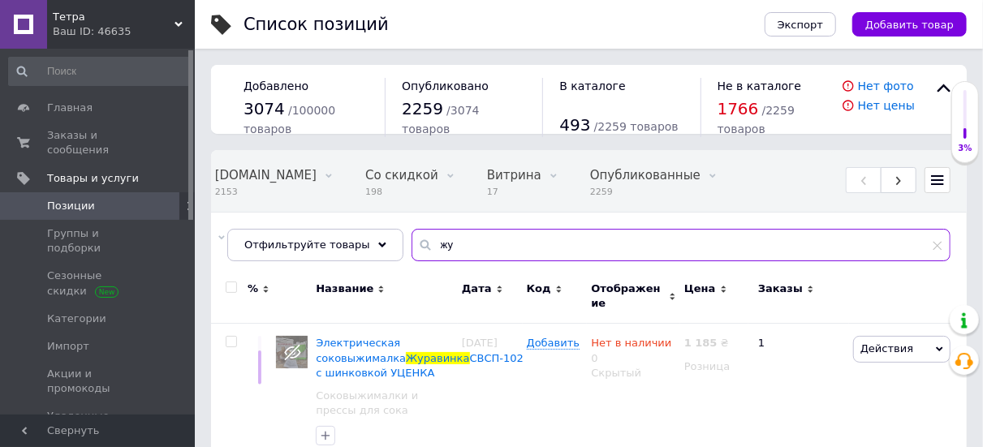
type input "ж"
